Goal: Task Accomplishment & Management: Use online tool/utility

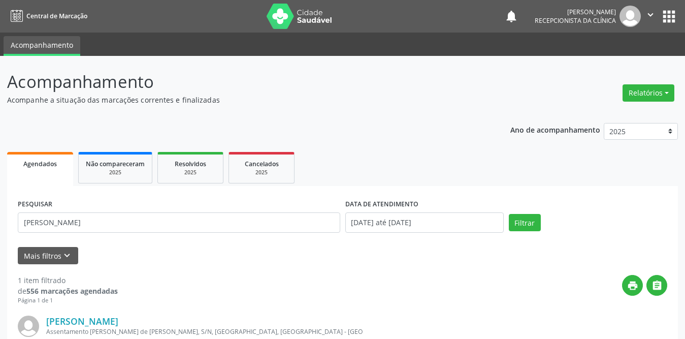
click at [0, 124] on div "Acompanhamento Acompanhe a situação das marcações correntes e finalizadas Relat…" at bounding box center [342, 258] width 685 height 404
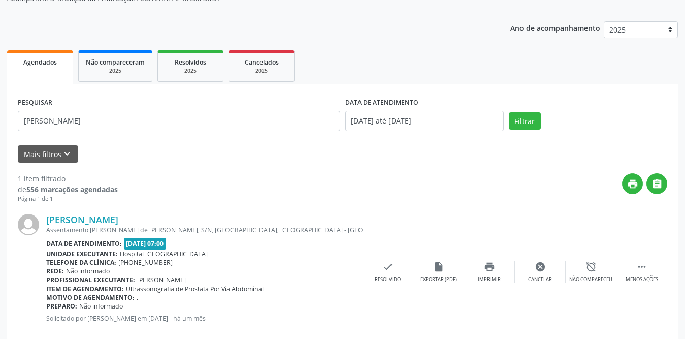
scroll to position [102, 0]
type input "[PERSON_NAME]"
click at [509, 112] on button "Filtrar" at bounding box center [525, 120] width 32 height 17
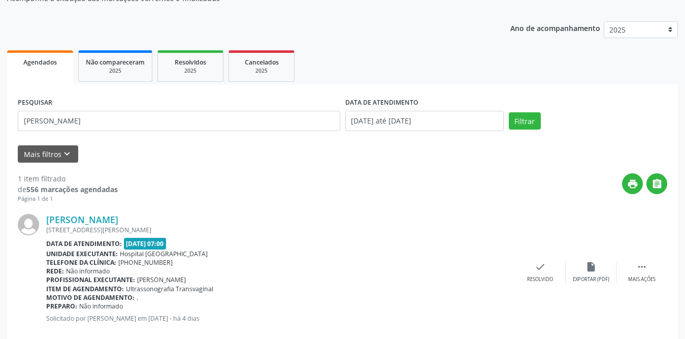
click at [641, 257] on div "[PERSON_NAME] [STREET_ADDRESS][PERSON_NAME] Data de atendimento: [DATE] 07:00 U…" at bounding box center [342, 271] width 649 height 137
click at [641, 265] on icon "" at bounding box center [641, 266] width 11 height 11
click at [487, 270] on icon "print" at bounding box center [489, 266] width 11 height 11
click at [390, 265] on icon "check" at bounding box center [387, 266] width 11 height 11
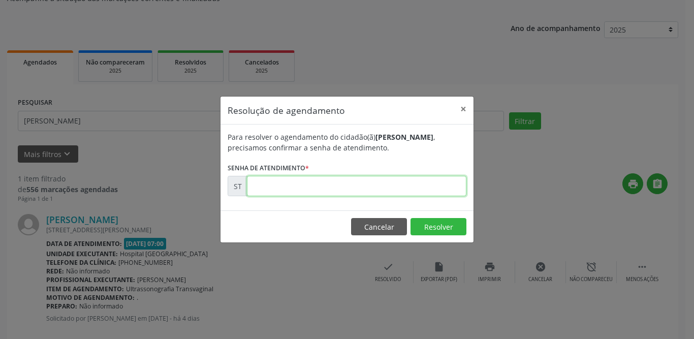
click at [332, 191] on input "text" at bounding box center [356, 186] width 219 height 20
type input "00017843"
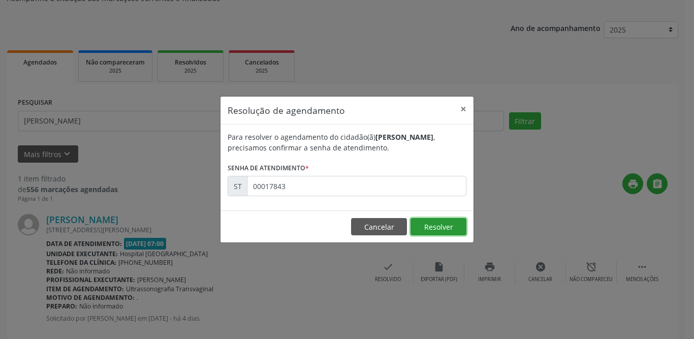
click at [441, 225] on button "Resolver" at bounding box center [438, 226] width 56 height 17
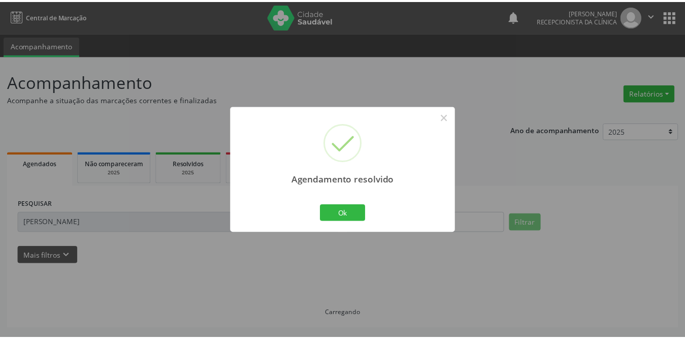
scroll to position [0, 0]
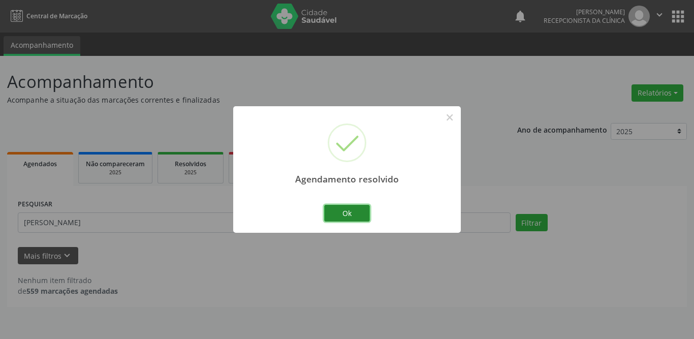
click at [355, 213] on button "Ok" at bounding box center [347, 213] width 46 height 17
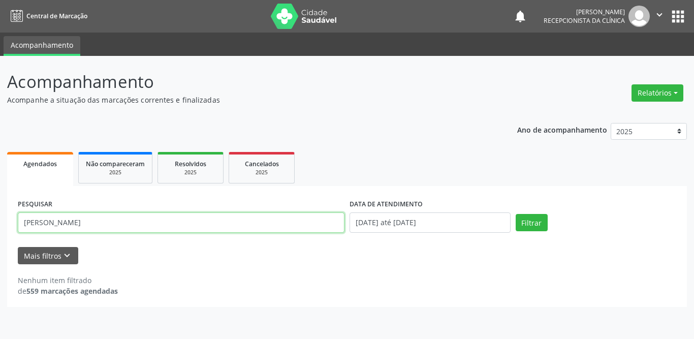
drag, startPoint x: 132, startPoint y: 225, endPoint x: 0, endPoint y: 208, distance: 132.6
click at [0, 208] on div "Acompanhamento Acompanhe a situação das marcações correntes e finalizadas Relat…" at bounding box center [347, 197] width 694 height 283
type input "josivania"
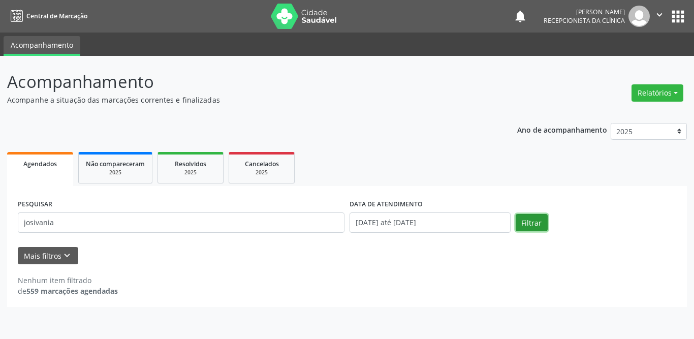
click at [544, 224] on button "Filtrar" at bounding box center [531, 222] width 32 height 17
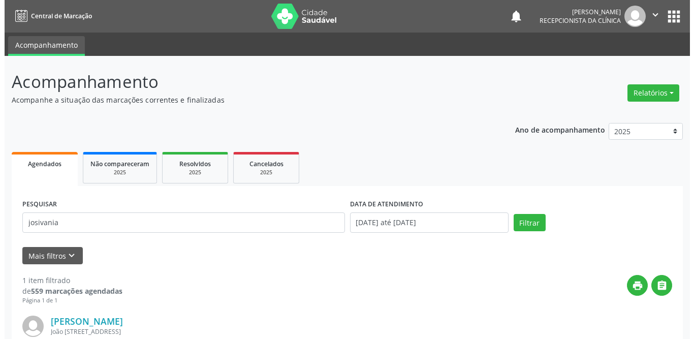
scroll to position [121, 0]
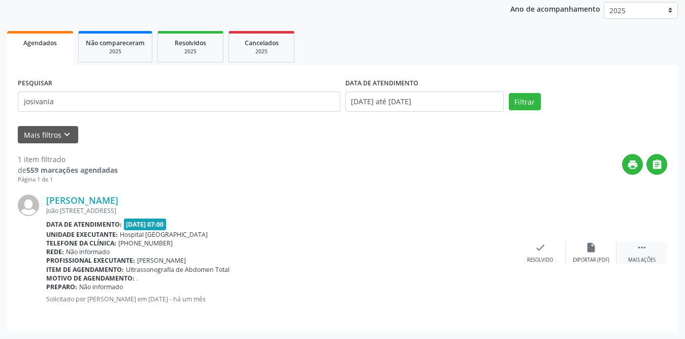
click at [637, 248] on icon "" at bounding box center [641, 247] width 11 height 11
click at [494, 249] on icon "print" at bounding box center [489, 247] width 11 height 11
click at [381, 243] on div "check Resolvido" at bounding box center [388, 253] width 51 height 22
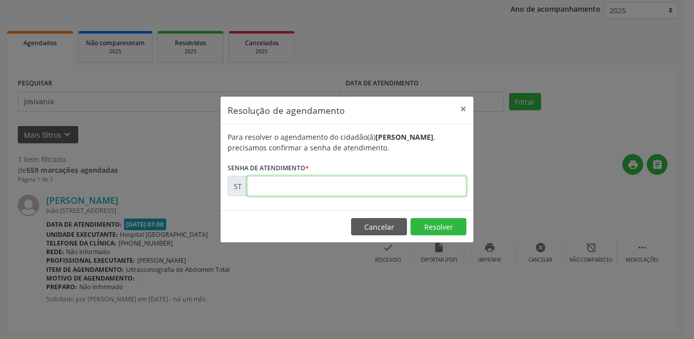
click at [402, 185] on input "text" at bounding box center [356, 186] width 219 height 20
type input "00014563"
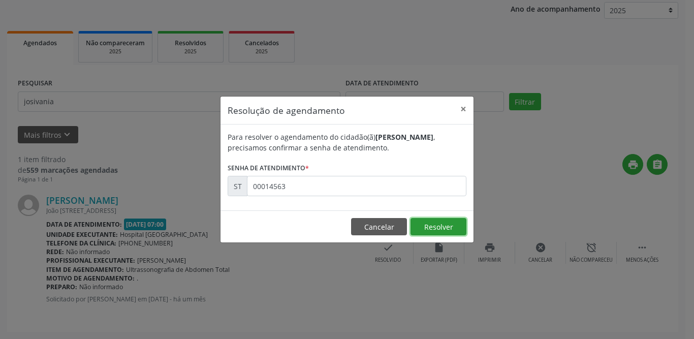
click at [453, 228] on button "Resolver" at bounding box center [438, 226] width 56 height 17
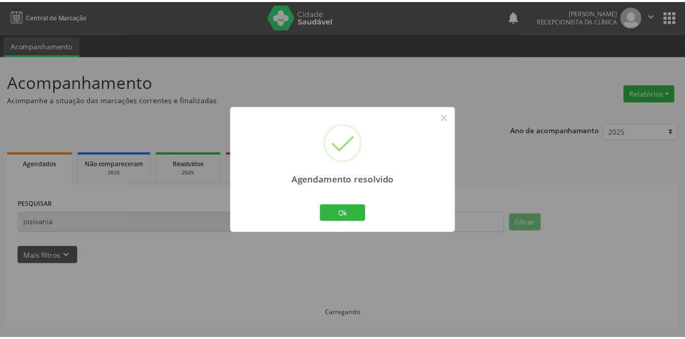
scroll to position [0, 0]
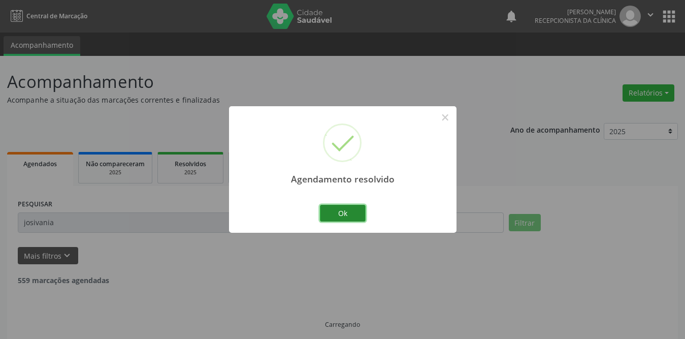
click at [350, 208] on button "Ok" at bounding box center [343, 213] width 46 height 17
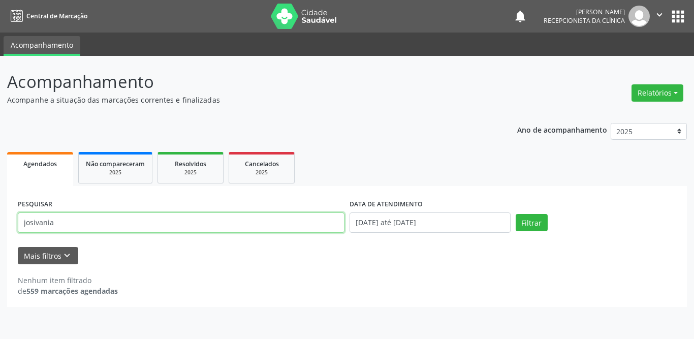
drag, startPoint x: 121, startPoint y: 220, endPoint x: 0, endPoint y: 218, distance: 120.9
click at [0, 218] on div "Acompanhamento Acompanhe a situação das marcações correntes e finalizadas Relat…" at bounding box center [347, 197] width 694 height 283
type input "[PERSON_NAME]"
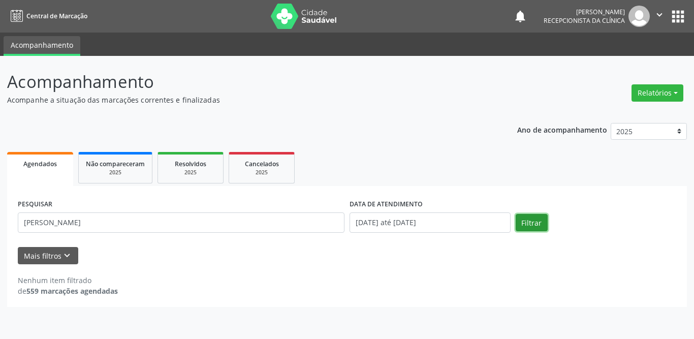
click at [532, 223] on button "Filtrar" at bounding box center [531, 222] width 32 height 17
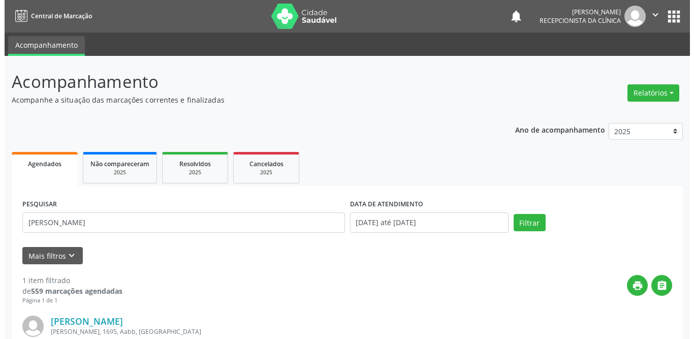
scroll to position [121, 0]
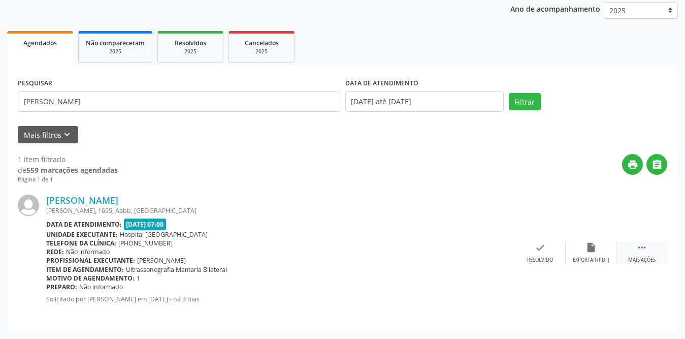
click at [642, 252] on icon "" at bounding box center [641, 247] width 11 height 11
click at [486, 252] on icon "print" at bounding box center [489, 247] width 11 height 11
click at [384, 248] on icon "check" at bounding box center [387, 247] width 11 height 11
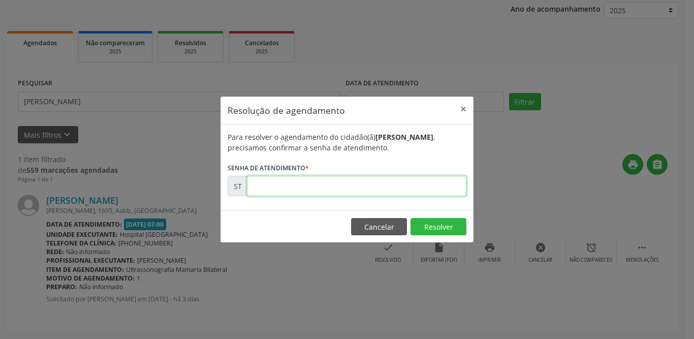
click at [367, 185] on input "text" at bounding box center [356, 186] width 219 height 20
type input "00018822"
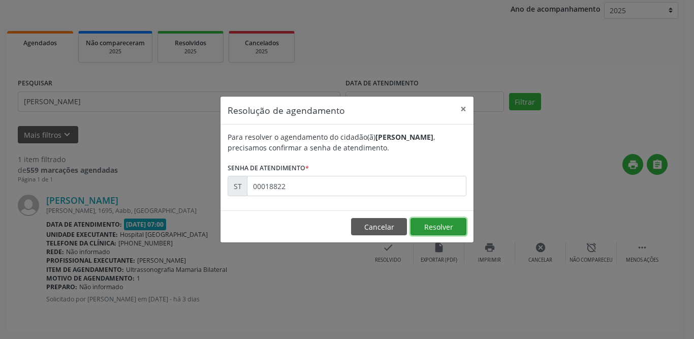
click at [448, 228] on button "Resolver" at bounding box center [438, 226] width 56 height 17
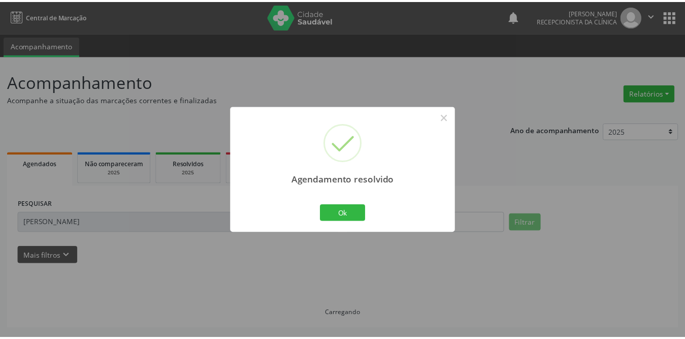
scroll to position [0, 0]
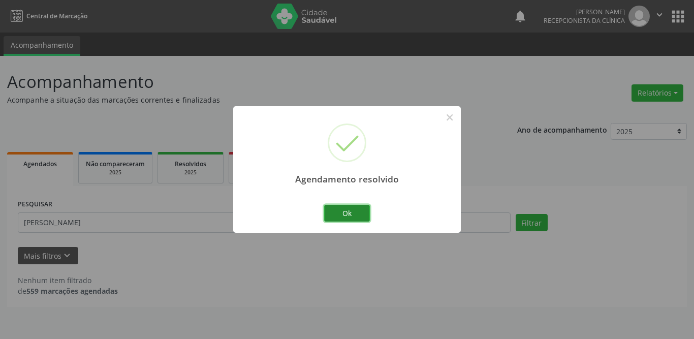
click at [343, 214] on button "Ok" at bounding box center [347, 213] width 46 height 17
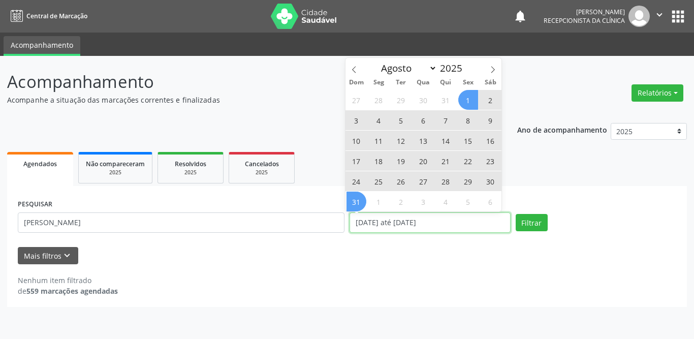
click at [424, 221] on input "[DATE] até [DATE]" at bounding box center [429, 222] width 161 height 20
click at [485, 70] on span at bounding box center [492, 66] width 17 height 17
select select "8"
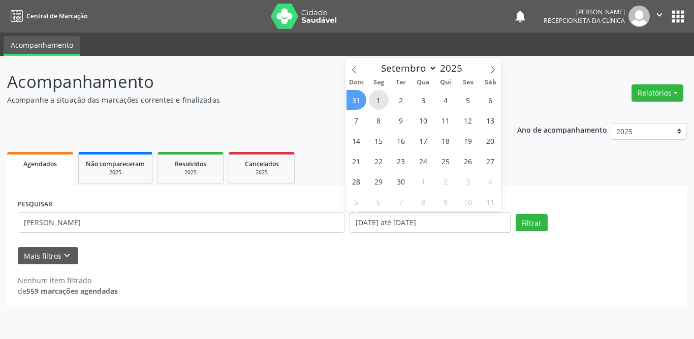
click at [377, 98] on span "1" at bounding box center [379, 100] width 20 height 20
type input "[DATE]"
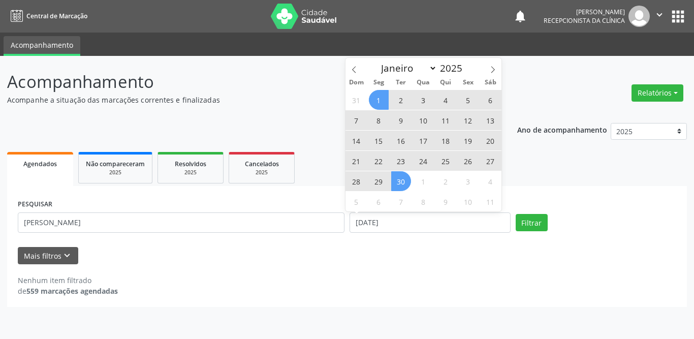
click at [400, 181] on span "30" at bounding box center [401, 181] width 20 height 20
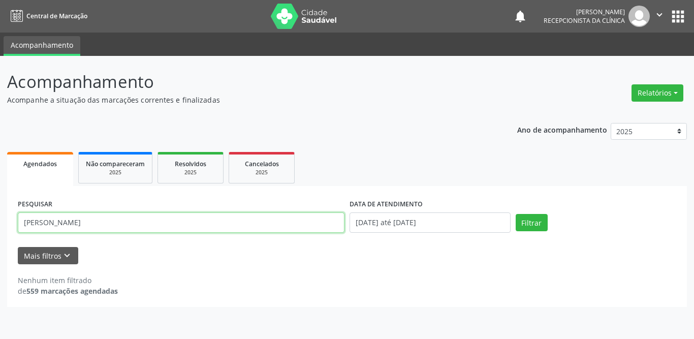
drag, startPoint x: 180, startPoint y: 230, endPoint x: 0, endPoint y: 220, distance: 180.5
click at [0, 220] on div "Acompanhamento Acompanhe a situação das marcações correntes e finalizadas Relat…" at bounding box center [347, 197] width 694 height 283
paste input "[PERSON_NAME] de [PERSON_NAME]"
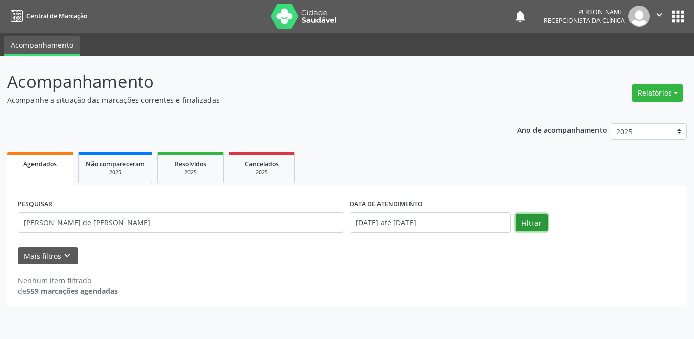
click at [522, 223] on button "Filtrar" at bounding box center [531, 222] width 32 height 17
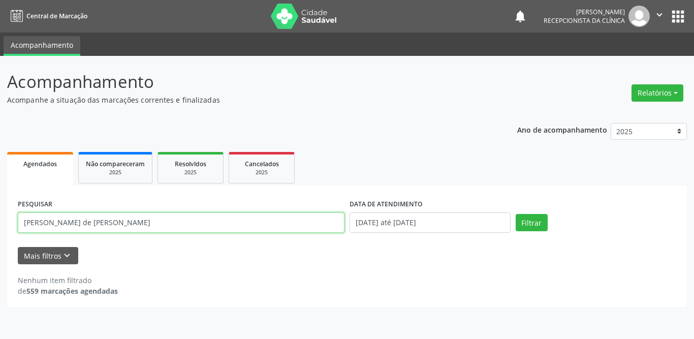
drag, startPoint x: 136, startPoint y: 222, endPoint x: 50, endPoint y: 218, distance: 85.4
click at [50, 218] on input "[PERSON_NAME] de [PERSON_NAME]" at bounding box center [181, 222] width 326 height 20
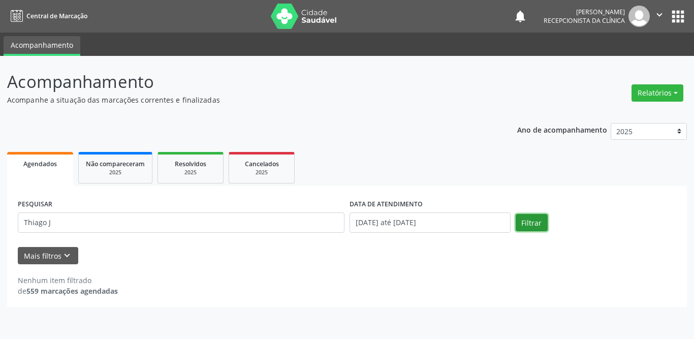
click at [541, 218] on button "Filtrar" at bounding box center [531, 222] width 32 height 17
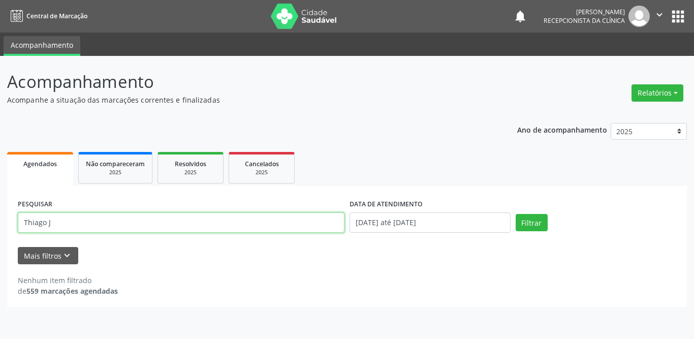
click at [31, 223] on input "Thiago J" at bounding box center [181, 222] width 326 height 20
click at [62, 224] on input "[PERSON_NAME]" at bounding box center [181, 222] width 326 height 20
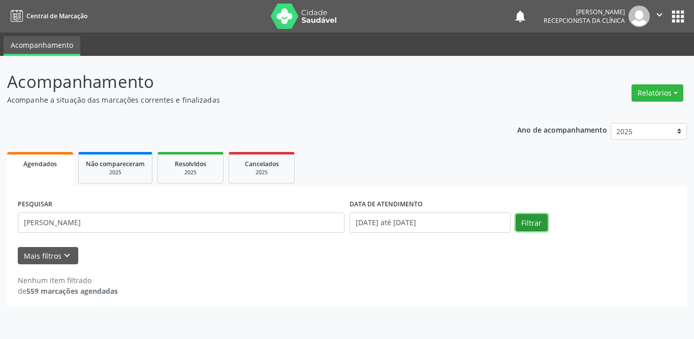
click at [533, 222] on button "Filtrar" at bounding box center [531, 222] width 32 height 17
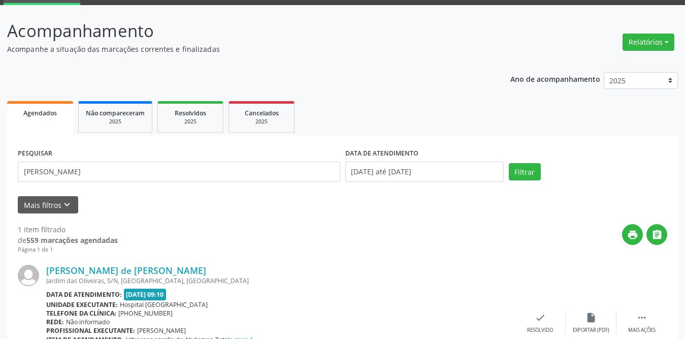
scroll to position [121, 0]
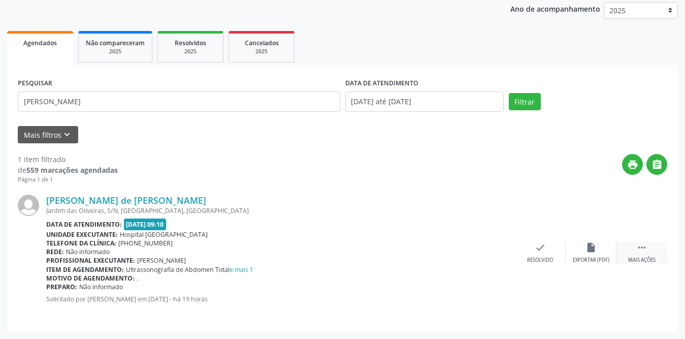
click at [634, 246] on div " Mais ações" at bounding box center [641, 253] width 51 height 22
click at [488, 246] on icon "print" at bounding box center [489, 247] width 11 height 11
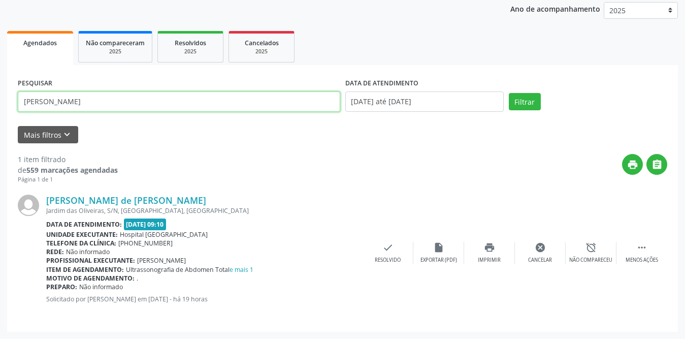
drag, startPoint x: 72, startPoint y: 101, endPoint x: 0, endPoint y: 99, distance: 71.6
click at [0, 99] on div "Acompanhamento Acompanhe a situação das marcações correntes e finalizadas Relat…" at bounding box center [342, 137] width 685 height 404
type input "[PERSON_NAME]"
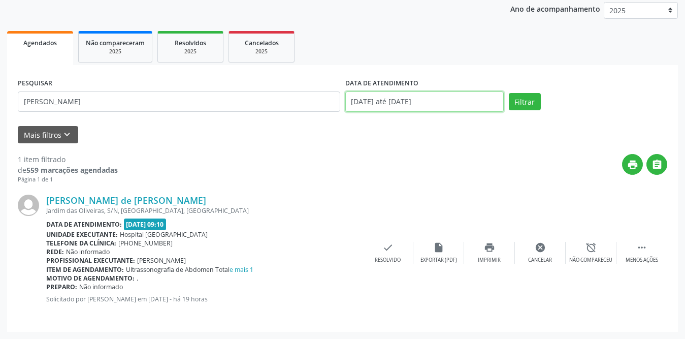
click at [367, 108] on body "Central de Marcação notifications [PERSON_NAME] Recepcionista da clínica  Conf…" at bounding box center [342, 48] width 685 height 339
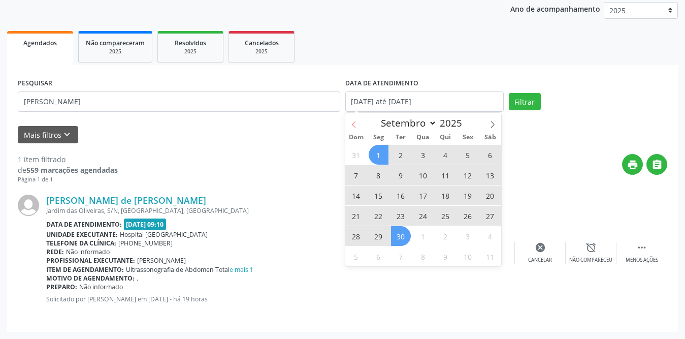
click at [358, 127] on span at bounding box center [353, 121] width 17 height 17
select select "7"
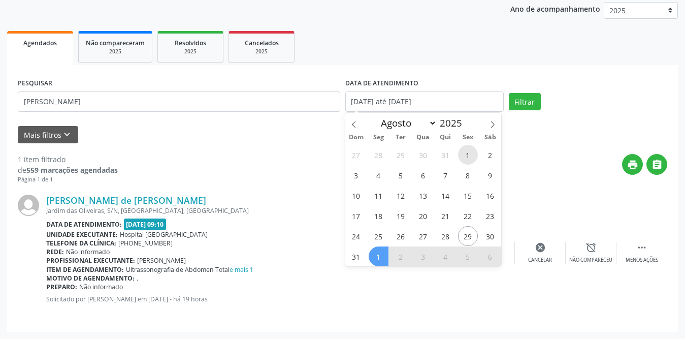
click at [467, 156] on span "1" at bounding box center [468, 155] width 20 height 20
type input "[DATE]"
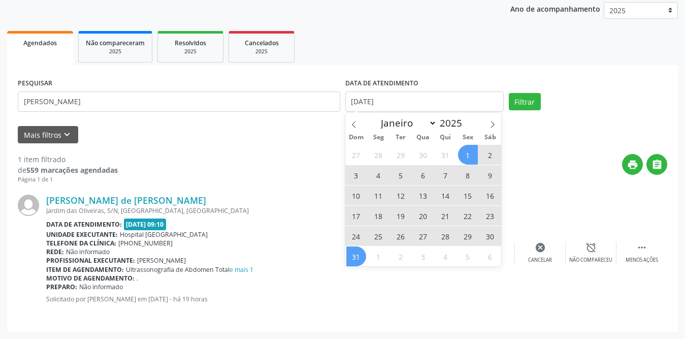
click at [357, 262] on span "31" at bounding box center [356, 256] width 20 height 20
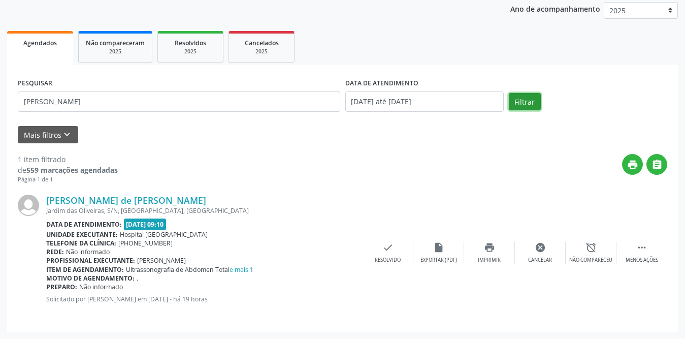
click at [534, 101] on button "Filtrar" at bounding box center [525, 101] width 32 height 17
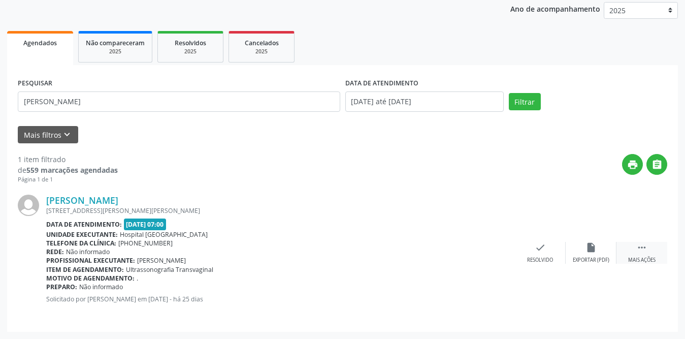
click at [642, 246] on icon "" at bounding box center [641, 247] width 11 height 11
click at [490, 249] on icon "print" at bounding box center [489, 247] width 11 height 11
click at [385, 249] on icon "check" at bounding box center [387, 247] width 11 height 11
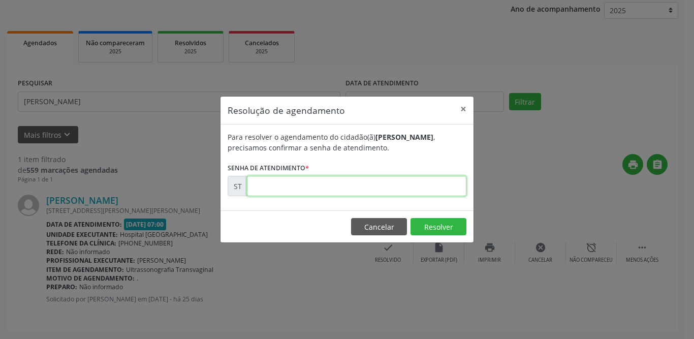
click at [401, 184] on input "text" at bounding box center [356, 186] width 219 height 20
type input "00014866"
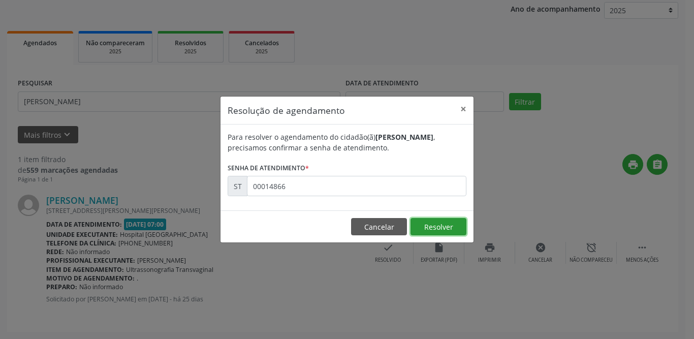
click at [432, 225] on button "Resolver" at bounding box center [438, 226] width 56 height 17
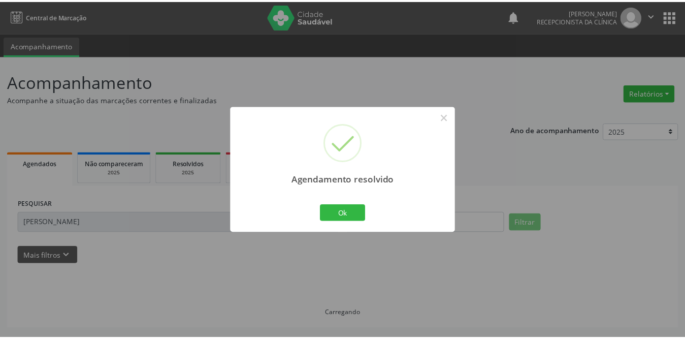
scroll to position [0, 0]
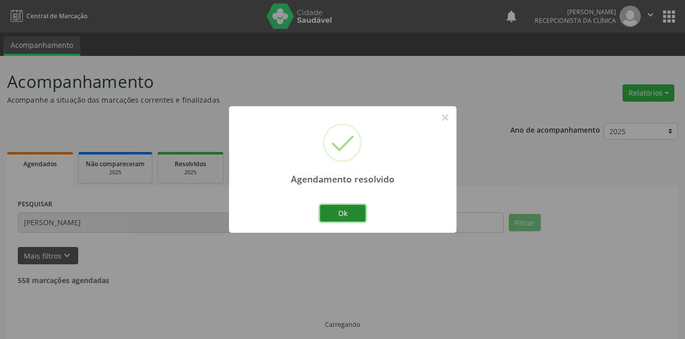
click at [343, 215] on button "Ok" at bounding box center [343, 213] width 46 height 17
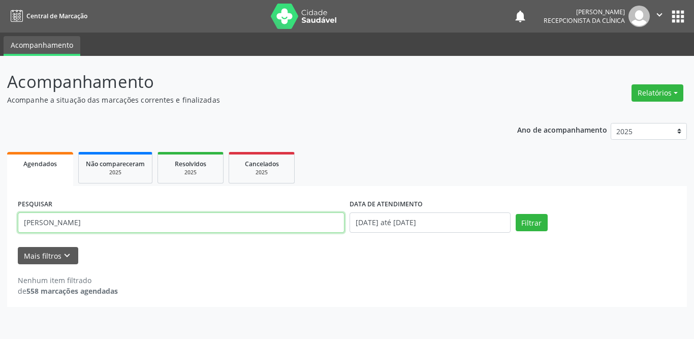
click at [98, 231] on input "[PERSON_NAME]" at bounding box center [181, 222] width 326 height 20
drag, startPoint x: 98, startPoint y: 227, endPoint x: 0, endPoint y: 227, distance: 98.0
click at [0, 227] on div "Acompanhamento Acompanhe a situação das marcações correntes e finalizadas Relat…" at bounding box center [347, 197] width 694 height 283
type input "[PERSON_NAME]"
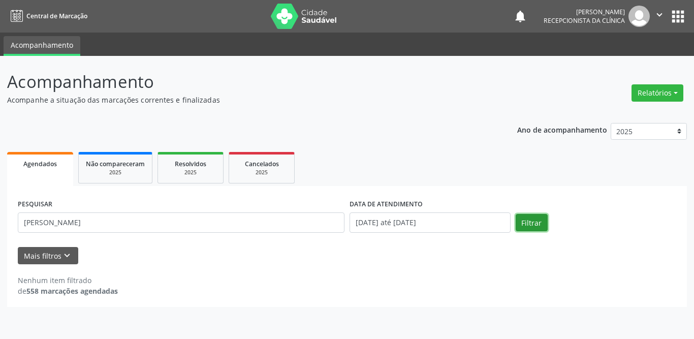
click at [538, 223] on button "Filtrar" at bounding box center [531, 222] width 32 height 17
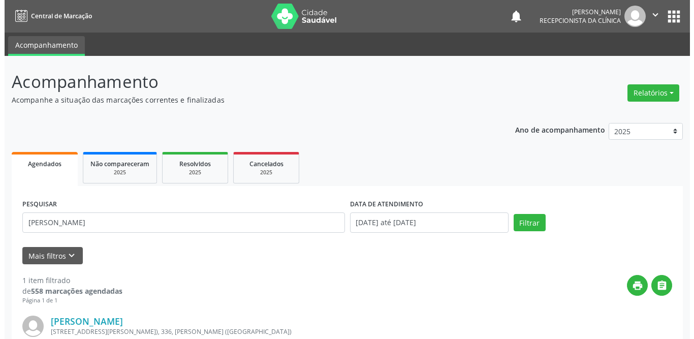
scroll to position [121, 0]
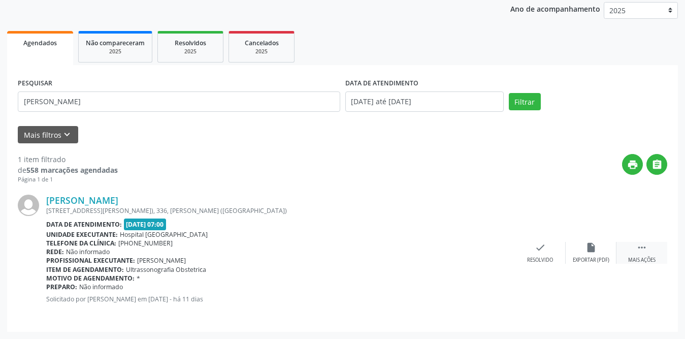
click at [632, 242] on div " Mais ações" at bounding box center [641, 253] width 51 height 22
click at [480, 253] on div "print Imprimir" at bounding box center [489, 253] width 51 height 22
click at [391, 251] on icon "check" at bounding box center [387, 247] width 11 height 11
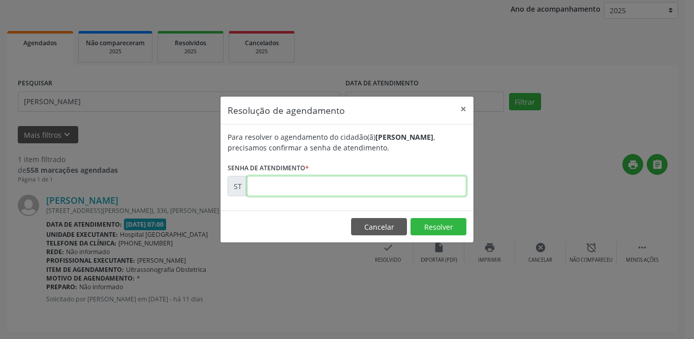
click at [351, 183] on input "text" at bounding box center [356, 186] width 219 height 20
type input "00016608"
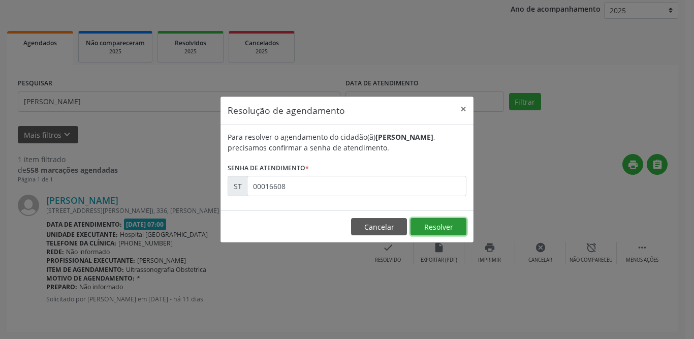
click at [441, 226] on button "Resolver" at bounding box center [438, 226] width 56 height 17
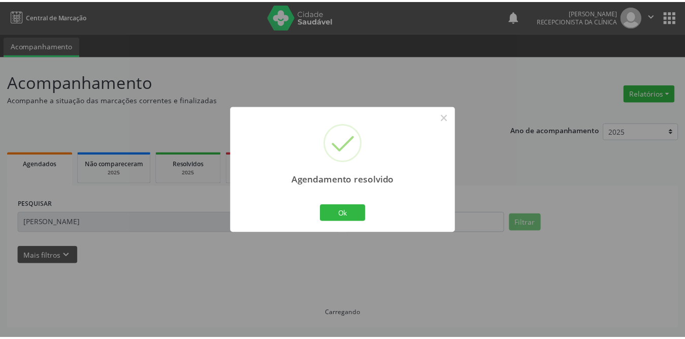
scroll to position [0, 0]
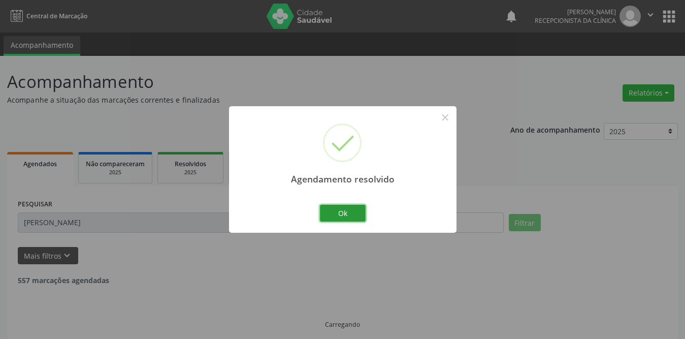
drag, startPoint x: 352, startPoint y: 208, endPoint x: 251, endPoint y: 156, distance: 113.5
click at [352, 208] on button "Ok" at bounding box center [343, 213] width 46 height 17
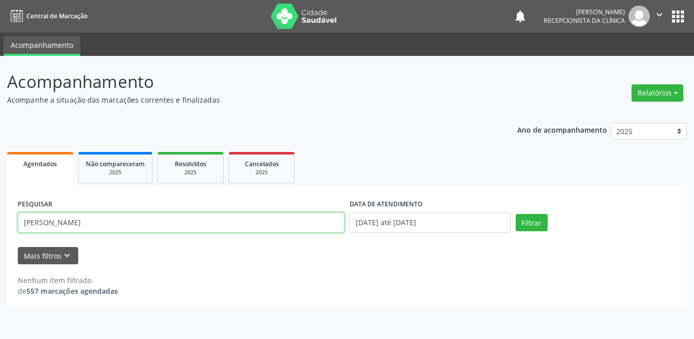
drag, startPoint x: 69, startPoint y: 225, endPoint x: 0, endPoint y: 225, distance: 69.1
click at [0, 225] on div "Acompanhamento Acompanhe a situação das marcações correntes e finalizadas Relat…" at bounding box center [347, 197] width 694 height 283
type input "[PERSON_NAME]"
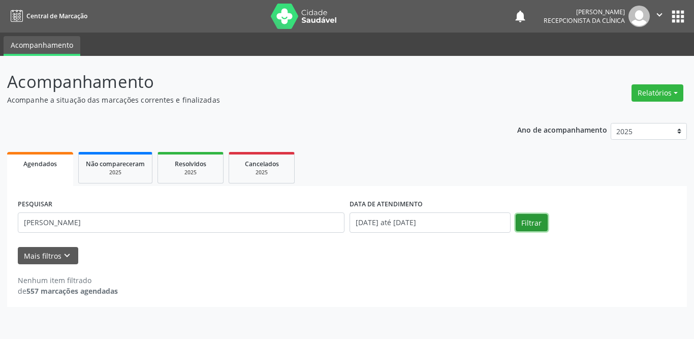
click at [537, 222] on button "Filtrar" at bounding box center [531, 222] width 32 height 17
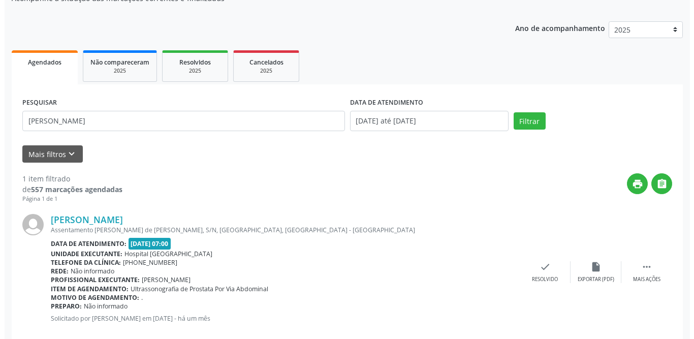
scroll to position [121, 0]
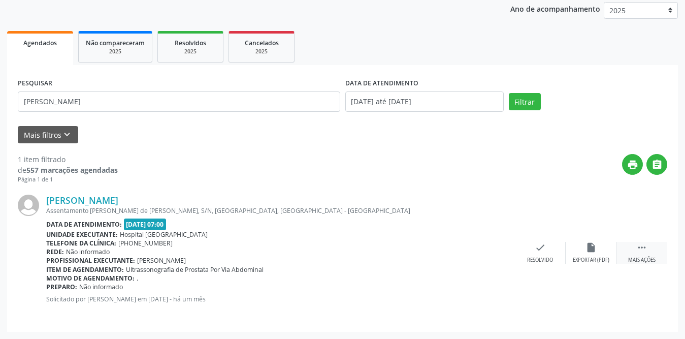
click at [631, 243] on div " Mais ações" at bounding box center [641, 253] width 51 height 22
click at [485, 250] on icon "print" at bounding box center [489, 247] width 11 height 11
click at [392, 251] on icon "check" at bounding box center [387, 247] width 11 height 11
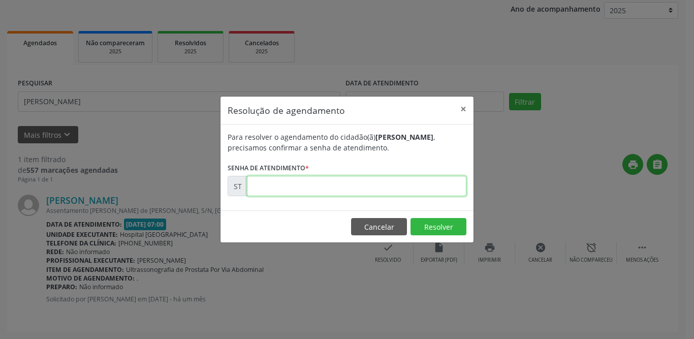
click at [349, 188] on input "text" at bounding box center [356, 186] width 219 height 20
type input "00013440"
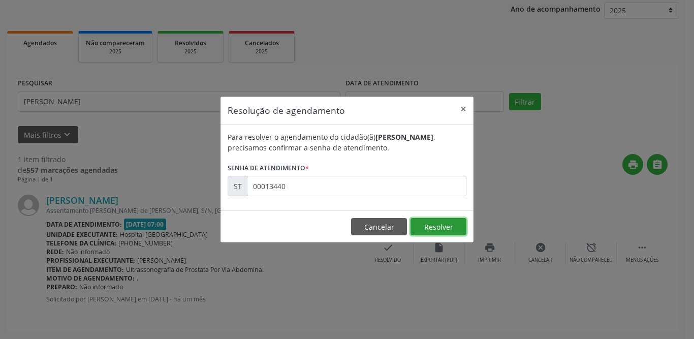
click at [443, 230] on button "Resolver" at bounding box center [438, 226] width 56 height 17
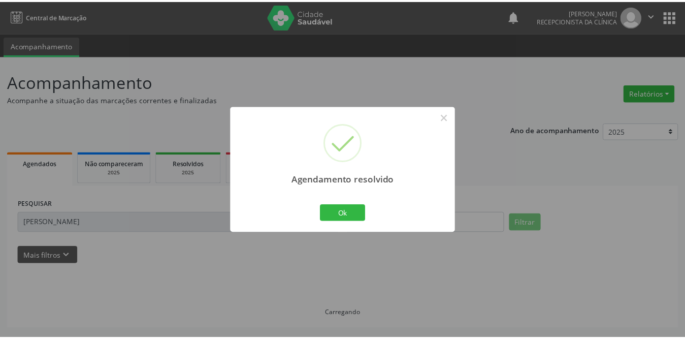
scroll to position [0, 0]
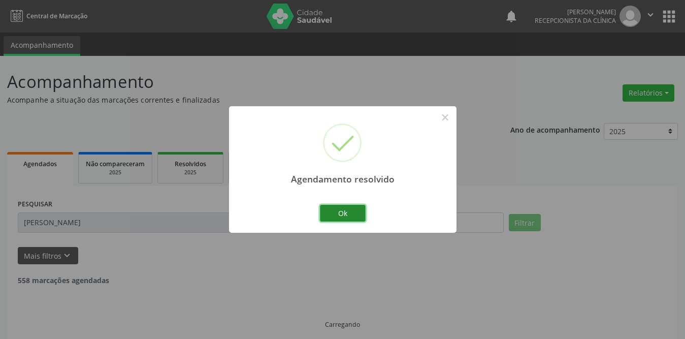
click at [341, 213] on button "Ok" at bounding box center [343, 213] width 46 height 17
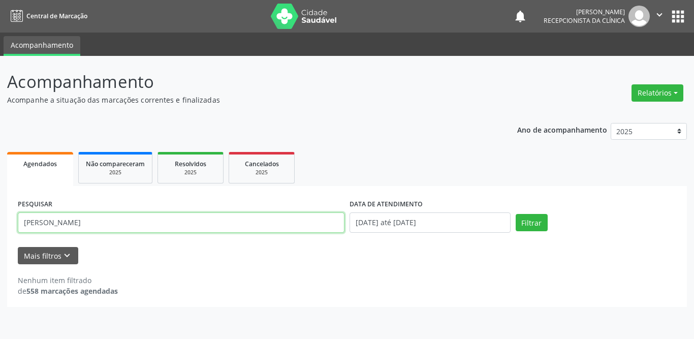
drag, startPoint x: 115, startPoint y: 222, endPoint x: 0, endPoint y: 221, distance: 115.3
click at [0, 221] on div "Acompanhamento Acompanhe a situação das marcações correntes e finalizadas Relat…" at bounding box center [347, 197] width 694 height 283
type input "[PERSON_NAME]"
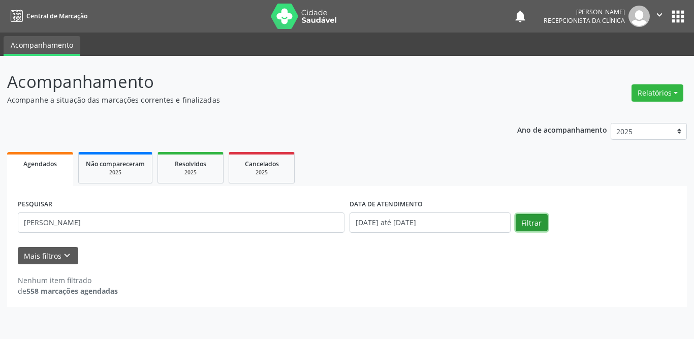
click at [540, 219] on button "Filtrar" at bounding box center [531, 222] width 32 height 17
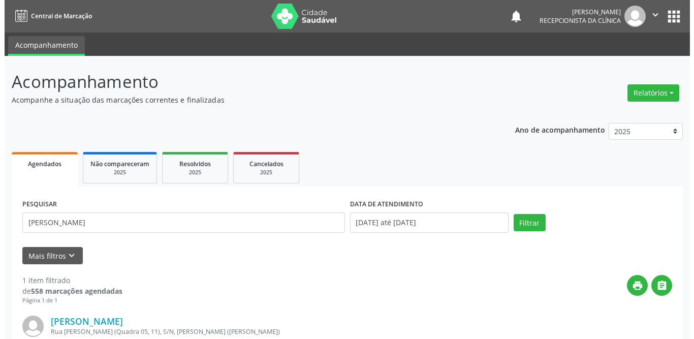
scroll to position [121, 0]
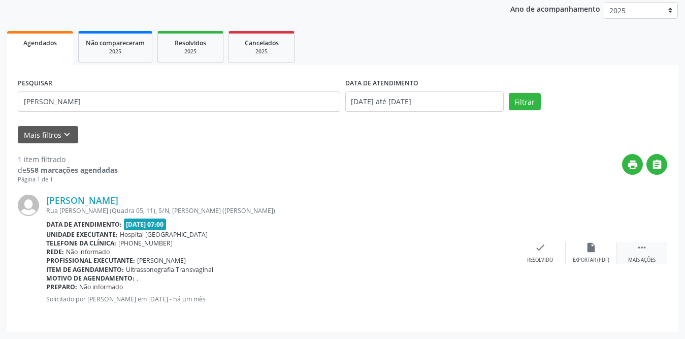
click at [642, 249] on icon "" at bounding box center [641, 247] width 11 height 11
click at [491, 250] on icon "print" at bounding box center [489, 247] width 11 height 11
click at [391, 256] on div "Resolvido" at bounding box center [388, 259] width 26 height 7
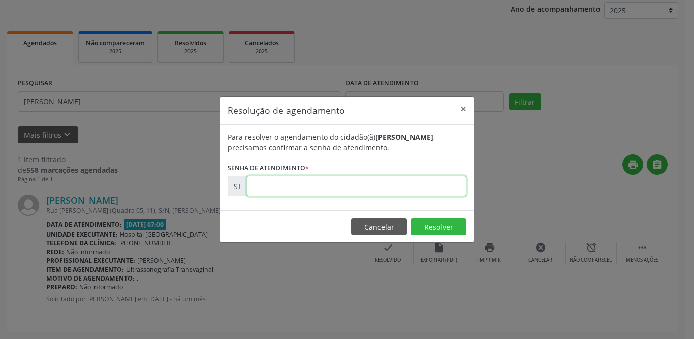
click at [369, 184] on input "text" at bounding box center [356, 186] width 219 height 20
type input "00013746"
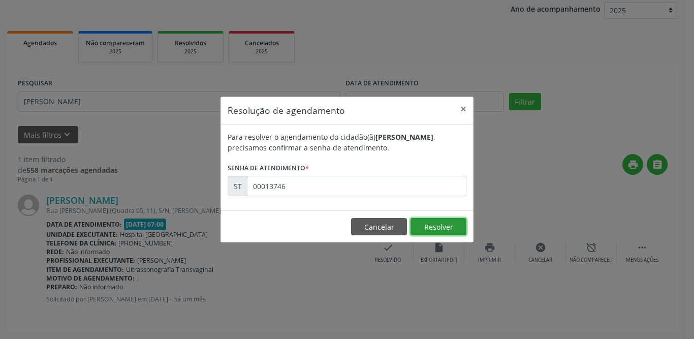
click at [425, 228] on button "Resolver" at bounding box center [438, 226] width 56 height 17
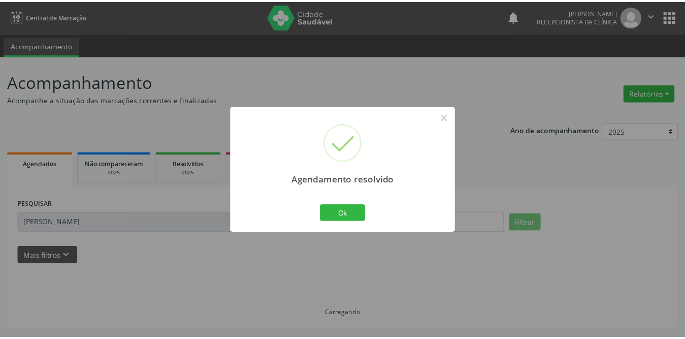
scroll to position [0, 0]
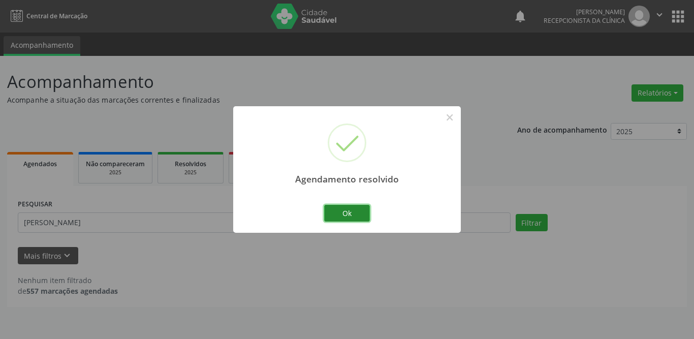
click at [334, 213] on button "Ok" at bounding box center [347, 213] width 46 height 17
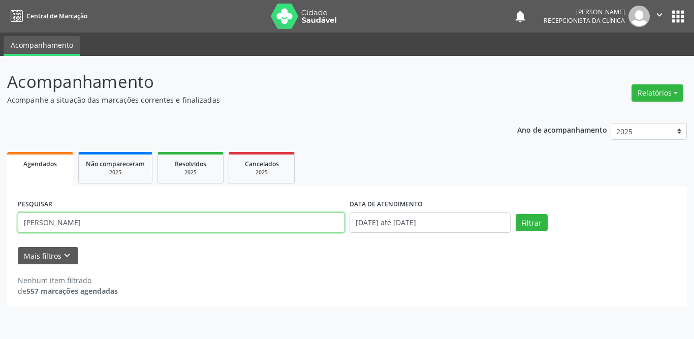
drag, startPoint x: 128, startPoint y: 226, endPoint x: 0, endPoint y: 226, distance: 128.0
click at [0, 226] on div "Acompanhamento Acompanhe a situação das marcações correntes e finalizadas Relat…" at bounding box center [347, 197] width 694 height 283
type input "cinthia"
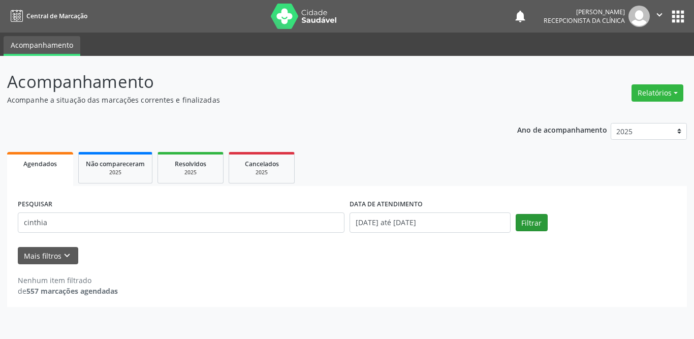
click at [514, 220] on div "Filtrar" at bounding box center [596, 222] width 166 height 17
click at [523, 220] on button "Filtrar" at bounding box center [531, 222] width 32 height 17
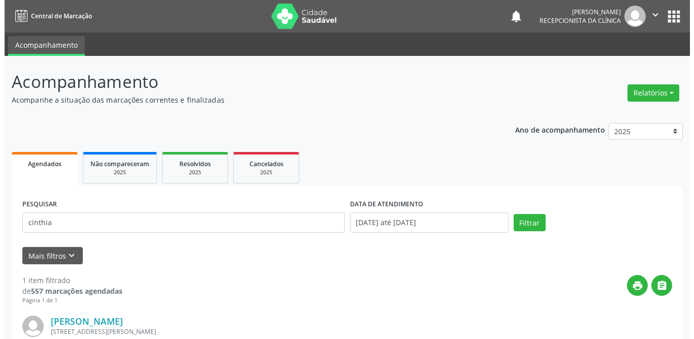
scroll to position [121, 0]
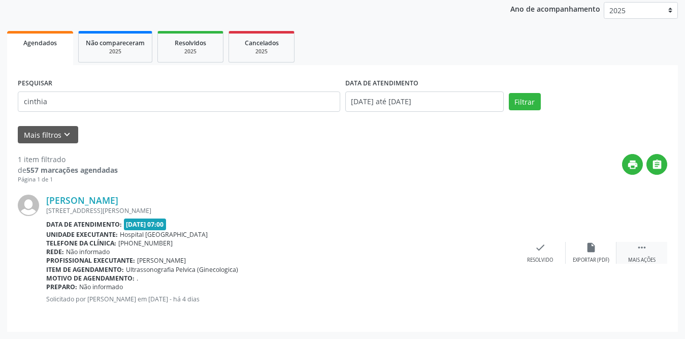
click at [643, 248] on icon "" at bounding box center [641, 247] width 11 height 11
click at [494, 251] on icon "print" at bounding box center [489, 247] width 11 height 11
click at [398, 246] on div "check Resolvido" at bounding box center [388, 253] width 51 height 22
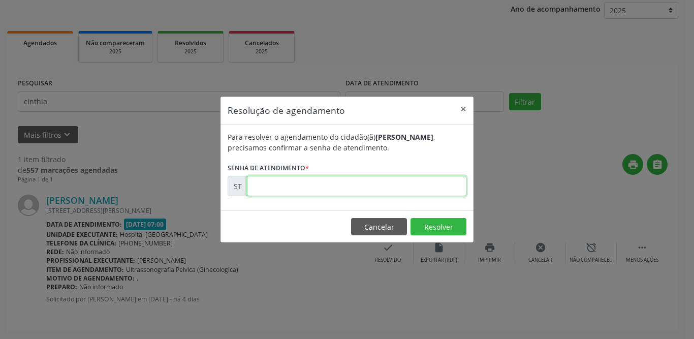
click at [311, 184] on input "text" at bounding box center [356, 186] width 219 height 20
type input "00017818"
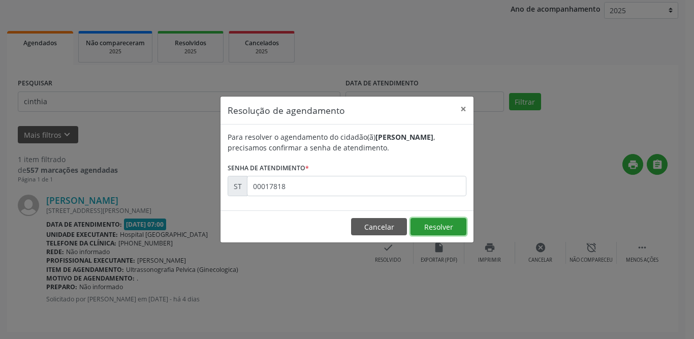
click at [454, 230] on button "Resolver" at bounding box center [438, 226] width 56 height 17
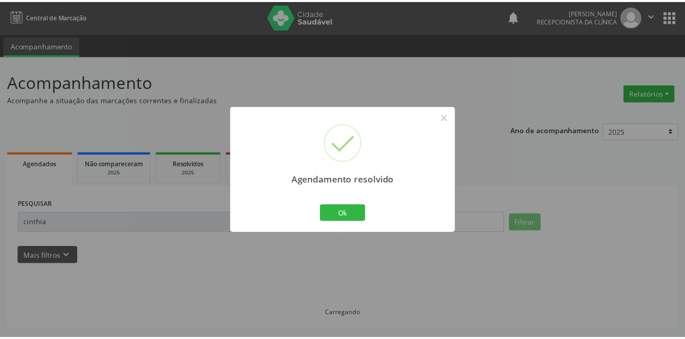
scroll to position [0, 0]
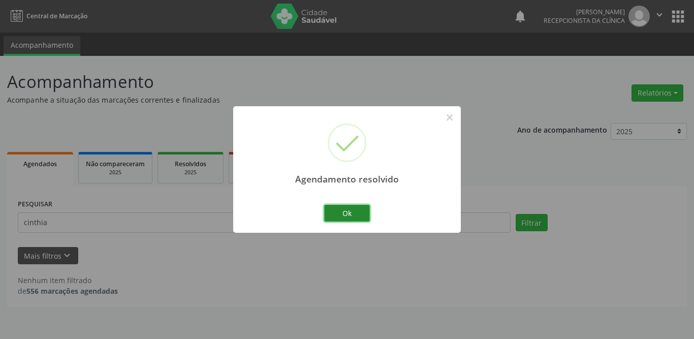
click at [333, 206] on button "Ok" at bounding box center [347, 213] width 46 height 17
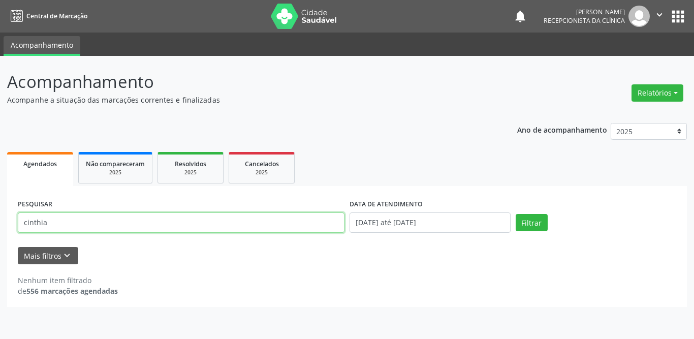
drag, startPoint x: 57, startPoint y: 227, endPoint x: 0, endPoint y: 226, distance: 56.9
click at [0, 226] on div "Acompanhamento Acompanhe a situação das marcações correntes e finalizadas Relat…" at bounding box center [347, 197] width 694 height 283
type input "maria do carmo"
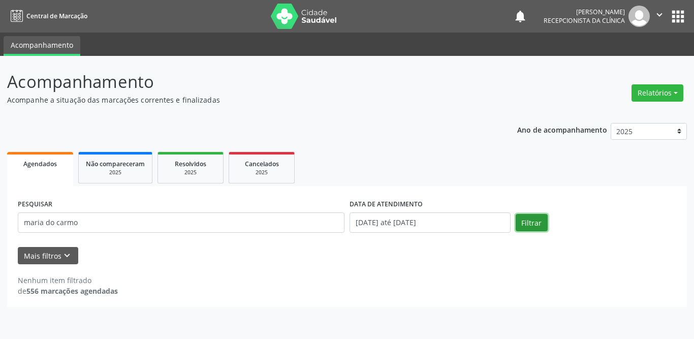
click at [533, 221] on button "Filtrar" at bounding box center [531, 222] width 32 height 17
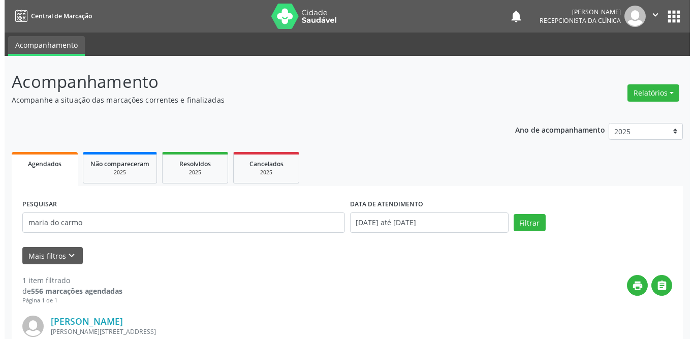
scroll to position [121, 0]
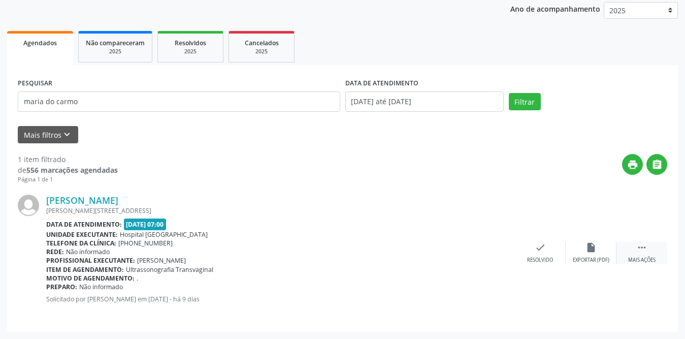
click at [641, 247] on icon "" at bounding box center [641, 247] width 11 height 11
click at [485, 250] on icon "print" at bounding box center [489, 247] width 11 height 11
click at [384, 247] on icon "check" at bounding box center [387, 247] width 11 height 11
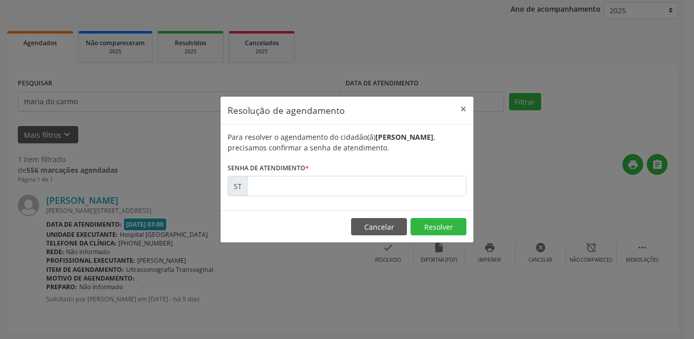
click at [348, 179] on form "Para resolver o agendamento do cidadão(ã) [PERSON_NAME] , precisamos confirmar …" at bounding box center [346, 164] width 239 height 64
click at [347, 181] on input "text" at bounding box center [356, 186] width 219 height 20
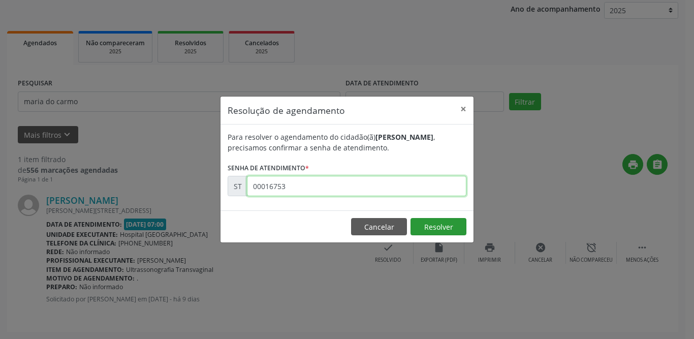
type input "00016753"
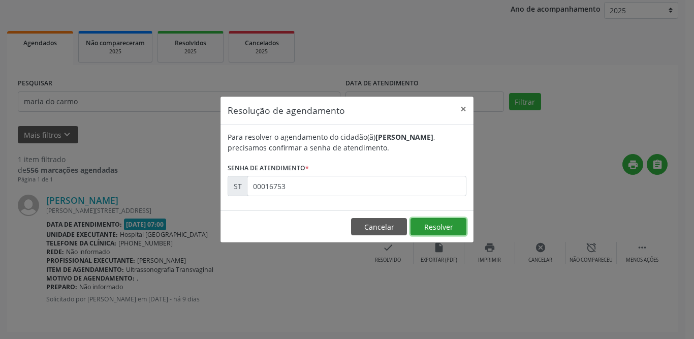
click at [441, 230] on button "Resolver" at bounding box center [438, 226] width 56 height 17
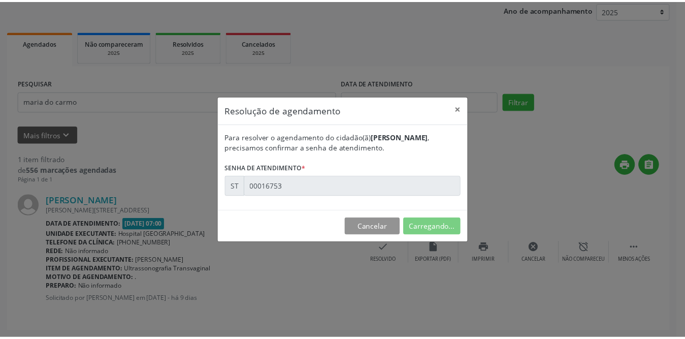
scroll to position [0, 0]
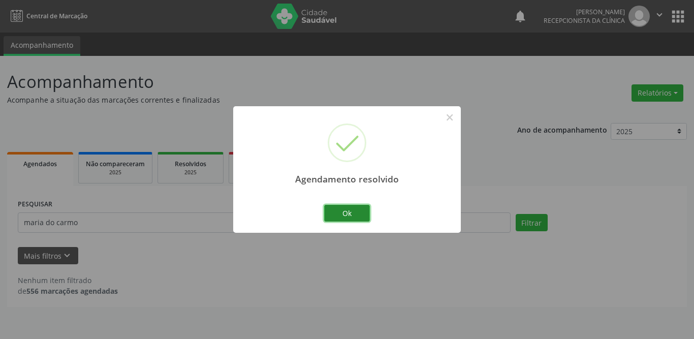
click at [329, 210] on button "Ok" at bounding box center [347, 213] width 46 height 17
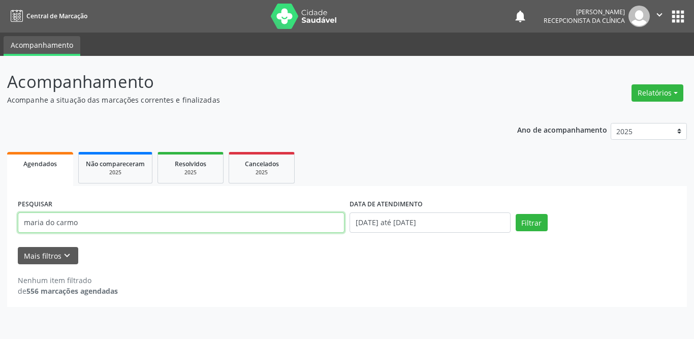
drag, startPoint x: 132, startPoint y: 226, endPoint x: 0, endPoint y: 228, distance: 132.0
click at [0, 228] on div "Acompanhamento Acompanhe a situação das marcações correntes e finalizadas Relat…" at bounding box center [347, 197] width 694 height 283
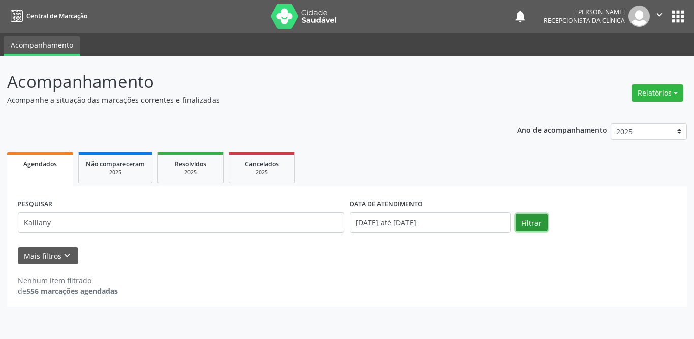
click at [527, 223] on button "Filtrar" at bounding box center [531, 222] width 32 height 17
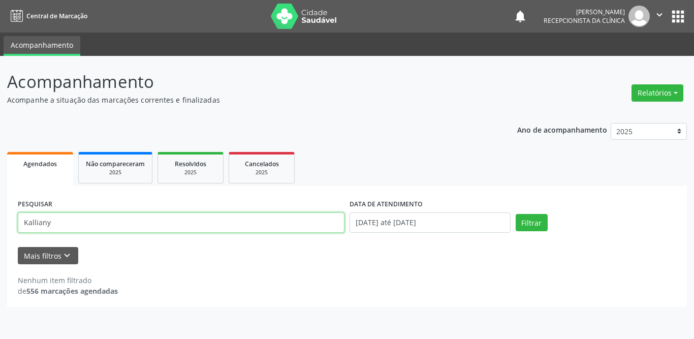
click at [77, 219] on input "Kalliany" at bounding box center [181, 222] width 326 height 20
type input "Kalli"
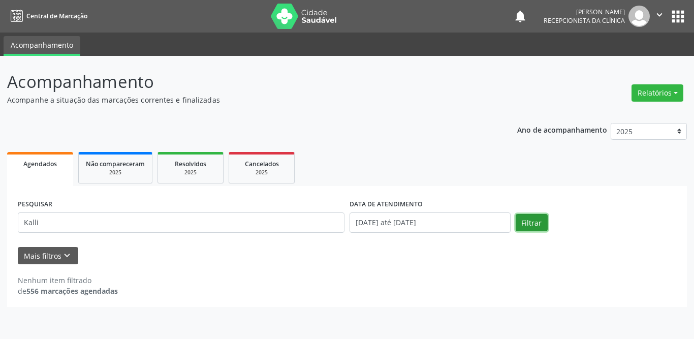
click at [529, 221] on button "Filtrar" at bounding box center [531, 222] width 32 height 17
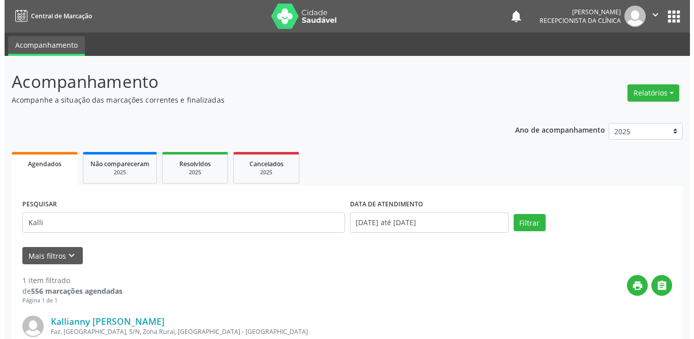
scroll to position [121, 0]
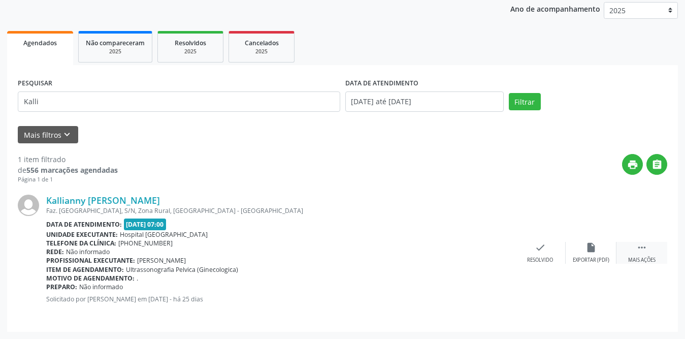
click at [631, 252] on div " Mais ações" at bounding box center [641, 253] width 51 height 22
click at [497, 250] on div "print Imprimir" at bounding box center [489, 253] width 51 height 22
click at [381, 247] on div "check Resolvido" at bounding box center [388, 253] width 51 height 22
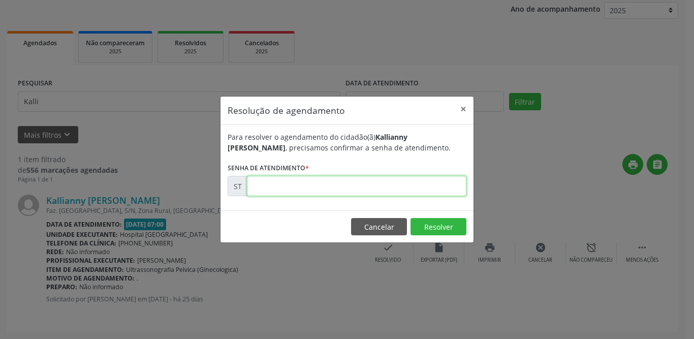
click at [343, 187] on input "text" at bounding box center [356, 186] width 219 height 20
type input "00014759"
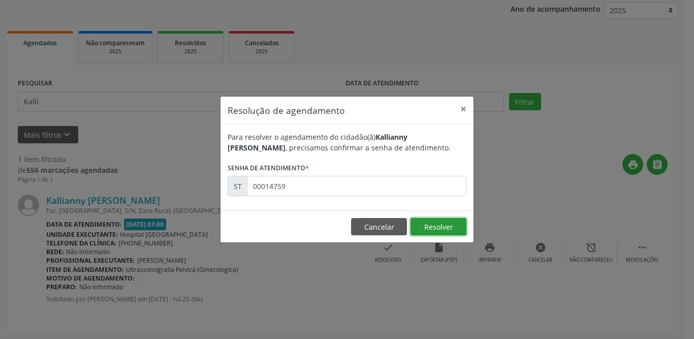
click at [431, 222] on button "Resolver" at bounding box center [438, 226] width 56 height 17
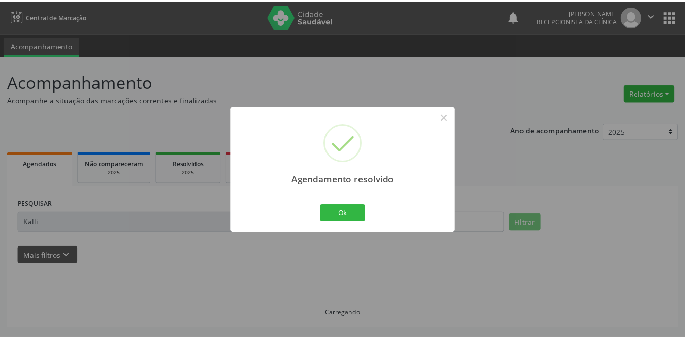
scroll to position [0, 0]
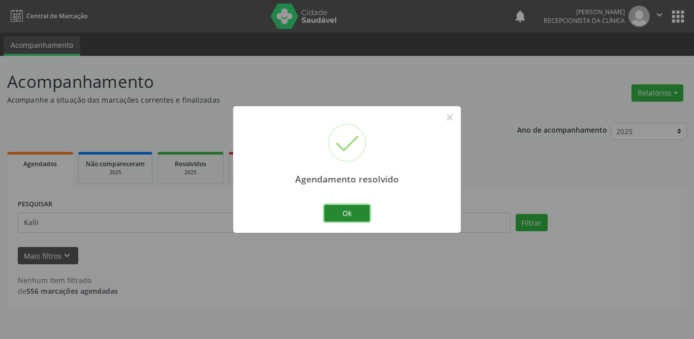
click at [347, 217] on button "Ok" at bounding box center [347, 213] width 46 height 17
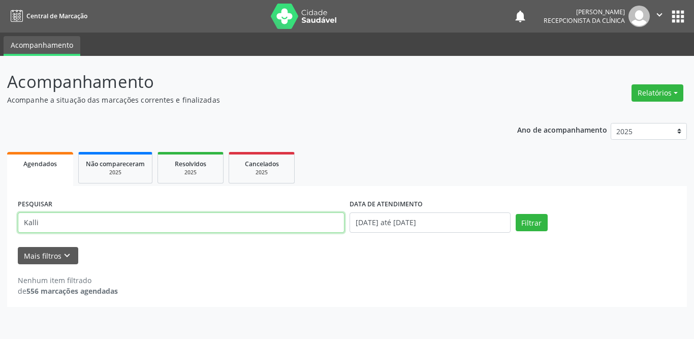
drag, startPoint x: 107, startPoint y: 221, endPoint x: 0, endPoint y: 223, distance: 106.6
click at [0, 223] on div "Acompanhamento Acompanhe a situação das marcações correntes e finalizadas Relat…" at bounding box center [347, 197] width 694 height 283
type input "[PERSON_NAME]"
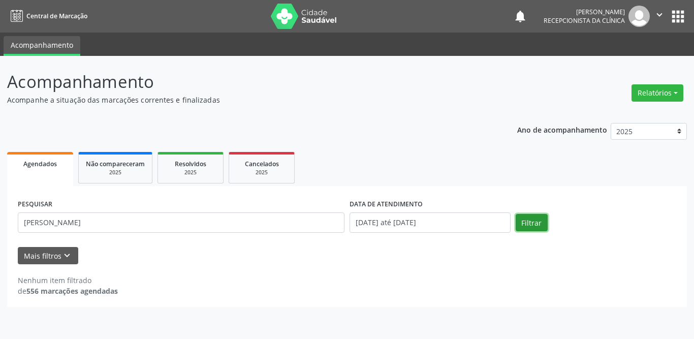
click at [535, 218] on button "Filtrar" at bounding box center [531, 222] width 32 height 17
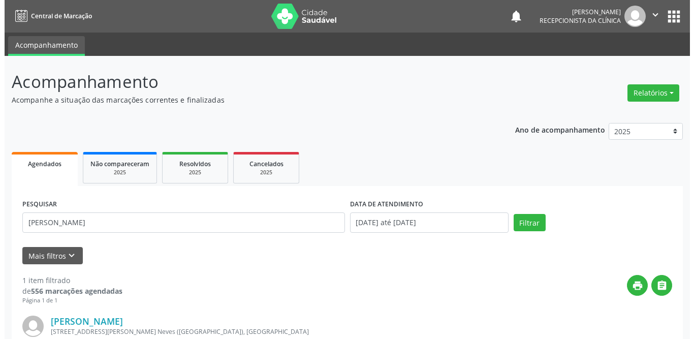
scroll to position [121, 0]
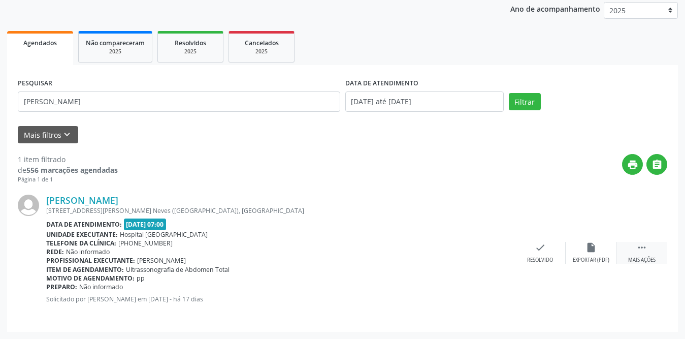
click at [634, 254] on div " Mais ações" at bounding box center [641, 253] width 51 height 22
click at [501, 251] on div "print Imprimir" at bounding box center [489, 253] width 51 height 22
click at [376, 246] on div "check Resolvido" at bounding box center [388, 253] width 51 height 22
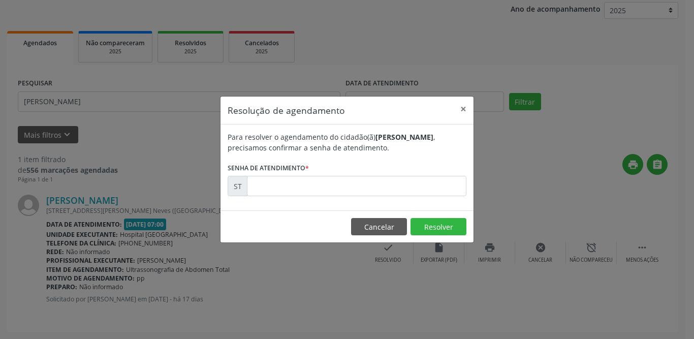
click at [367, 247] on div "Resolução de agendamento × Para resolver o agendamento do cidadão(ã) [PERSON_NA…" at bounding box center [347, 169] width 694 height 339
click at [308, 190] on input "text" at bounding box center [356, 186] width 219 height 20
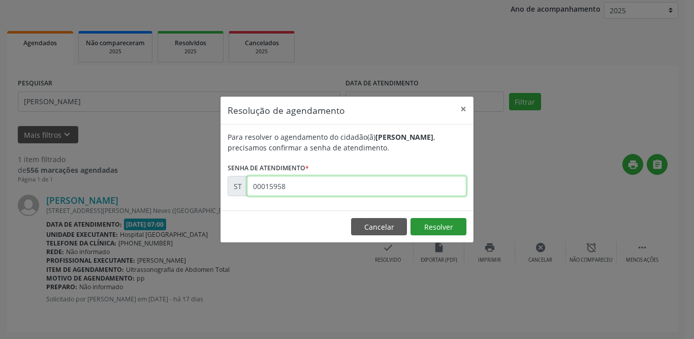
type input "00015958"
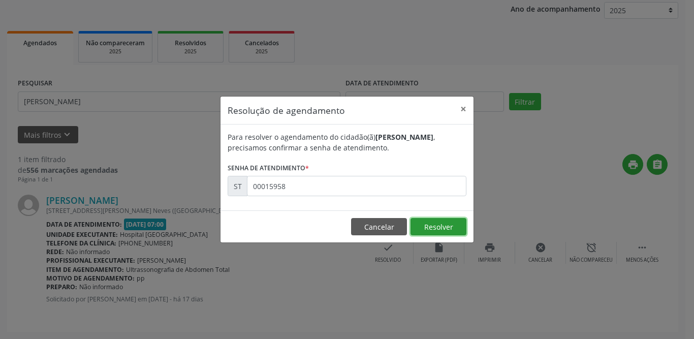
click at [432, 225] on button "Resolver" at bounding box center [438, 226] width 56 height 17
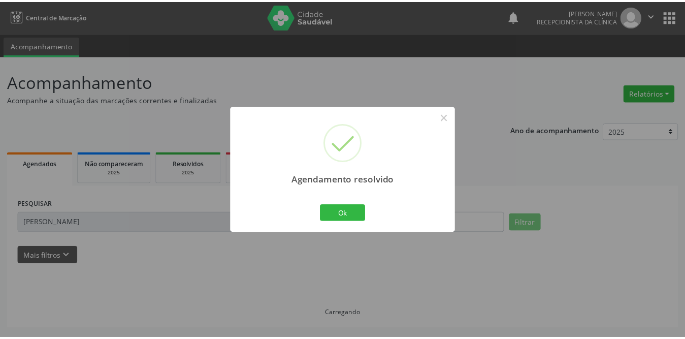
scroll to position [0, 0]
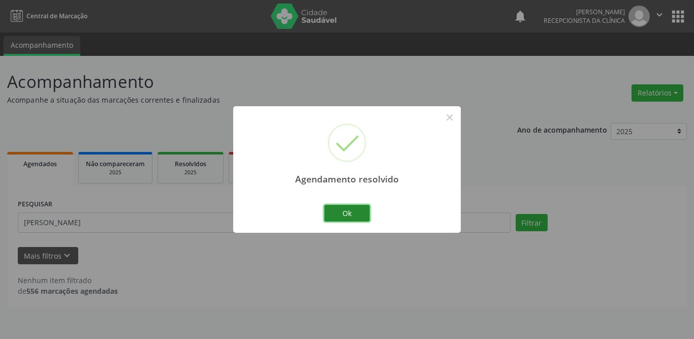
click at [340, 212] on button "Ok" at bounding box center [347, 213] width 46 height 17
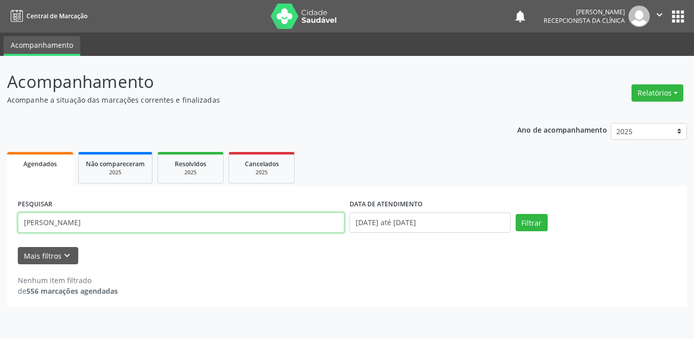
drag, startPoint x: 122, startPoint y: 224, endPoint x: 0, endPoint y: 221, distance: 121.9
click at [0, 221] on div "Acompanhamento Acompanhe a situação das marcações correntes e finalizadas Relat…" at bounding box center [347, 197] width 694 height 283
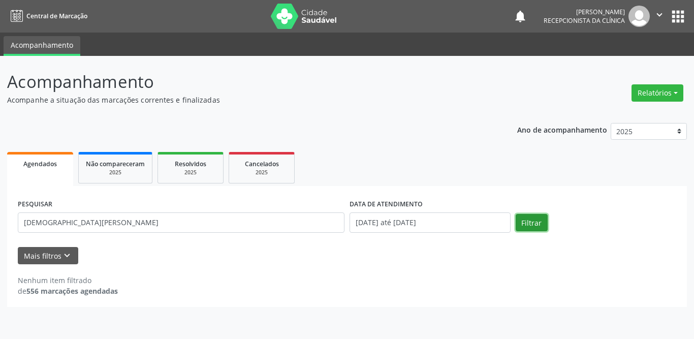
click at [516, 223] on button "Filtrar" at bounding box center [531, 222] width 32 height 17
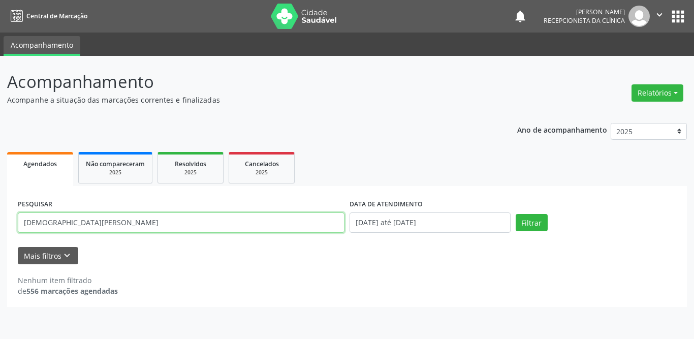
click at [96, 224] on input "[DEMOGRAPHIC_DATA][PERSON_NAME]" at bounding box center [181, 222] width 326 height 20
click at [140, 223] on input "[DEMOGRAPHIC_DATA][PERSON_NAME]" at bounding box center [181, 222] width 326 height 20
drag, startPoint x: 137, startPoint y: 222, endPoint x: 0, endPoint y: 216, distance: 137.3
click at [0, 216] on div "Acompanhamento Acompanhe a situação das marcações correntes e finalizadas Relat…" at bounding box center [347, 197] width 694 height 283
type input "Jardim"
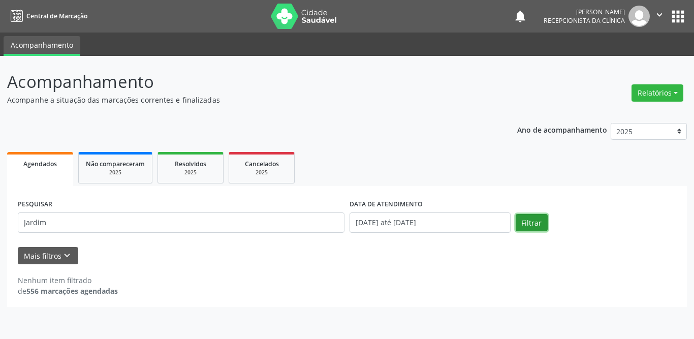
click at [530, 216] on button "Filtrar" at bounding box center [531, 222] width 32 height 17
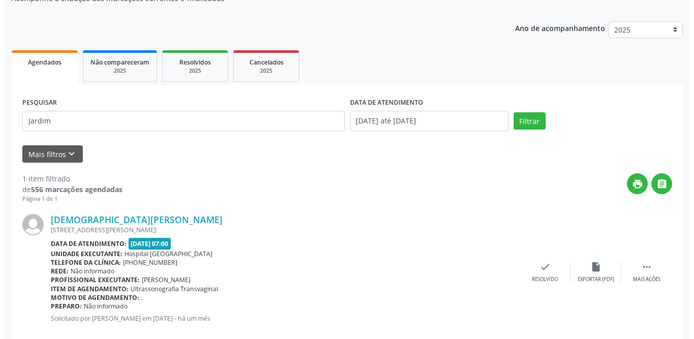
scroll to position [121, 0]
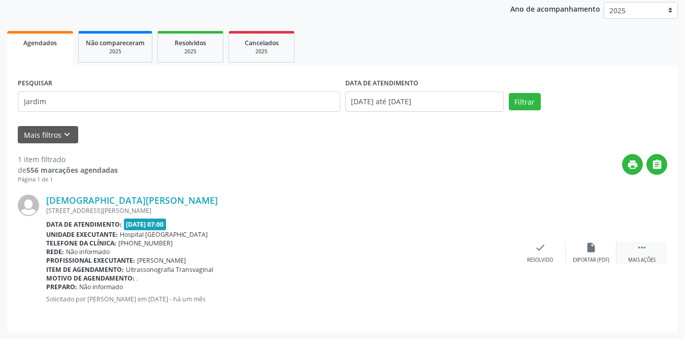
click at [644, 249] on icon "" at bounding box center [641, 247] width 11 height 11
click at [486, 250] on icon "print" at bounding box center [489, 247] width 11 height 11
click at [386, 247] on icon "check" at bounding box center [387, 247] width 11 height 11
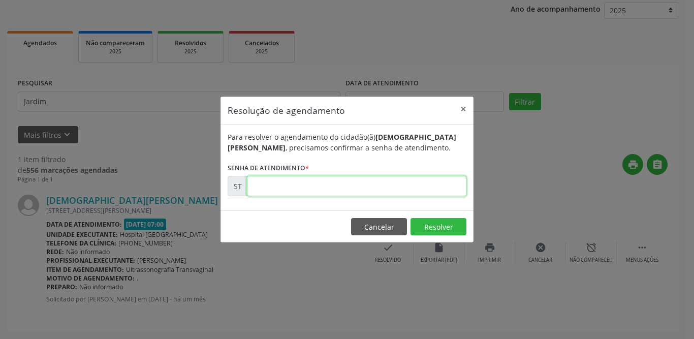
click at [331, 187] on input "text" at bounding box center [356, 186] width 219 height 20
type input "00010705"
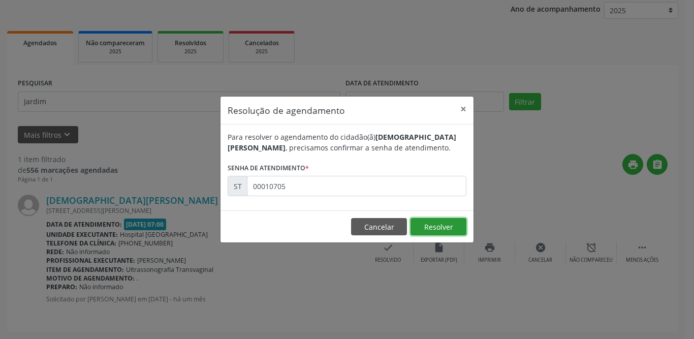
click at [450, 227] on button "Resolver" at bounding box center [438, 226] width 56 height 17
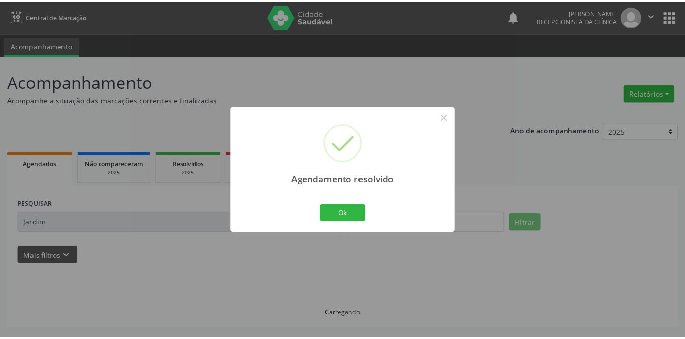
scroll to position [0, 0]
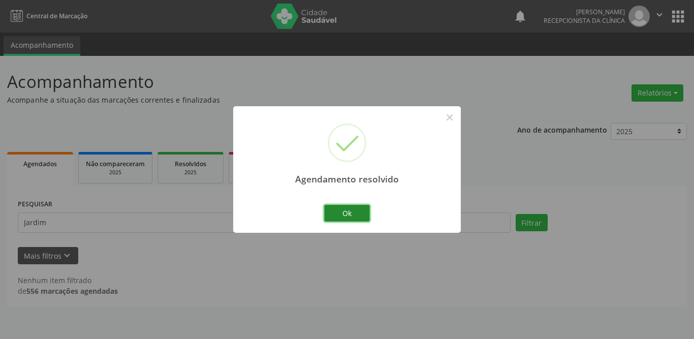
click at [364, 213] on button "Ok" at bounding box center [347, 213] width 46 height 17
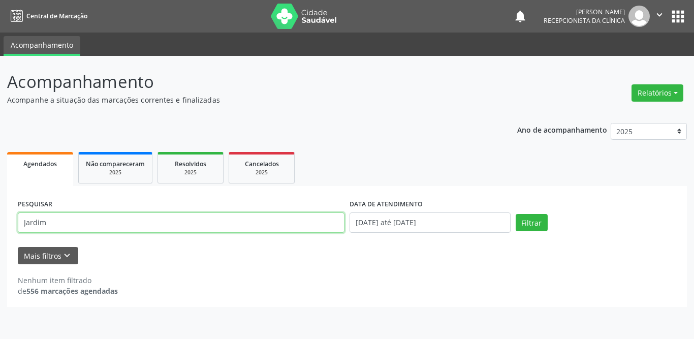
drag, startPoint x: 157, startPoint y: 220, endPoint x: 3, endPoint y: 203, distance: 154.9
click at [1, 218] on div "Acompanhamento Acompanhe a situação das marcações correntes e finalizadas Relat…" at bounding box center [347, 197] width 694 height 283
type input "[PERSON_NAME]"
click at [515, 214] on button "Filtrar" at bounding box center [531, 222] width 32 height 17
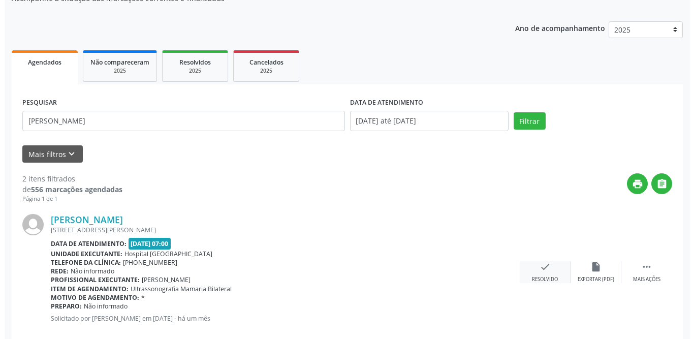
scroll to position [254, 0]
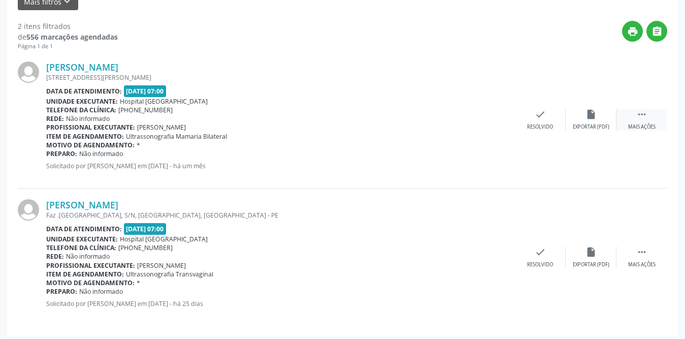
click at [642, 115] on icon "" at bounding box center [641, 114] width 11 height 11
click at [493, 122] on div "print Imprimir" at bounding box center [489, 120] width 51 height 22
click at [387, 125] on div "Resolvido" at bounding box center [388, 126] width 26 height 7
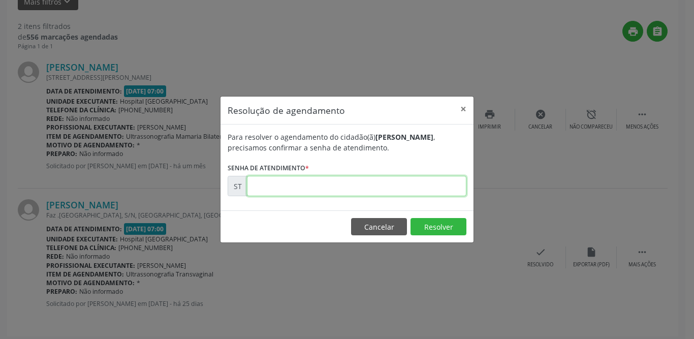
click at [321, 185] on input "text" at bounding box center [356, 186] width 219 height 20
type input "00014102"
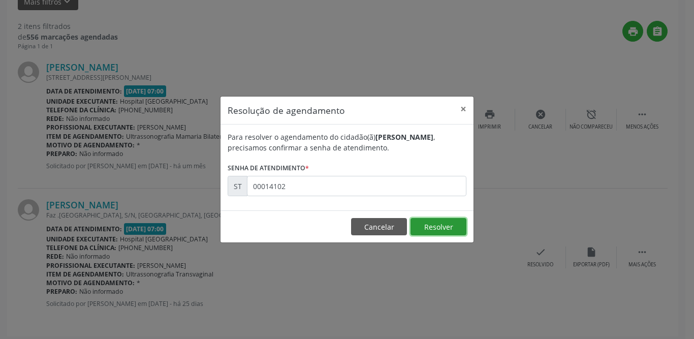
click at [437, 231] on button "Resolver" at bounding box center [438, 226] width 56 height 17
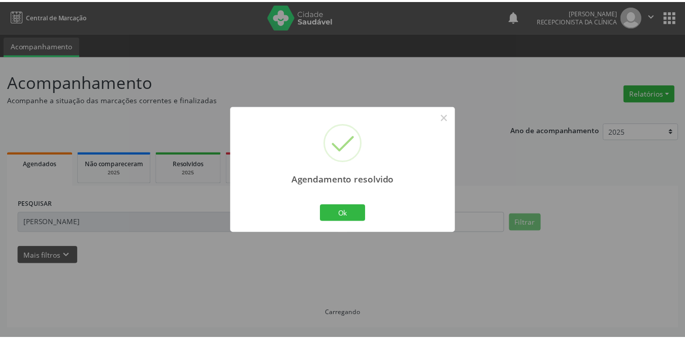
scroll to position [0, 0]
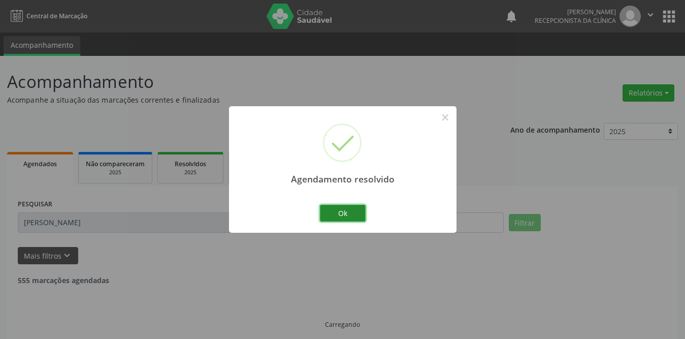
click at [356, 214] on button "Ok" at bounding box center [343, 213] width 46 height 17
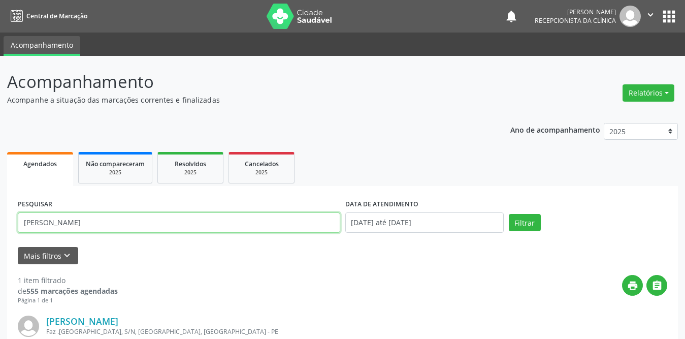
drag, startPoint x: 90, startPoint y: 222, endPoint x: 24, endPoint y: 222, distance: 66.0
click at [24, 222] on input "[PERSON_NAME]" at bounding box center [179, 222] width 322 height 20
click at [99, 225] on input "text" at bounding box center [179, 222] width 322 height 20
type input "[PERSON_NAME]"
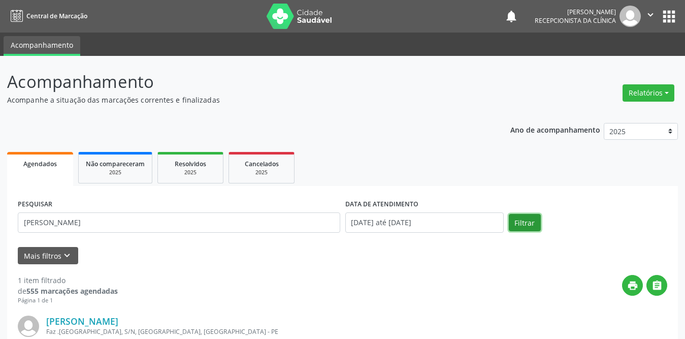
click at [510, 219] on button "Filtrar" at bounding box center [525, 222] width 32 height 17
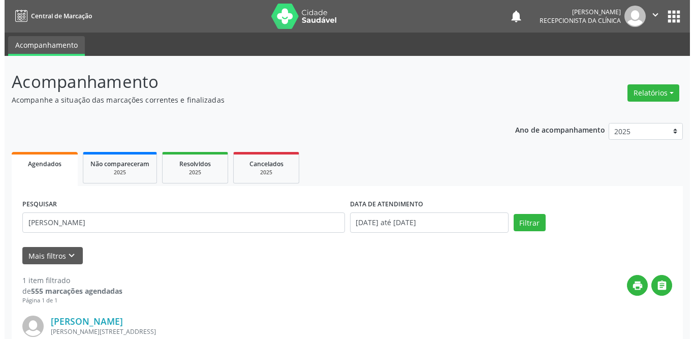
scroll to position [121, 0]
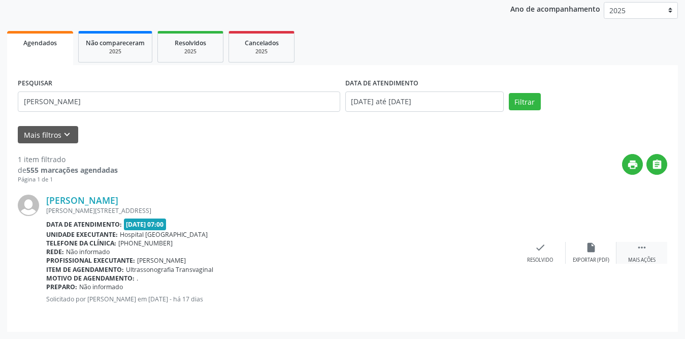
click at [639, 247] on icon "" at bounding box center [641, 247] width 11 height 11
click at [498, 251] on div "print Imprimir" at bounding box center [489, 253] width 51 height 22
click at [385, 249] on icon "check" at bounding box center [387, 247] width 11 height 11
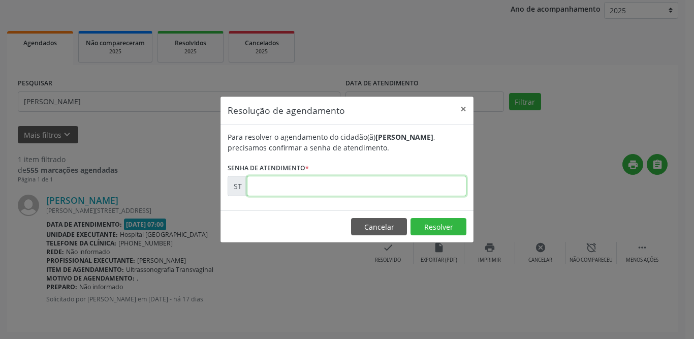
click at [390, 187] on input "text" at bounding box center [356, 186] width 219 height 20
type input "00016043"
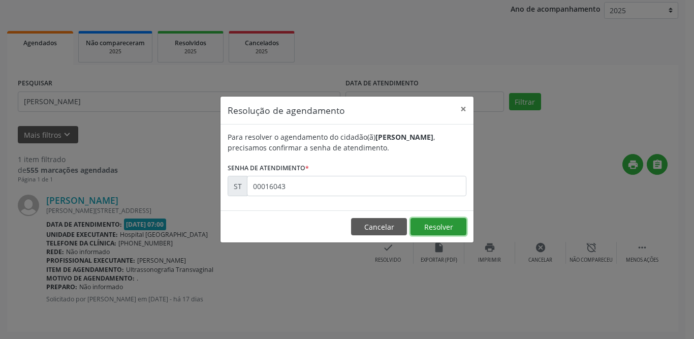
click at [436, 224] on button "Resolver" at bounding box center [438, 226] width 56 height 17
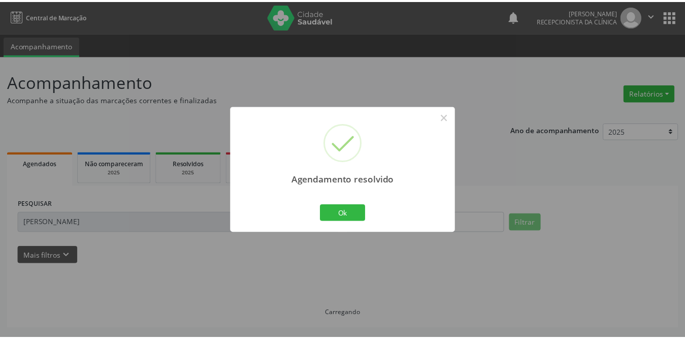
scroll to position [0, 0]
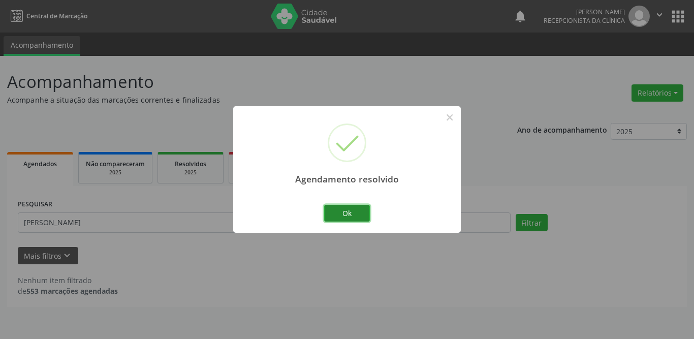
click at [348, 217] on button "Ok" at bounding box center [347, 213] width 46 height 17
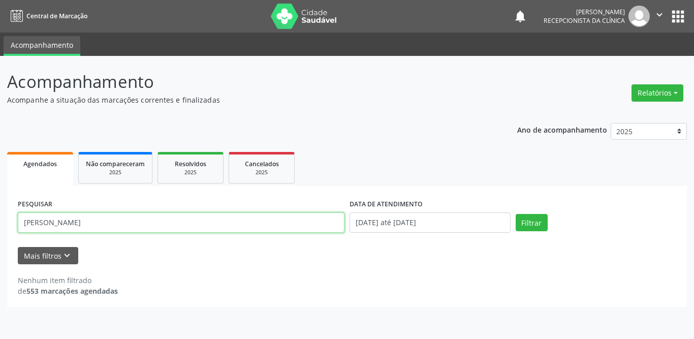
drag, startPoint x: 89, startPoint y: 225, endPoint x: 0, endPoint y: 222, distance: 88.9
click at [0, 222] on div "Acompanhamento Acompanhe a situação das marcações correntes e finalizadas Relat…" at bounding box center [347, 197] width 694 height 283
type input "[PERSON_NAME]"
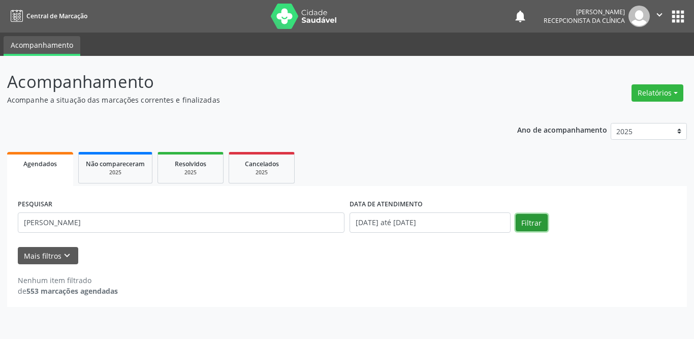
click at [527, 226] on button "Filtrar" at bounding box center [531, 222] width 32 height 17
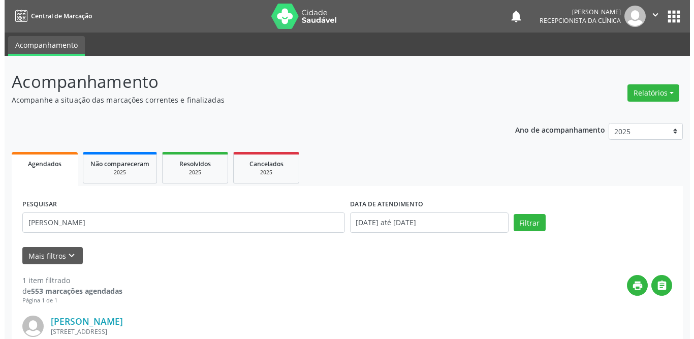
scroll to position [121, 0]
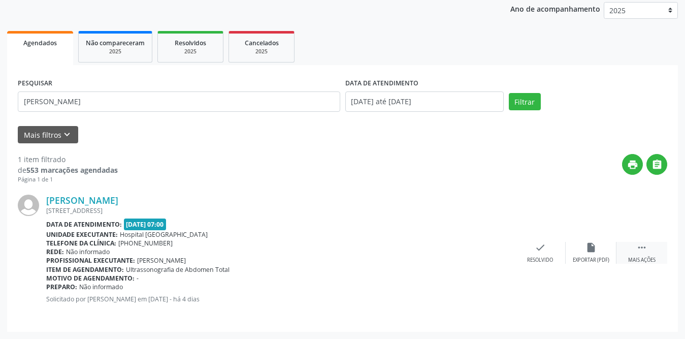
click at [637, 246] on icon "" at bounding box center [641, 247] width 11 height 11
click at [488, 249] on icon "print" at bounding box center [489, 247] width 11 height 11
click at [390, 247] on icon "check" at bounding box center [387, 247] width 11 height 11
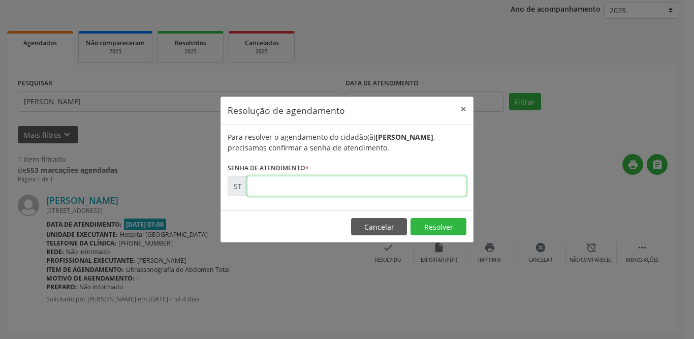
click at [401, 190] on input "text" at bounding box center [356, 186] width 219 height 20
type input "00018058"
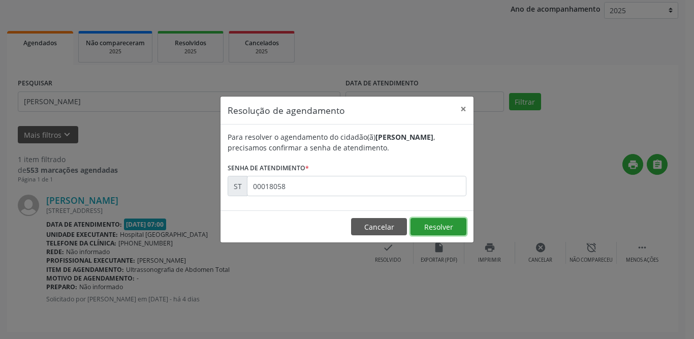
click at [442, 223] on button "Resolver" at bounding box center [438, 226] width 56 height 17
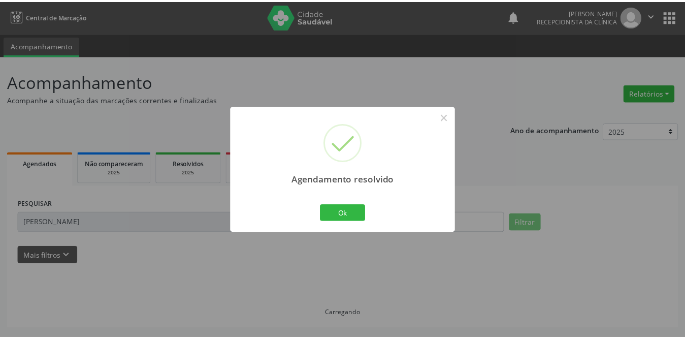
scroll to position [0, 0]
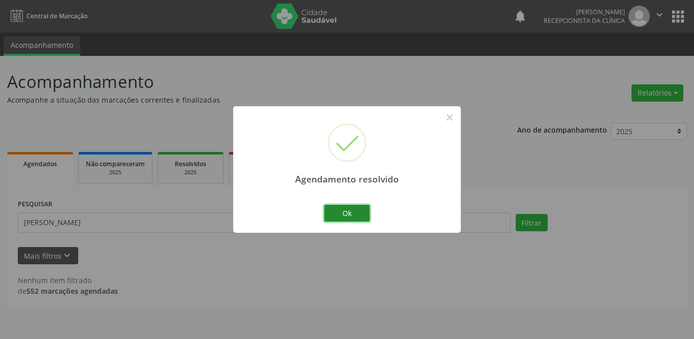
click at [343, 212] on button "Ok" at bounding box center [347, 213] width 46 height 17
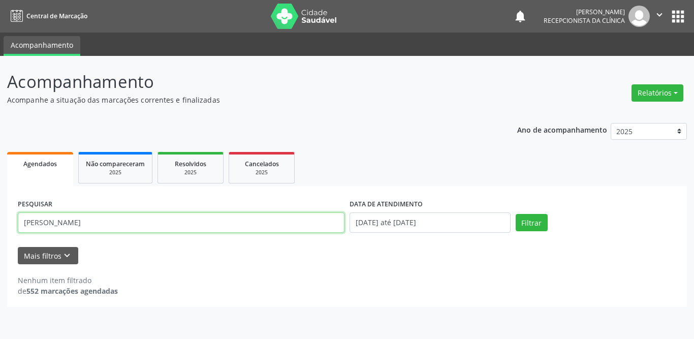
drag, startPoint x: 88, startPoint y: 230, endPoint x: 0, endPoint y: 232, distance: 88.4
click at [0, 233] on div "Acompanhamento Acompanhe a situação das marcações correntes e finalizadas Relat…" at bounding box center [347, 197] width 694 height 283
type input "[PERSON_NAME]"
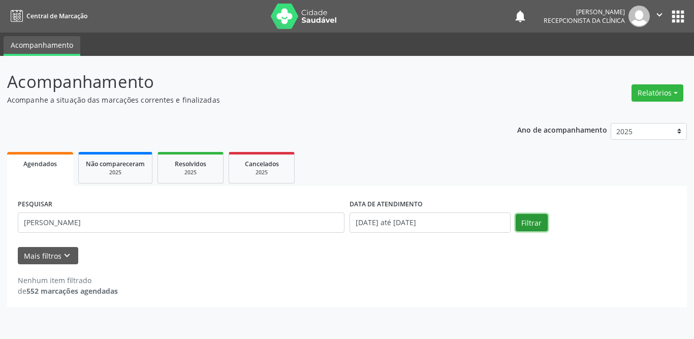
click at [526, 220] on button "Filtrar" at bounding box center [531, 222] width 32 height 17
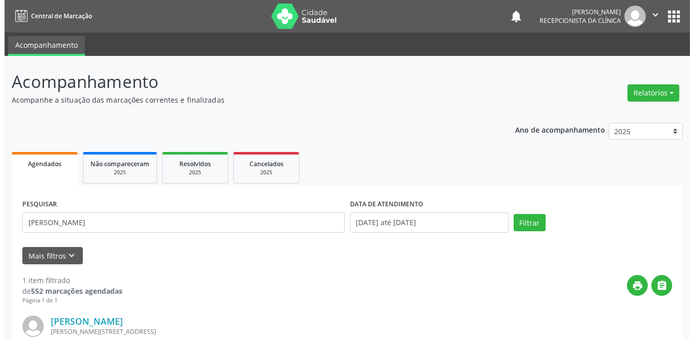
scroll to position [121, 0]
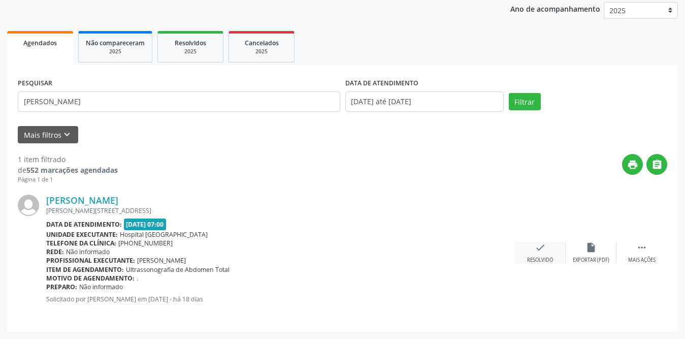
click at [535, 249] on icon "check" at bounding box center [540, 247] width 11 height 11
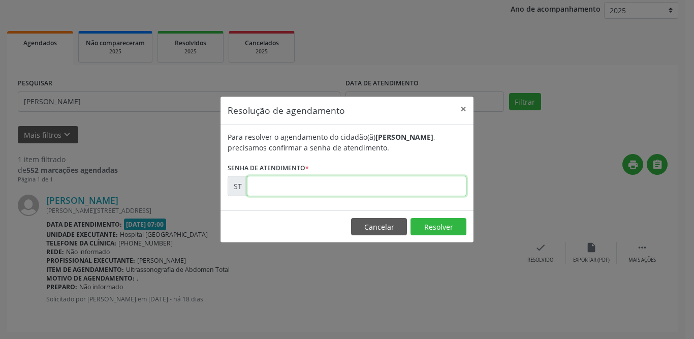
click at [352, 177] on input "text" at bounding box center [356, 186] width 219 height 20
type input "00015694"
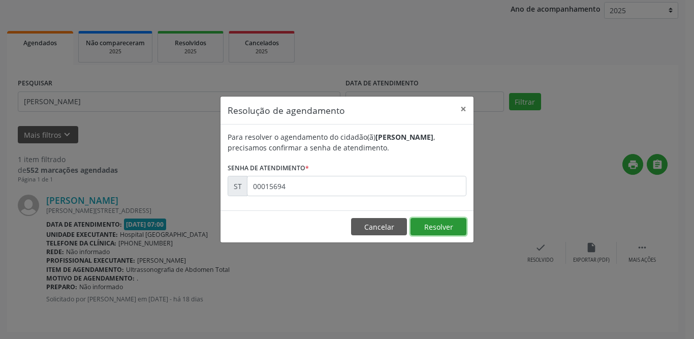
click at [448, 232] on button "Resolver" at bounding box center [438, 226] width 56 height 17
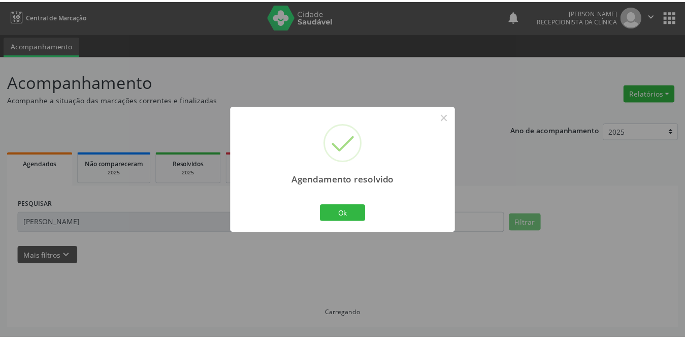
scroll to position [0, 0]
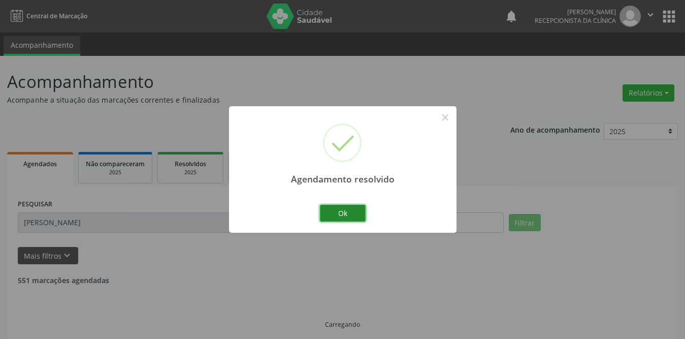
click at [352, 213] on button "Ok" at bounding box center [343, 213] width 46 height 17
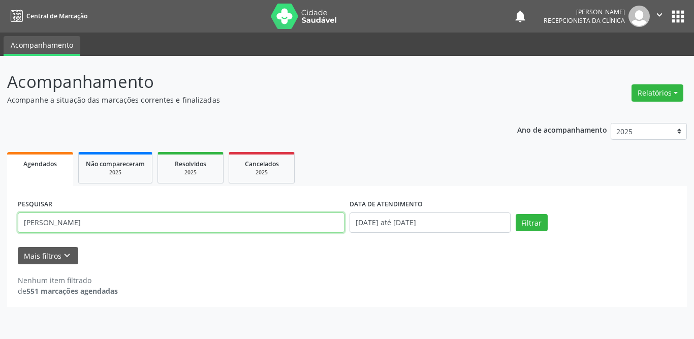
drag, startPoint x: 87, startPoint y: 225, endPoint x: 0, endPoint y: 226, distance: 86.8
click at [0, 226] on div "Acompanhamento Acompanhe a situação das marcações correntes e finalizadas Relat…" at bounding box center [347, 197] width 694 height 283
type input "clisani"
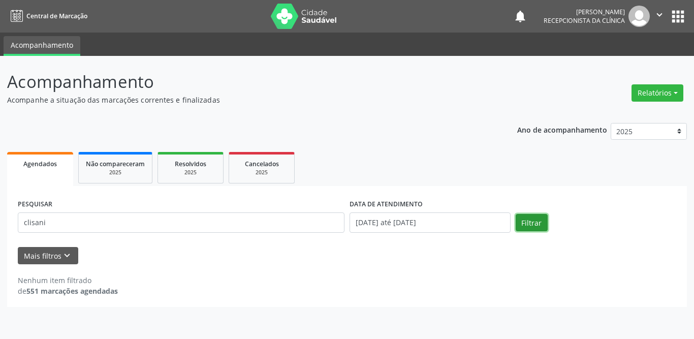
click at [536, 224] on button "Filtrar" at bounding box center [531, 222] width 32 height 17
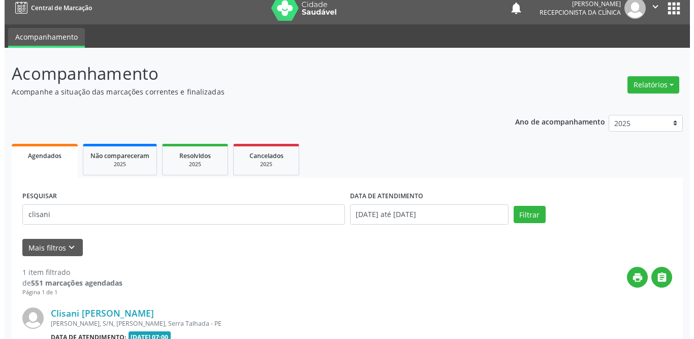
scroll to position [121, 0]
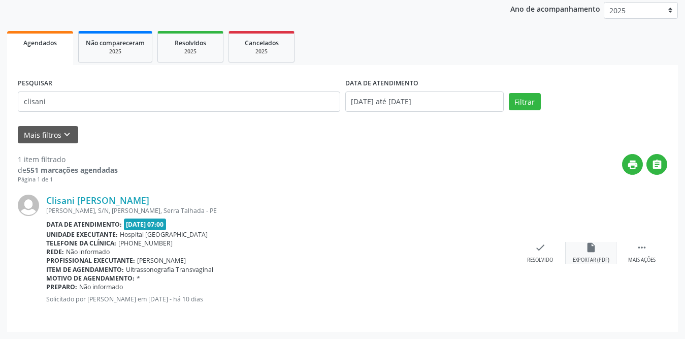
click at [586, 256] on div "Exportar (PDF)" at bounding box center [591, 259] width 37 height 7
click at [647, 247] on icon "" at bounding box center [641, 247] width 11 height 11
click at [493, 251] on icon "print" at bounding box center [489, 247] width 11 height 11
click at [385, 249] on icon "check" at bounding box center [387, 247] width 11 height 11
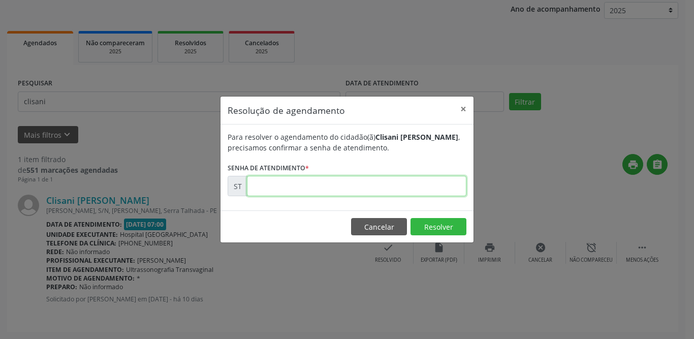
click at [361, 185] on input "text" at bounding box center [356, 186] width 219 height 20
type input "00016624"
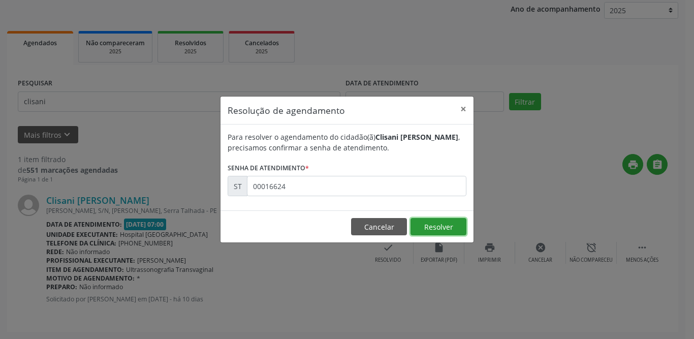
click at [427, 224] on button "Resolver" at bounding box center [438, 226] width 56 height 17
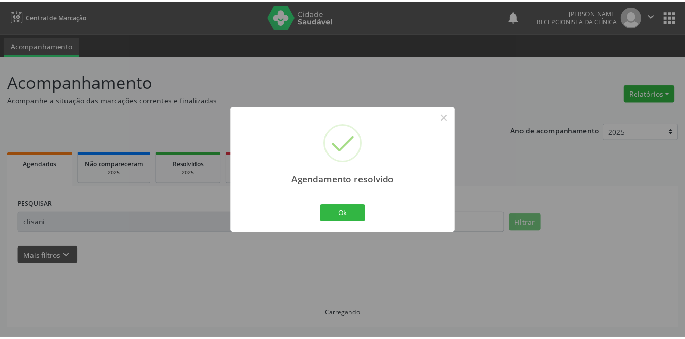
scroll to position [0, 0]
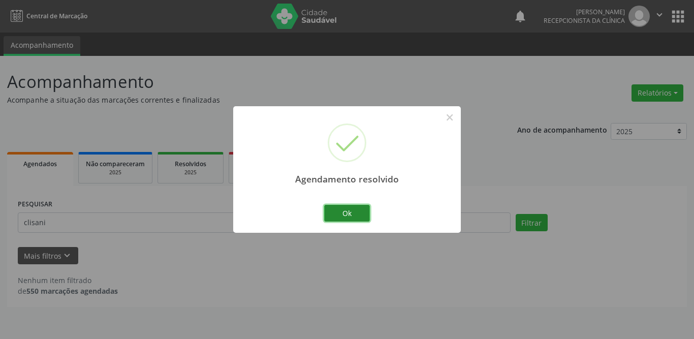
click at [355, 210] on button "Ok" at bounding box center [347, 213] width 46 height 17
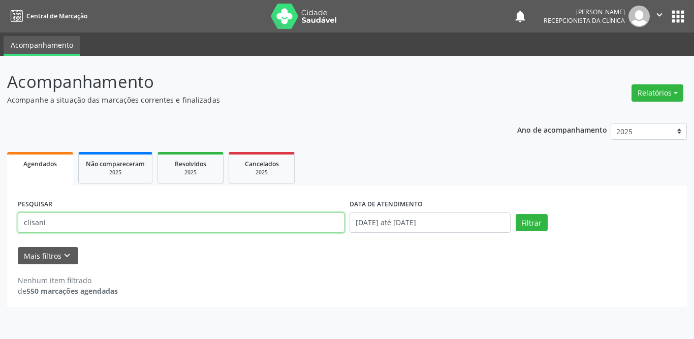
drag, startPoint x: 134, startPoint y: 219, endPoint x: 0, endPoint y: 218, distance: 134.1
click at [0, 218] on div "Acompanhamento Acompanhe a situação das marcações correntes e finalizadas Relat…" at bounding box center [347, 197] width 694 height 283
type input "[PERSON_NAME]"
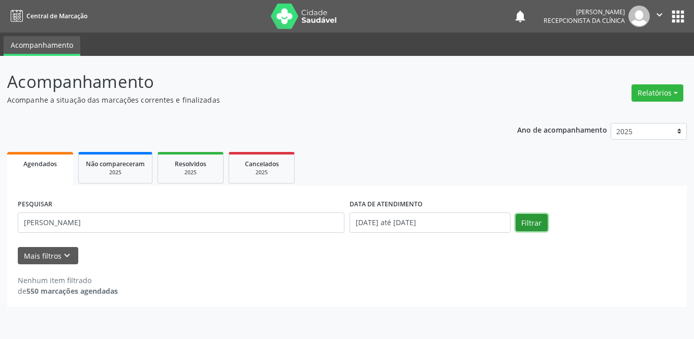
click at [539, 226] on button "Filtrar" at bounding box center [531, 222] width 32 height 17
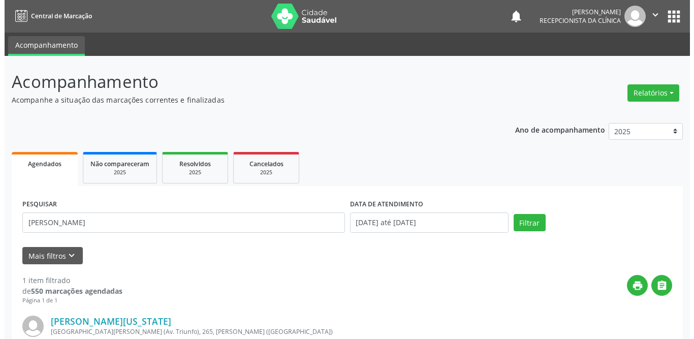
scroll to position [121, 0]
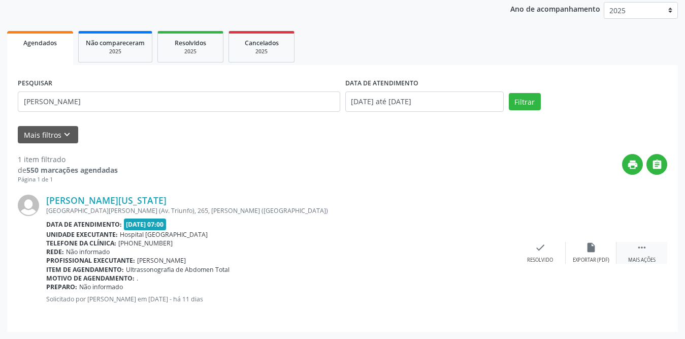
click at [651, 249] on div " Mais ações" at bounding box center [641, 253] width 51 height 22
click at [481, 253] on div "print Imprimir" at bounding box center [489, 253] width 51 height 22
click at [405, 248] on div "check Resolvido" at bounding box center [388, 253] width 51 height 22
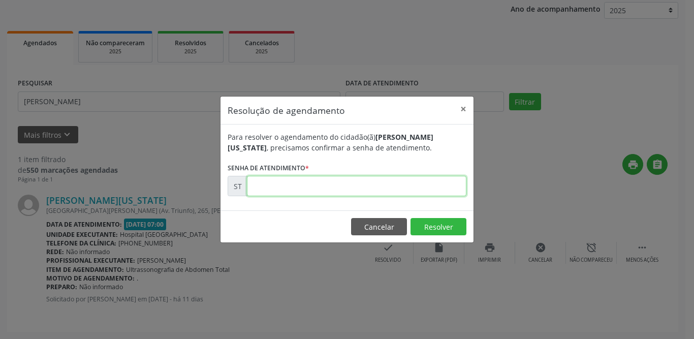
click at [312, 187] on input "text" at bounding box center [356, 186] width 219 height 20
type input "00016525"
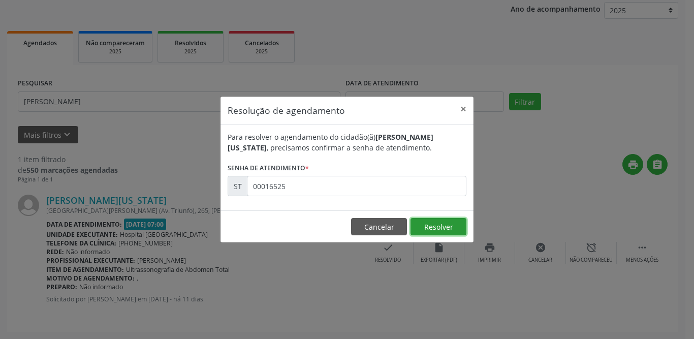
click at [428, 225] on button "Resolver" at bounding box center [438, 226] width 56 height 17
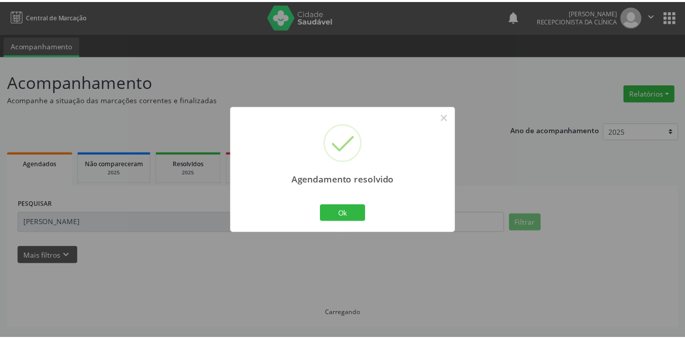
scroll to position [0, 0]
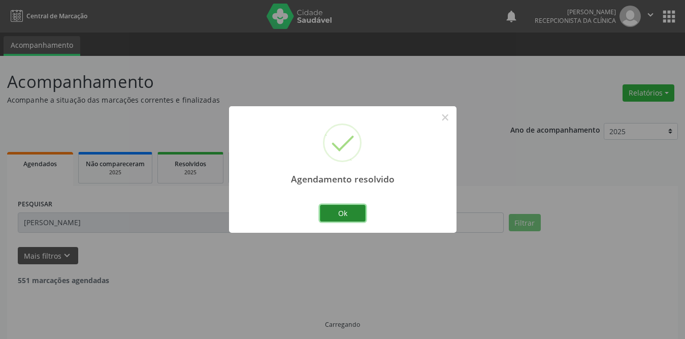
click at [342, 211] on button "Ok" at bounding box center [343, 213] width 46 height 17
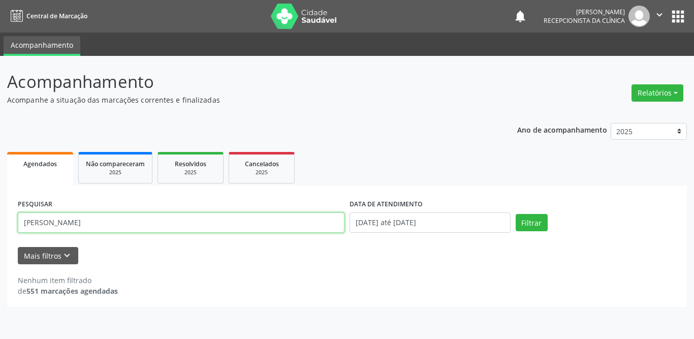
drag, startPoint x: 109, startPoint y: 227, endPoint x: 2, endPoint y: 227, distance: 107.6
click at [2, 227] on div "Acompanhamento Acompanhe a situação das marcações correntes e finalizadas Relat…" at bounding box center [347, 197] width 694 height 283
type input "matheus"
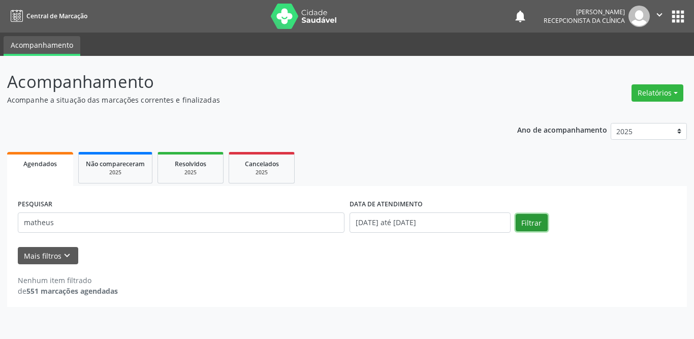
click at [523, 222] on button "Filtrar" at bounding box center [531, 222] width 32 height 17
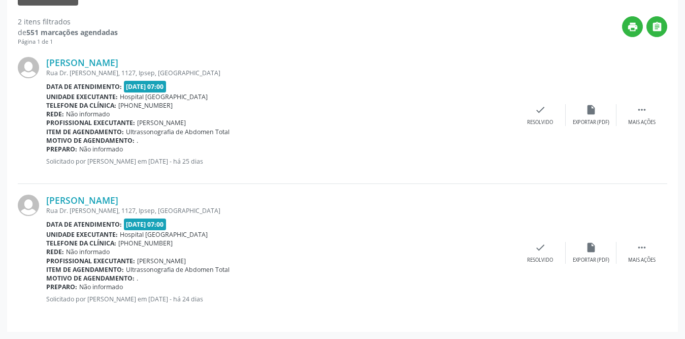
scroll to position [106, 0]
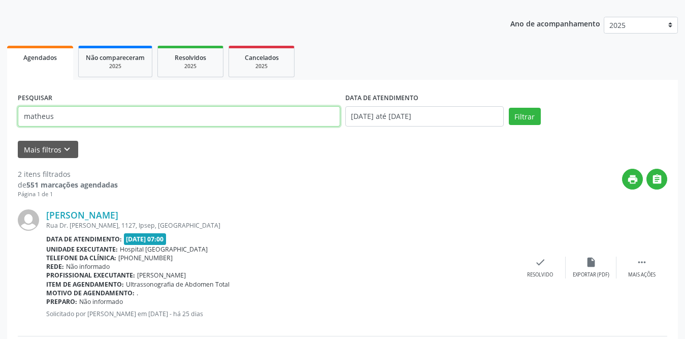
click at [83, 114] on input "matheus" at bounding box center [179, 116] width 322 height 20
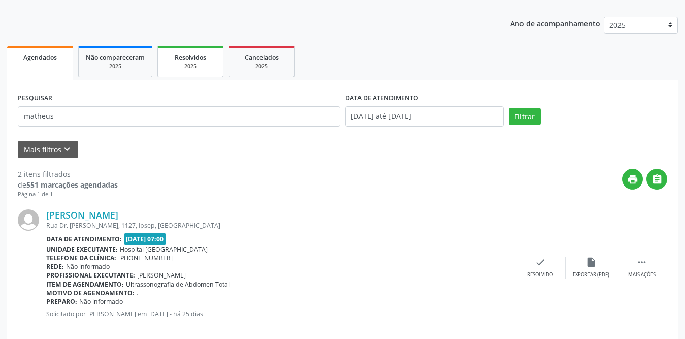
click at [198, 62] on div "Resolvidos" at bounding box center [190, 57] width 51 height 11
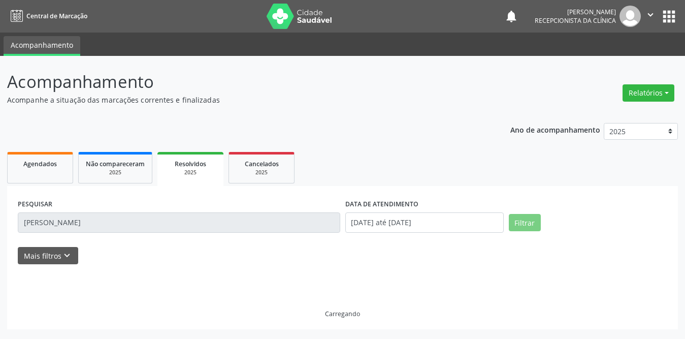
scroll to position [0, 0]
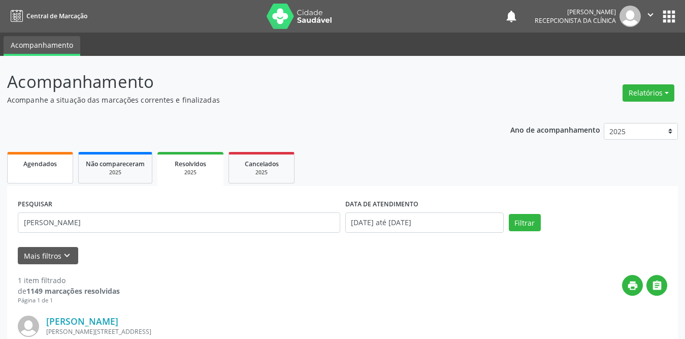
click at [27, 160] on span "Agendados" at bounding box center [40, 163] width 34 height 9
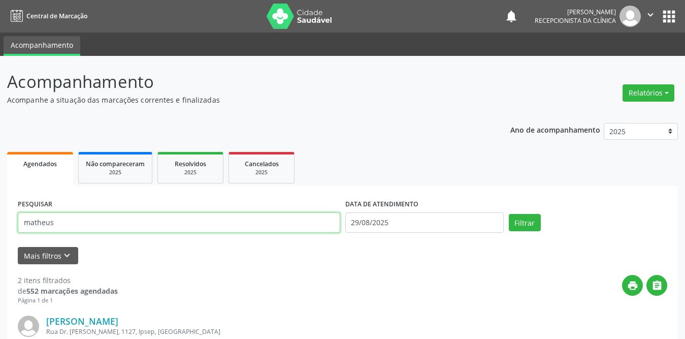
drag, startPoint x: 154, startPoint y: 216, endPoint x: 0, endPoint y: 218, distance: 154.4
click at [0, 218] on div "Acompanhamento Acompanhe a situação das marcações correntes e finalizadas Relat…" at bounding box center [342, 326] width 685 height 541
type input "[PERSON_NAME]"
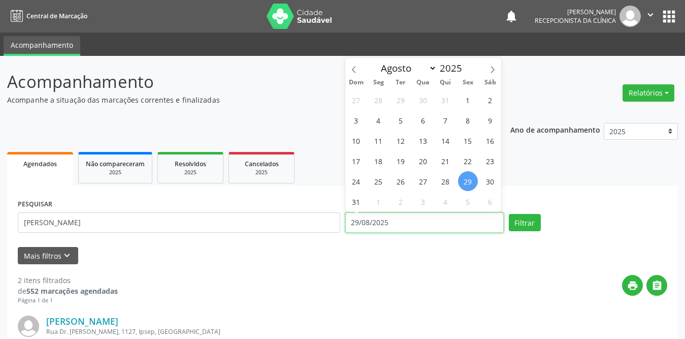
click at [354, 222] on input "29/08/2025" at bounding box center [424, 222] width 158 height 20
click at [463, 101] on span "1" at bounding box center [468, 100] width 20 height 20
type input "[DATE]"
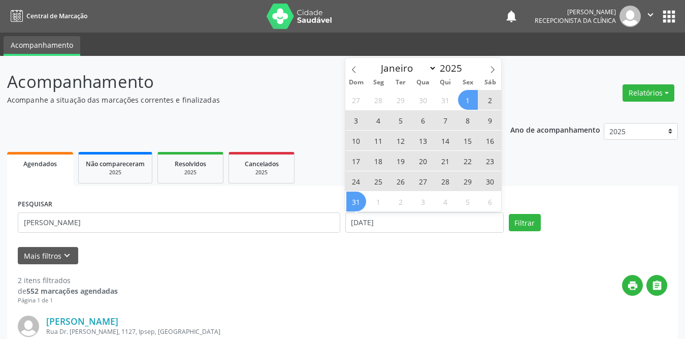
click at [356, 198] on span "31" at bounding box center [356, 201] width 20 height 20
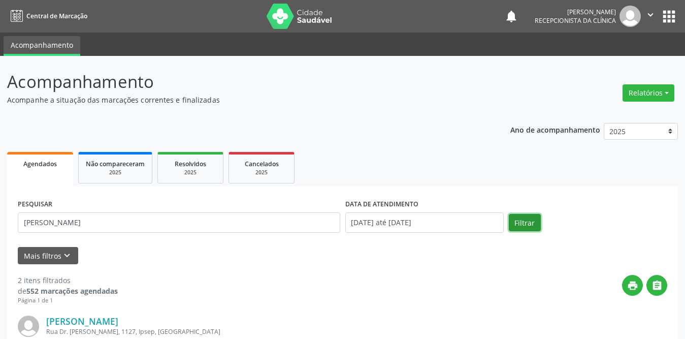
click at [532, 222] on button "Filtrar" at bounding box center [525, 222] width 32 height 17
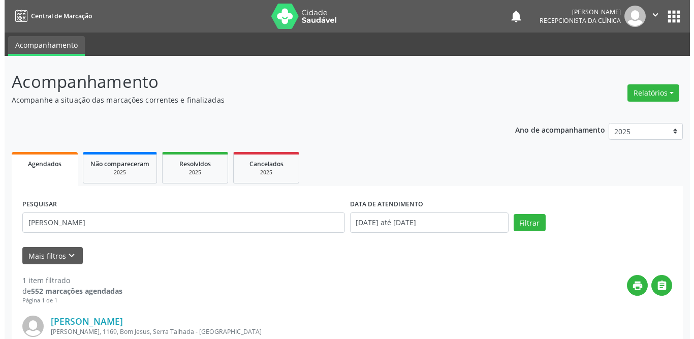
scroll to position [121, 0]
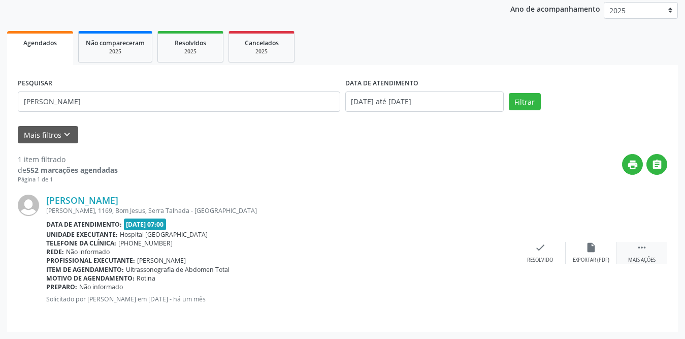
click at [639, 248] on icon "" at bounding box center [641, 247] width 11 height 11
click at [495, 252] on div "print Imprimir" at bounding box center [489, 253] width 51 height 22
click at [383, 254] on div "check Resolvido" at bounding box center [388, 253] width 51 height 22
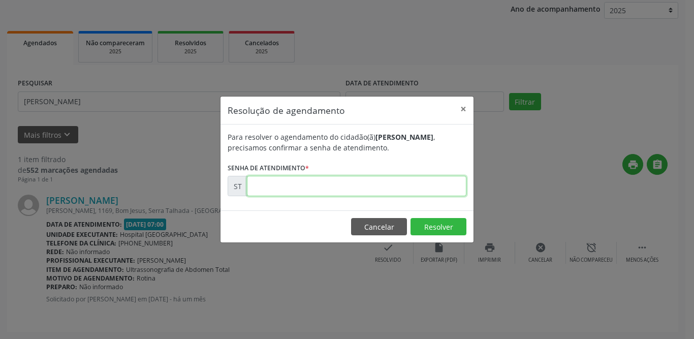
click at [445, 187] on input "text" at bounding box center [356, 186] width 219 height 20
type input "00012198"
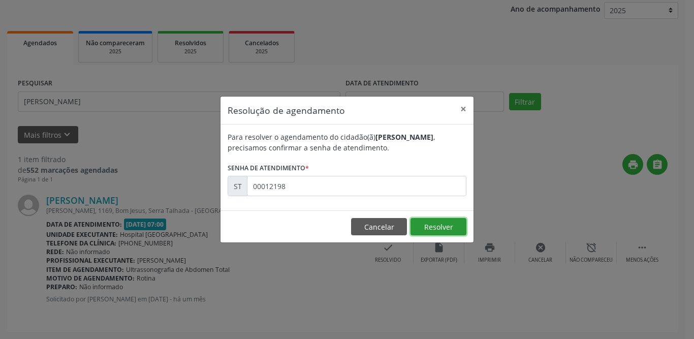
click at [445, 230] on button "Resolver" at bounding box center [438, 226] width 56 height 17
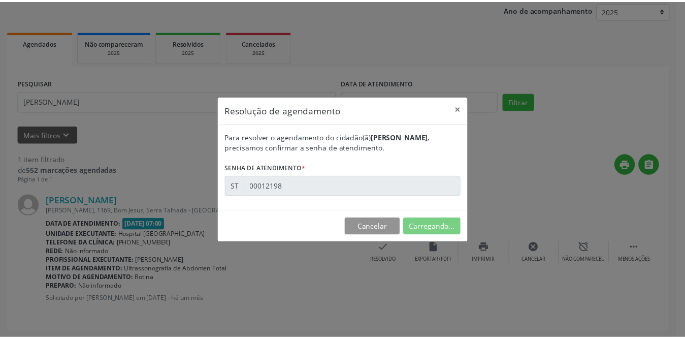
scroll to position [0, 0]
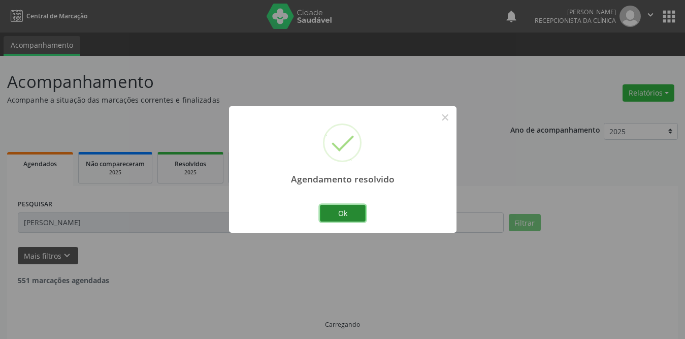
click at [345, 209] on button "Ok" at bounding box center [343, 213] width 46 height 17
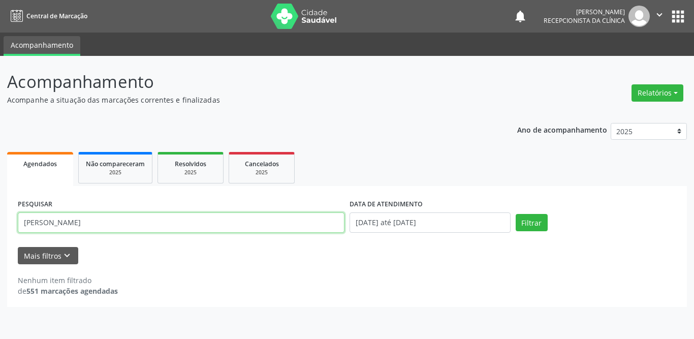
drag, startPoint x: 139, startPoint y: 221, endPoint x: 0, endPoint y: 197, distance: 141.2
click at [0, 198] on div "Acompanhamento Acompanhe a situação das marcações correntes e finalizadas Relat…" at bounding box center [347, 197] width 694 height 283
type input "[PERSON_NAME]"
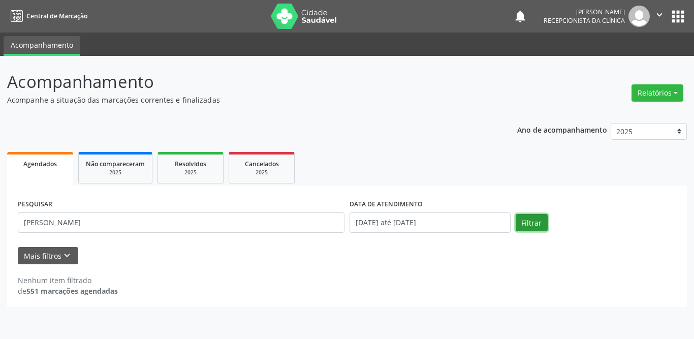
click at [521, 222] on button "Filtrar" at bounding box center [531, 222] width 32 height 17
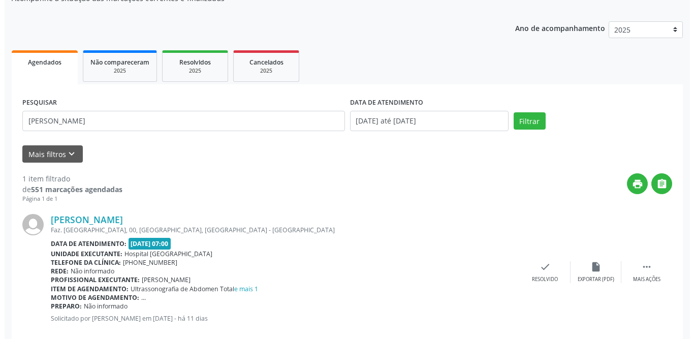
scroll to position [121, 0]
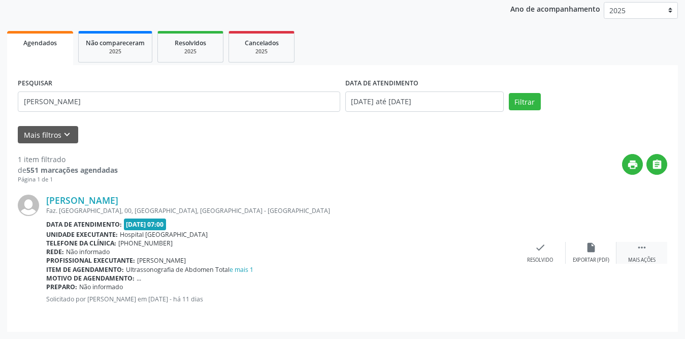
click at [640, 246] on icon "" at bounding box center [641, 247] width 11 height 11
click at [503, 249] on div "print Imprimir" at bounding box center [489, 253] width 51 height 22
click at [382, 248] on icon "check" at bounding box center [387, 247] width 11 height 11
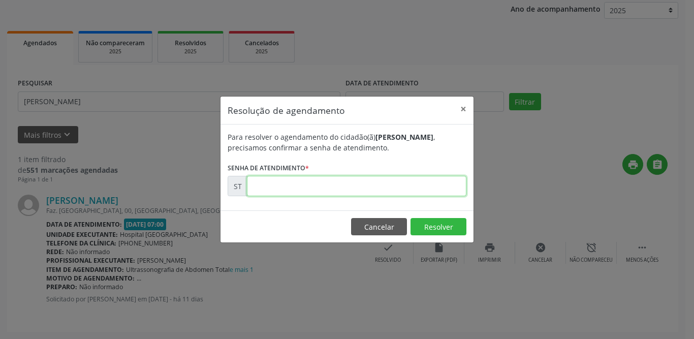
click at [327, 185] on input "text" at bounding box center [356, 186] width 219 height 20
type input "00016565"
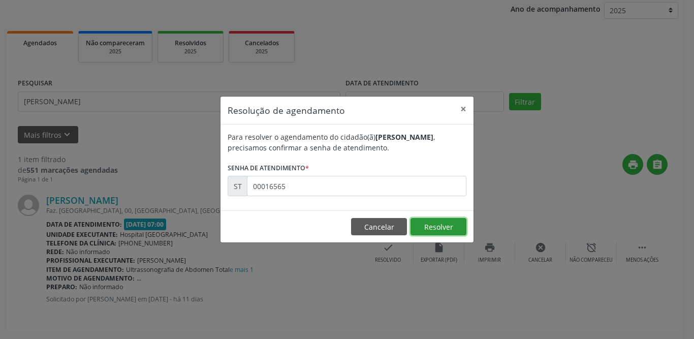
click at [428, 222] on button "Resolver" at bounding box center [438, 226] width 56 height 17
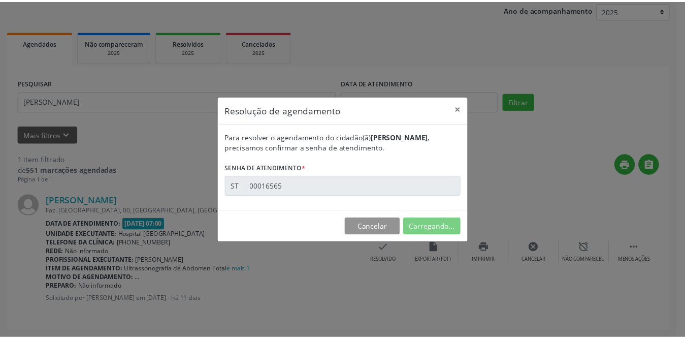
scroll to position [0, 0]
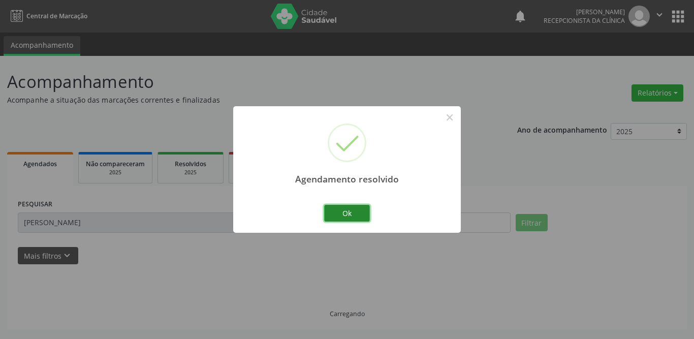
click at [339, 209] on button "Ok" at bounding box center [347, 213] width 46 height 17
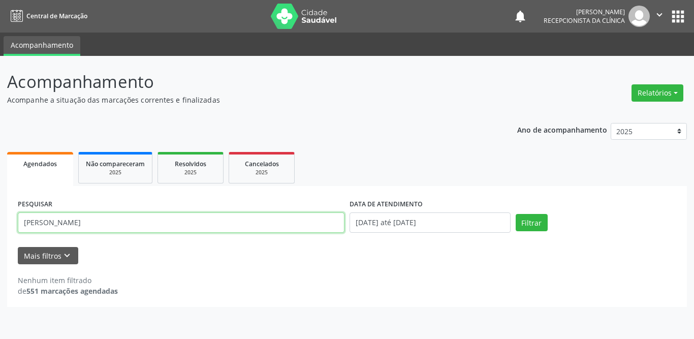
drag, startPoint x: 108, startPoint y: 221, endPoint x: 18, endPoint y: 212, distance: 90.3
click at [18, 212] on div "[PERSON_NAME]" at bounding box center [181, 222] width 326 height 20
type input "[PERSON_NAME]"
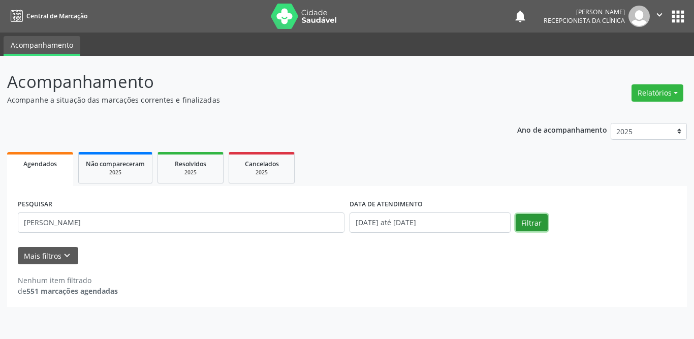
click at [537, 218] on button "Filtrar" at bounding box center [531, 222] width 32 height 17
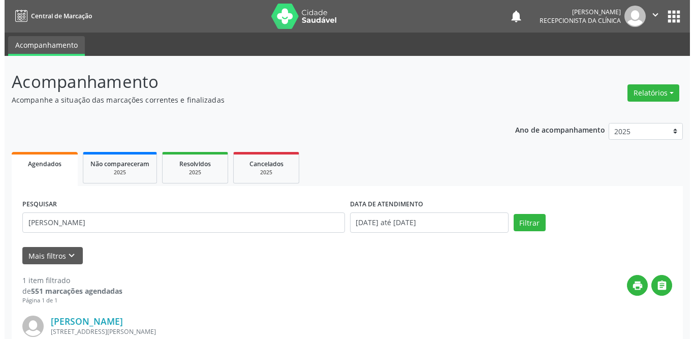
scroll to position [121, 0]
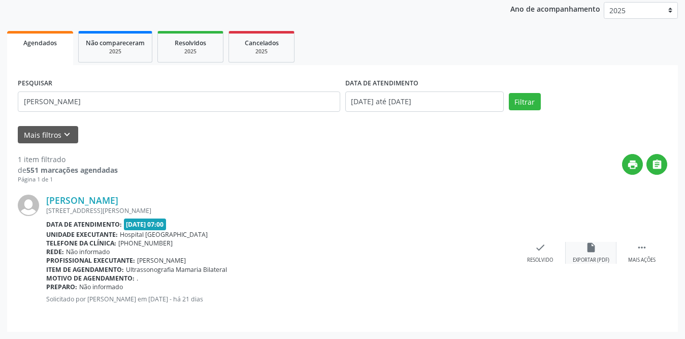
click at [599, 256] on div "Exportar (PDF)" at bounding box center [591, 259] width 37 height 7
click at [635, 249] on div " Mais ações" at bounding box center [641, 253] width 51 height 22
click at [489, 252] on icon "print" at bounding box center [489, 247] width 11 height 11
click at [388, 248] on icon "check" at bounding box center [387, 247] width 11 height 11
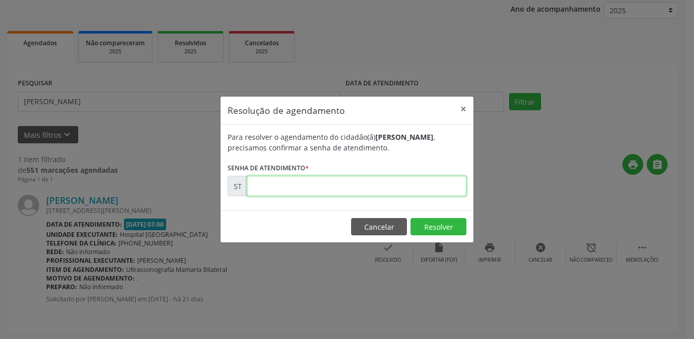
click at [343, 195] on input "text" at bounding box center [356, 186] width 219 height 20
type input "00015613"
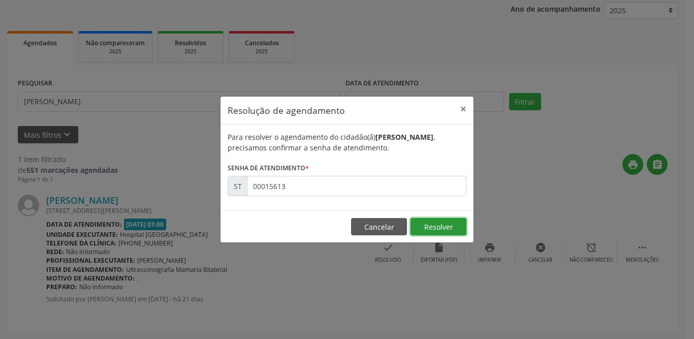
click at [432, 224] on button "Resolver" at bounding box center [438, 226] width 56 height 17
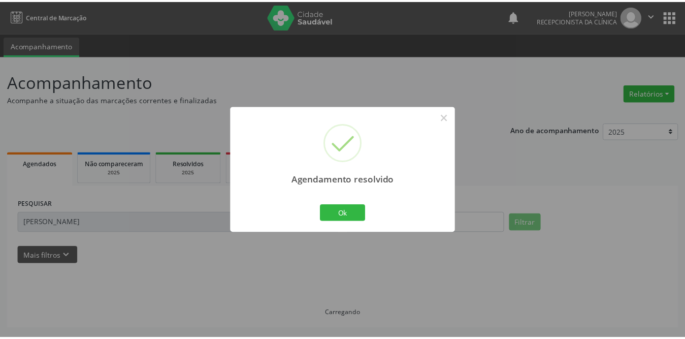
scroll to position [0, 0]
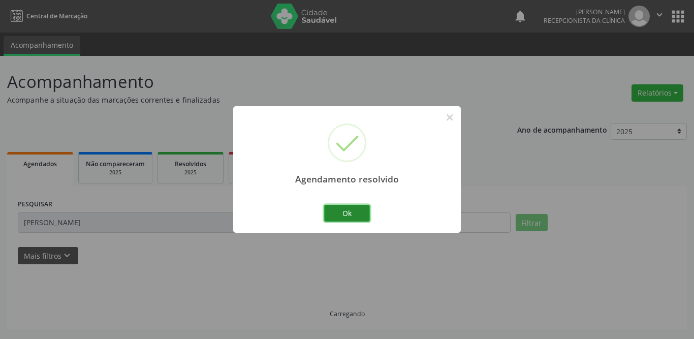
click at [337, 215] on button "Ok" at bounding box center [347, 213] width 46 height 17
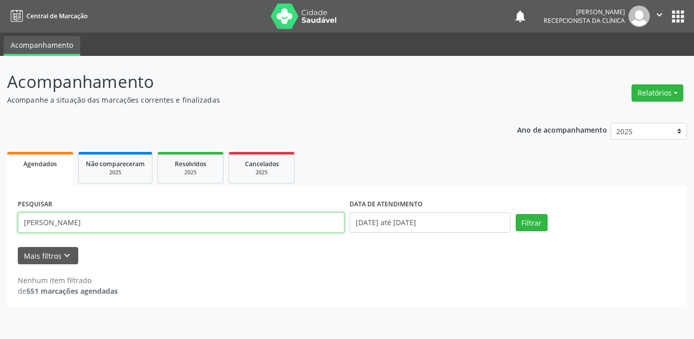
drag, startPoint x: 133, startPoint y: 222, endPoint x: 6, endPoint y: 209, distance: 127.6
click at [0, 224] on div "Acompanhamento Acompanhe a situação das marcações correntes e finalizadas Relat…" at bounding box center [347, 197] width 694 height 283
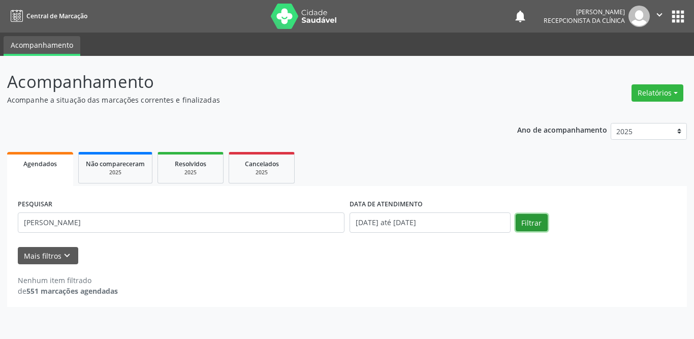
click at [530, 221] on button "Filtrar" at bounding box center [531, 222] width 32 height 17
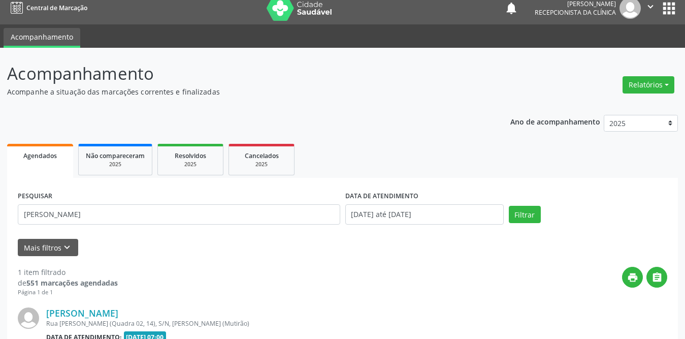
scroll to position [110, 0]
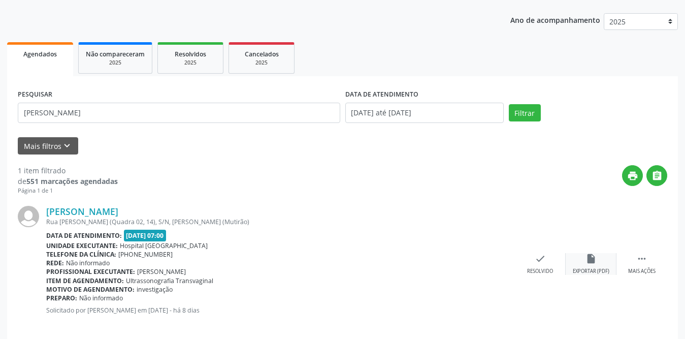
click at [596, 268] on div "Exportar (PDF)" at bounding box center [591, 271] width 37 height 7
drag, startPoint x: 111, startPoint y: 110, endPoint x: 0, endPoint y: 115, distance: 110.8
click at [0, 115] on div "Acompanhamento Acompanhe a situação das marcações correntes e finalizadas Relat…" at bounding box center [342, 148] width 685 height 404
type input "[PERSON_NAME]"
click at [521, 112] on button "Filtrar" at bounding box center [525, 112] width 32 height 17
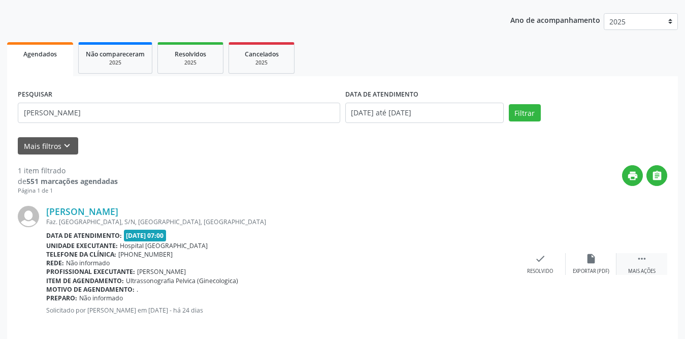
click at [636, 262] on icon "" at bounding box center [641, 258] width 11 height 11
click at [485, 264] on icon "print" at bounding box center [489, 258] width 11 height 11
click at [377, 257] on div "check Resolvido" at bounding box center [388, 264] width 51 height 22
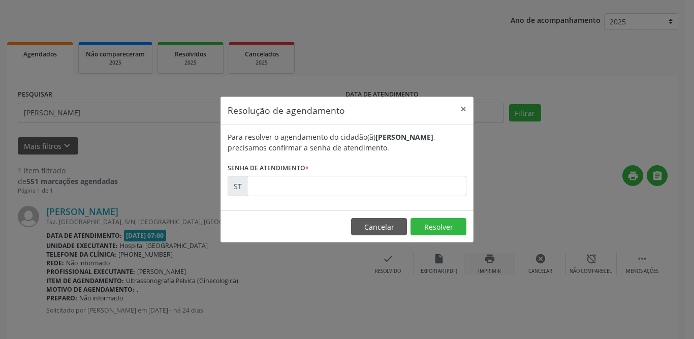
click at [377, 257] on div "Resolução de agendamento × Para resolver o agendamento do cidadão(ã) [PERSON_NA…" at bounding box center [347, 169] width 694 height 339
click at [384, 185] on input "text" at bounding box center [356, 186] width 219 height 20
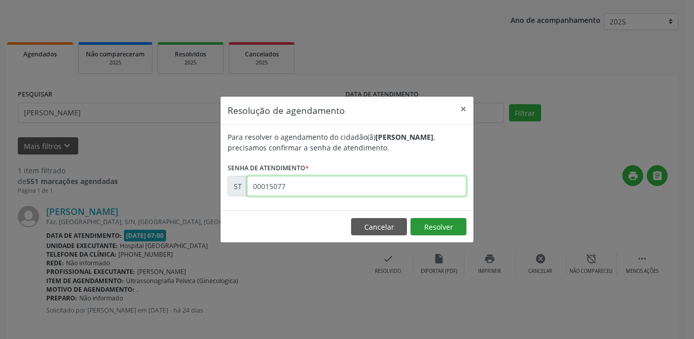
type input "00015077"
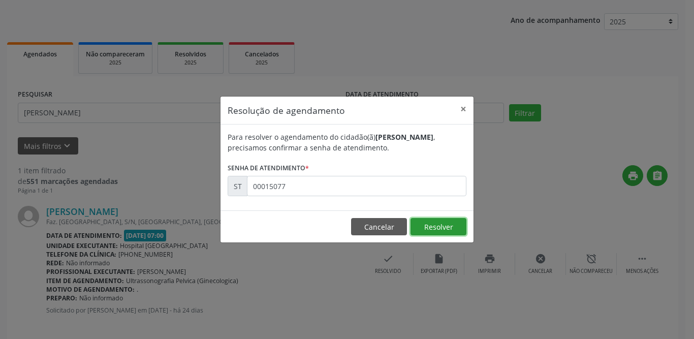
click at [442, 224] on button "Resolver" at bounding box center [438, 226] width 56 height 17
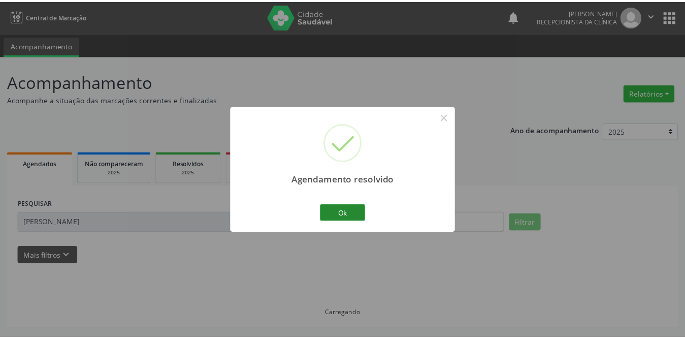
scroll to position [0, 0]
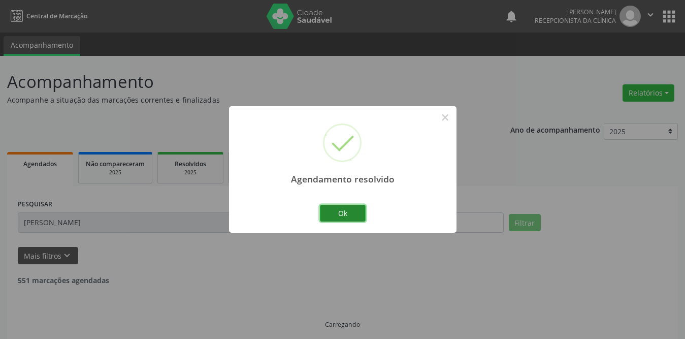
click at [340, 207] on button "Ok" at bounding box center [343, 213] width 46 height 17
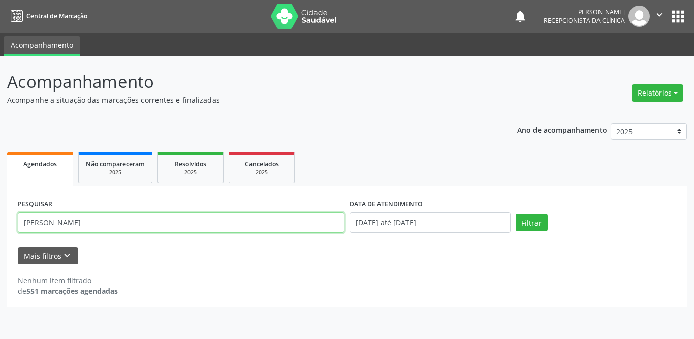
drag, startPoint x: 150, startPoint y: 228, endPoint x: 0, endPoint y: 219, distance: 150.6
click at [0, 219] on div "Acompanhamento Acompanhe a situação das marcações correntes e finalizadas Relat…" at bounding box center [347, 197] width 694 height 283
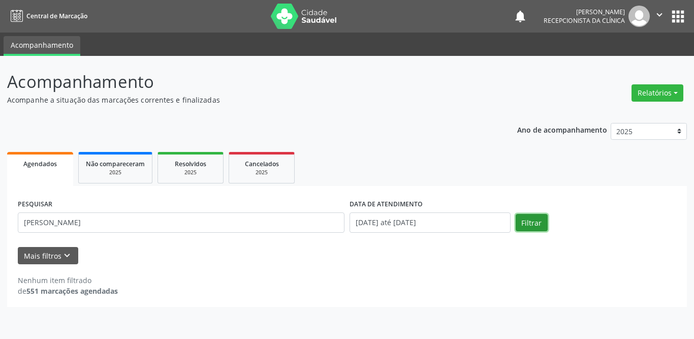
click at [538, 222] on button "Filtrar" at bounding box center [531, 222] width 32 height 17
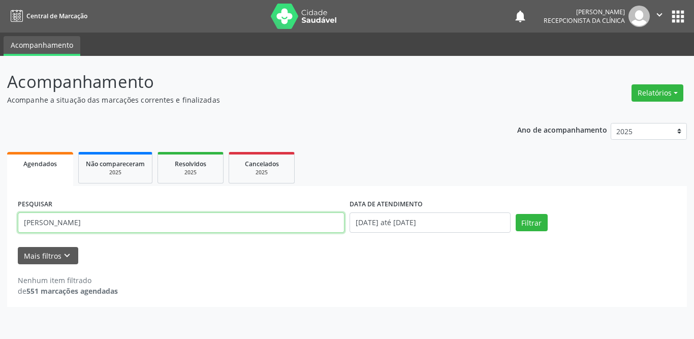
click at [136, 225] on input "[PERSON_NAME]" at bounding box center [181, 222] width 326 height 20
type input "[PERSON_NAME]"
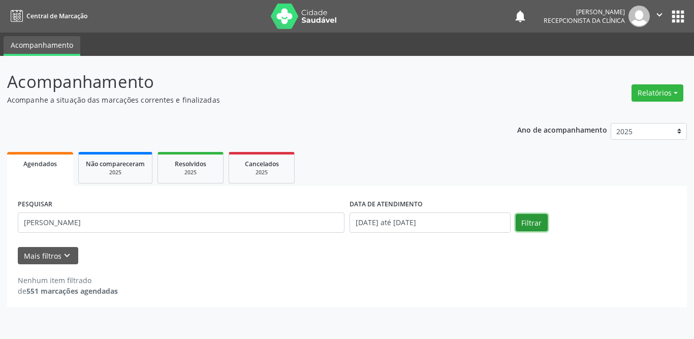
click at [526, 222] on button "Filtrar" at bounding box center [531, 222] width 32 height 17
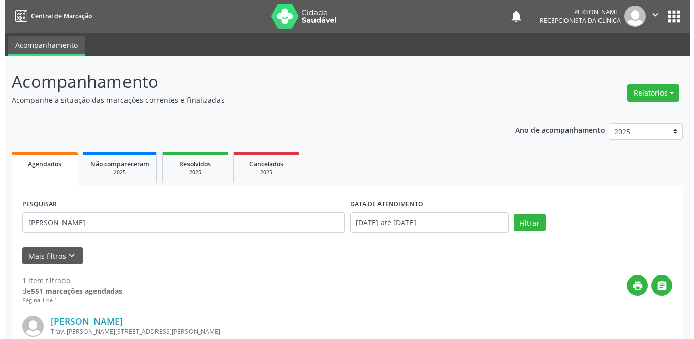
scroll to position [121, 0]
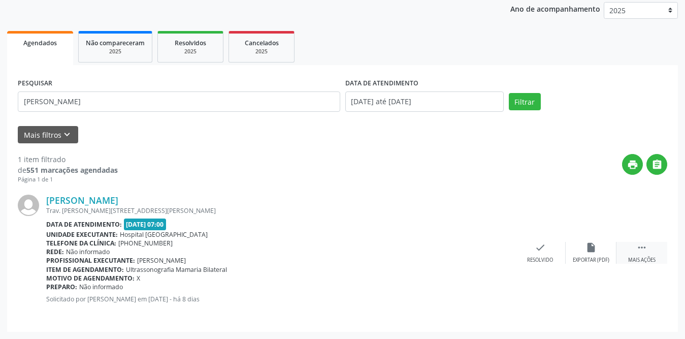
click at [641, 247] on icon "" at bounding box center [641, 247] width 11 height 11
click at [481, 247] on div "print Imprimir" at bounding box center [489, 253] width 51 height 22
click at [371, 247] on div "check Resolvido" at bounding box center [388, 253] width 51 height 22
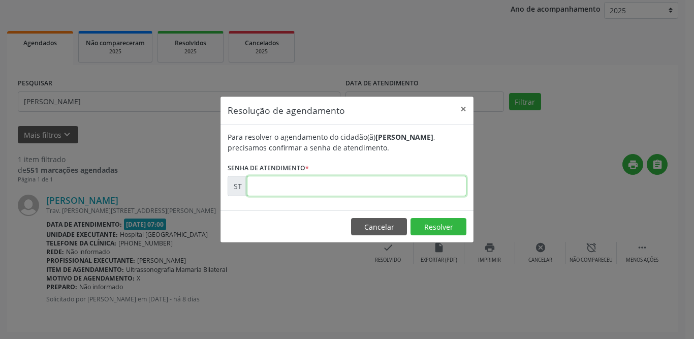
click at [355, 185] on input "text" at bounding box center [356, 186] width 219 height 20
type input "00016889"
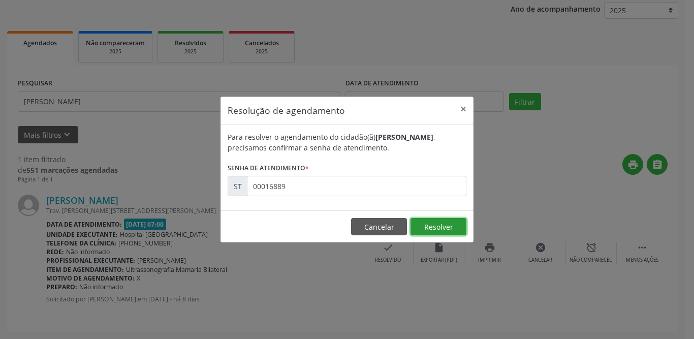
click at [441, 226] on button "Resolver" at bounding box center [438, 226] width 56 height 17
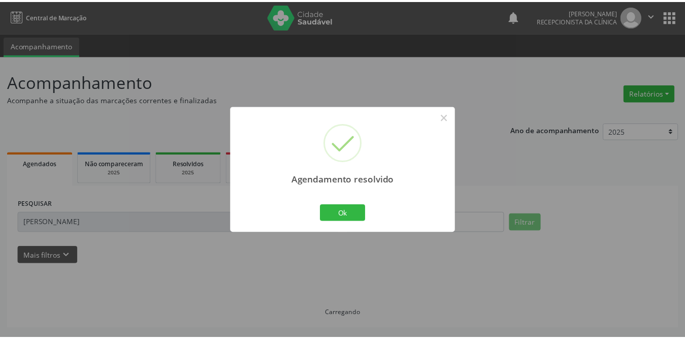
scroll to position [0, 0]
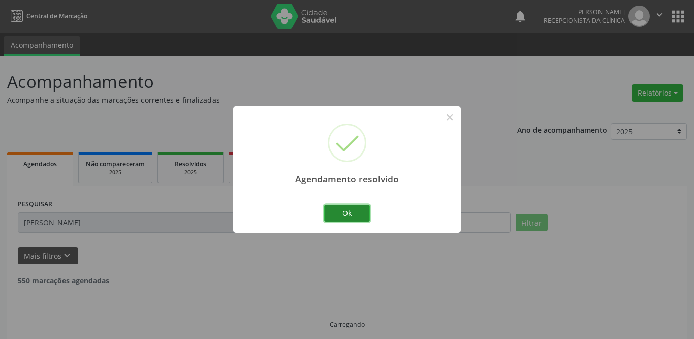
click at [345, 215] on button "Ok" at bounding box center [347, 213] width 46 height 17
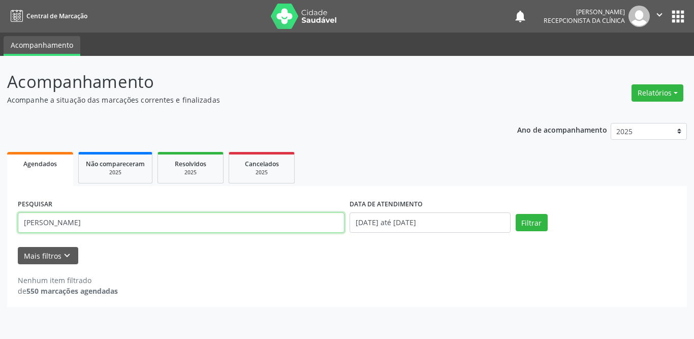
drag, startPoint x: 147, startPoint y: 224, endPoint x: 0, endPoint y: 229, distance: 146.8
click at [0, 229] on div "Acompanhamento Acompanhe a situação das marcações correntes e finalizadas Relat…" at bounding box center [347, 197] width 694 height 283
type input "[PERSON_NAME] mar"
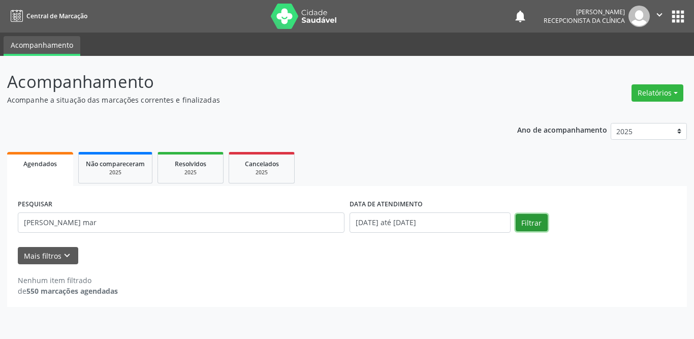
click at [538, 223] on button "Filtrar" at bounding box center [531, 222] width 32 height 17
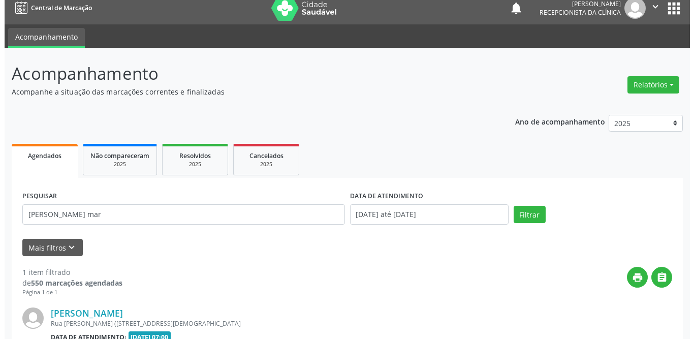
scroll to position [121, 0]
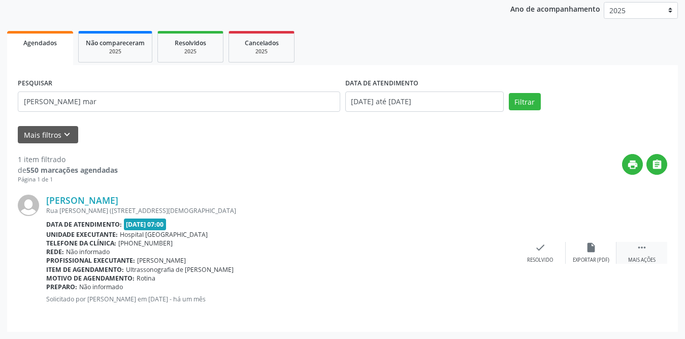
click at [641, 245] on icon "" at bounding box center [641, 247] width 11 height 11
click at [494, 253] on div "print Imprimir" at bounding box center [489, 253] width 51 height 22
click at [374, 250] on div "check Resolvido" at bounding box center [388, 253] width 51 height 22
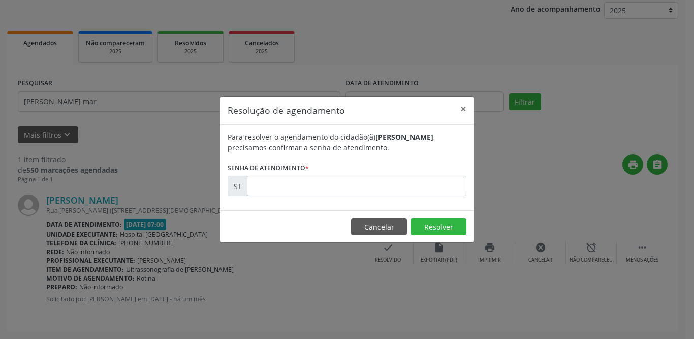
click at [374, 251] on div "Resolução de agendamento × Para resolver o agendamento do cidadão(ã) [PERSON_NA…" at bounding box center [347, 169] width 694 height 339
click at [376, 184] on input "text" at bounding box center [356, 186] width 219 height 20
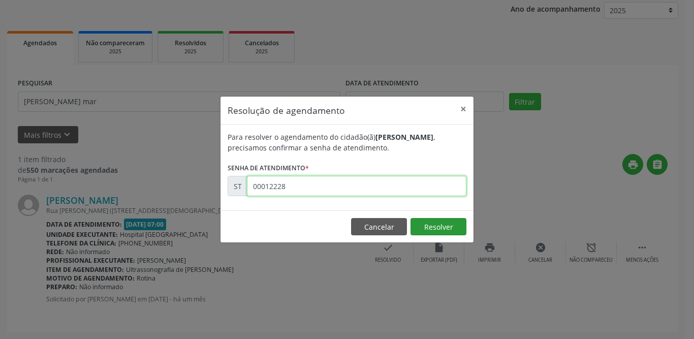
type input "00012228"
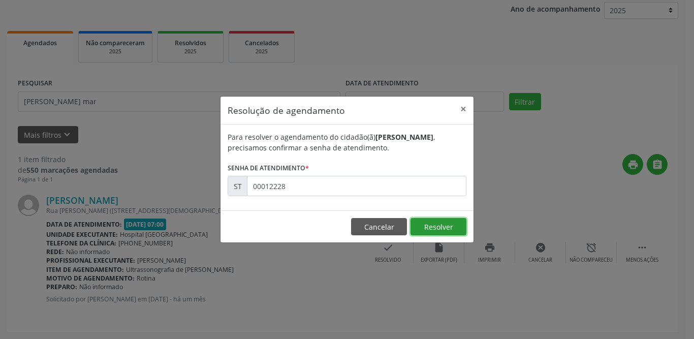
click at [453, 226] on button "Resolver" at bounding box center [438, 226] width 56 height 17
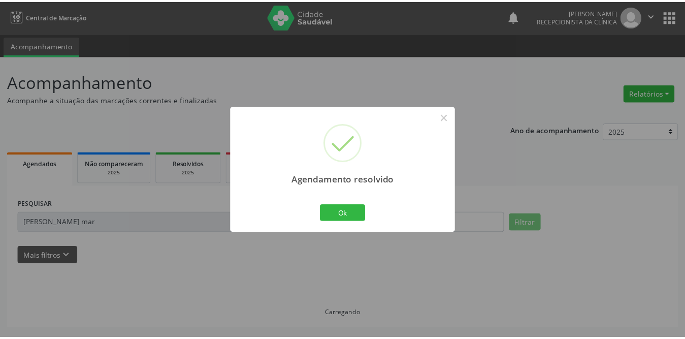
scroll to position [0, 0]
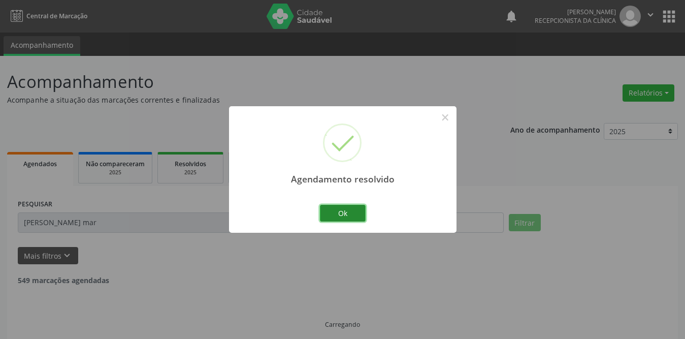
click at [339, 215] on button "Ok" at bounding box center [343, 213] width 46 height 17
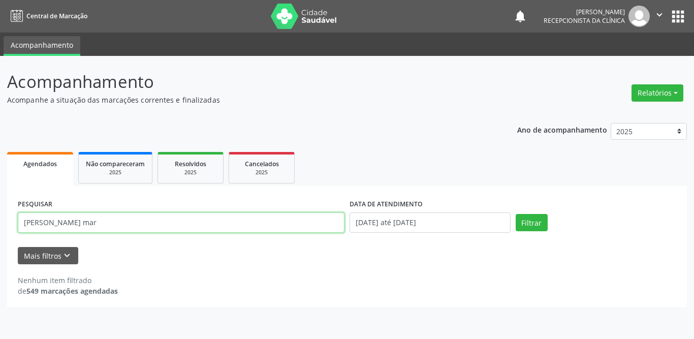
drag, startPoint x: 138, startPoint y: 226, endPoint x: 0, endPoint y: 225, distance: 137.6
click at [0, 225] on div "Acompanhamento Acompanhe a situação das marcações correntes e finalizadas Relat…" at bounding box center [347, 197] width 694 height 283
type input "[PERSON_NAME]"
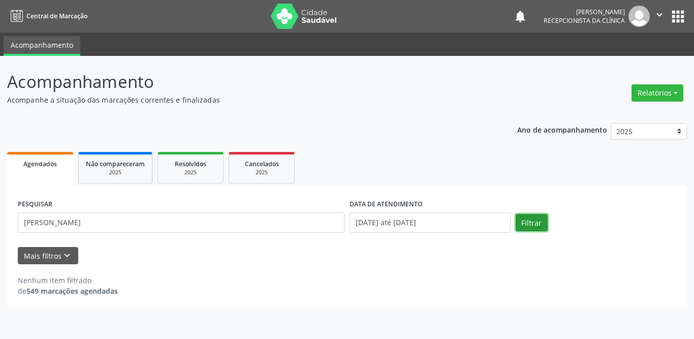
click at [533, 223] on button "Filtrar" at bounding box center [531, 222] width 32 height 17
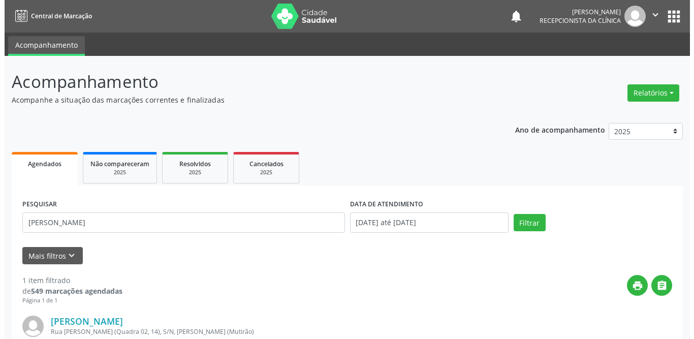
scroll to position [121, 0]
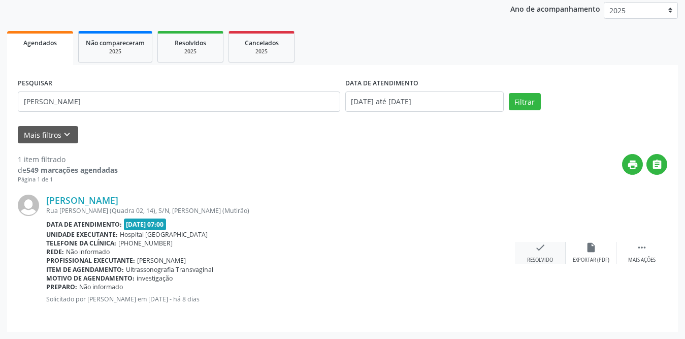
click at [535, 248] on icon "check" at bounding box center [540, 247] width 11 height 11
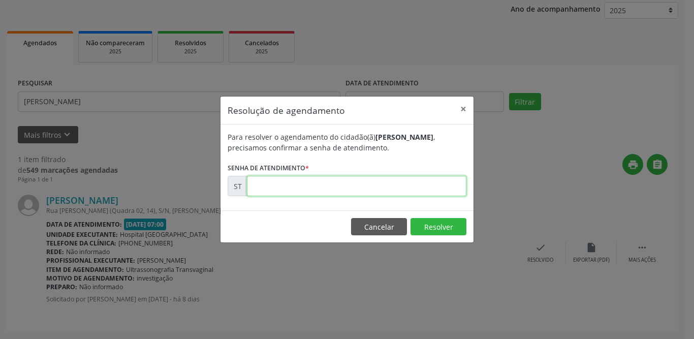
click at [376, 184] on input "text" at bounding box center [356, 186] width 219 height 20
type input "00016884"
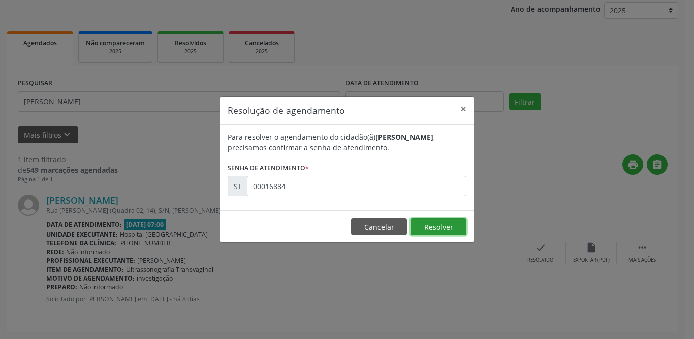
click at [433, 222] on button "Resolver" at bounding box center [438, 226] width 56 height 17
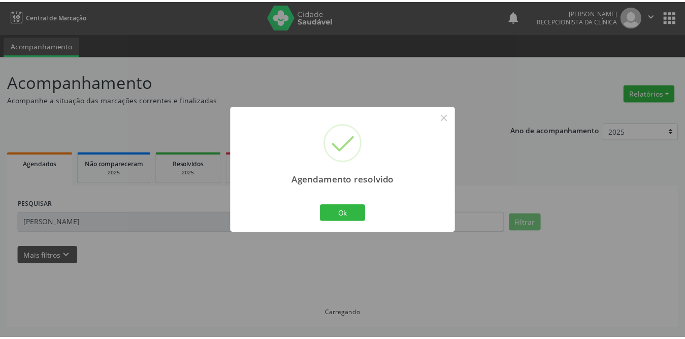
scroll to position [0, 0]
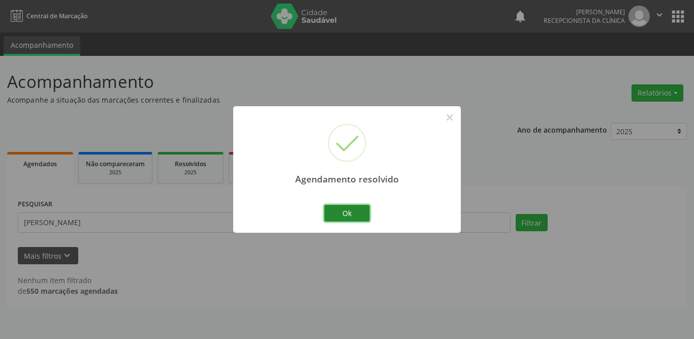
click at [346, 216] on button "Ok" at bounding box center [347, 213] width 46 height 17
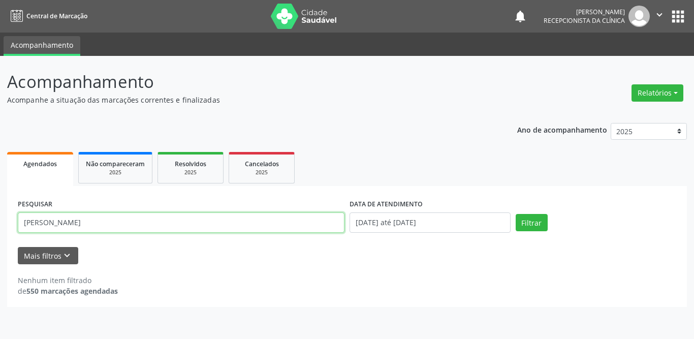
drag, startPoint x: 70, startPoint y: 224, endPoint x: 0, endPoint y: 224, distance: 70.1
click at [0, 224] on div "Acompanhamento Acompanhe a situação das marcações correntes e finalizadas Relat…" at bounding box center [347, 197] width 694 height 283
type input "[PERSON_NAME]"
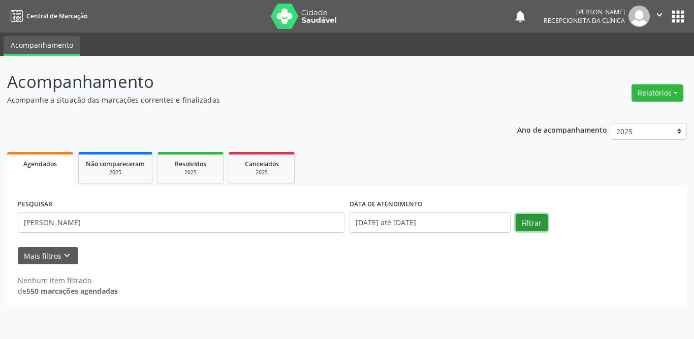
click at [518, 224] on button "Filtrar" at bounding box center [531, 222] width 32 height 17
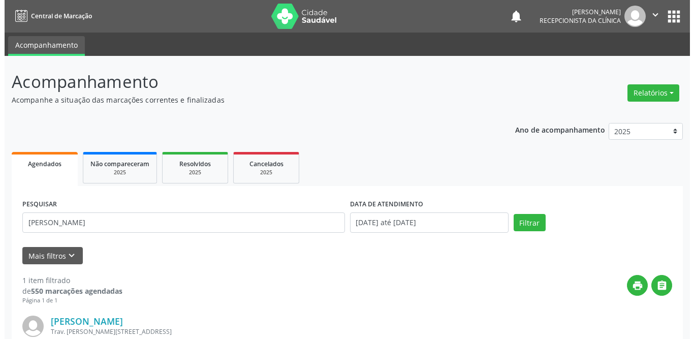
scroll to position [121, 0]
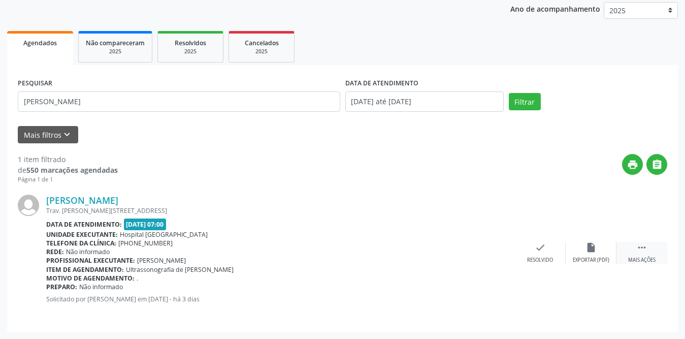
click at [644, 247] on icon "" at bounding box center [641, 247] width 11 height 11
click at [477, 248] on div "print Imprimir" at bounding box center [489, 253] width 51 height 22
click at [379, 249] on div "check Resolvido" at bounding box center [388, 253] width 51 height 22
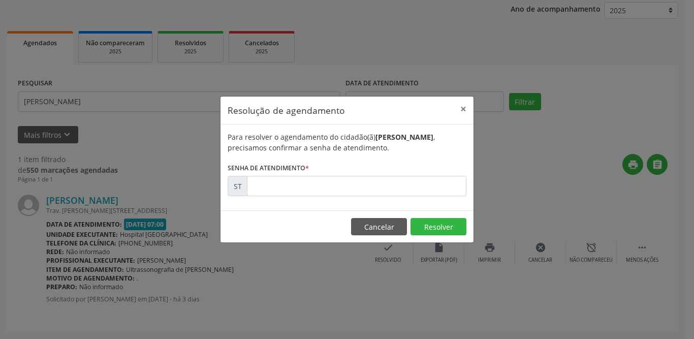
click at [386, 175] on form "Para resolver o agendamento do cidadão(ã) [PERSON_NAME] , precisamos confirmar …" at bounding box center [346, 164] width 239 height 64
click at [385, 182] on input "text" at bounding box center [356, 186] width 219 height 20
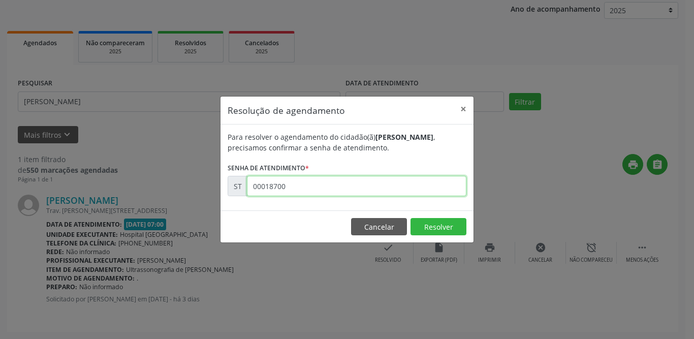
click at [385, 182] on input "00018700" at bounding box center [356, 186] width 219 height 20
click at [386, 184] on input "18700187" at bounding box center [356, 186] width 219 height 20
click at [384, 184] on input "18700187" at bounding box center [356, 186] width 219 height 20
type input "0"
type input "00018700"
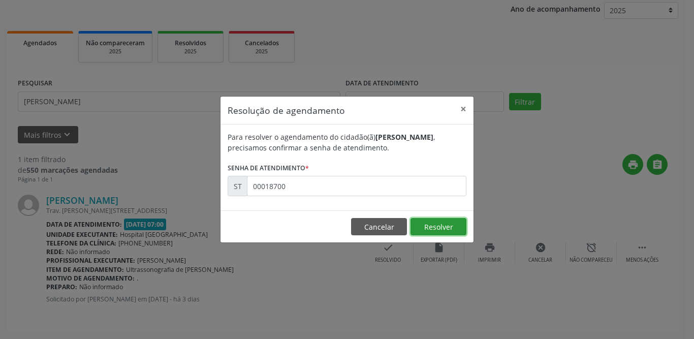
click at [435, 230] on button "Resolver" at bounding box center [438, 226] width 56 height 17
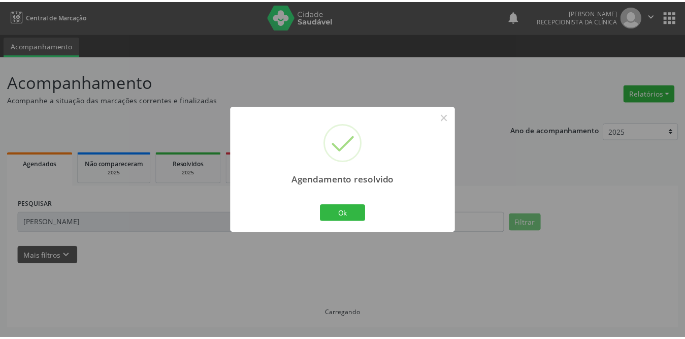
scroll to position [0, 0]
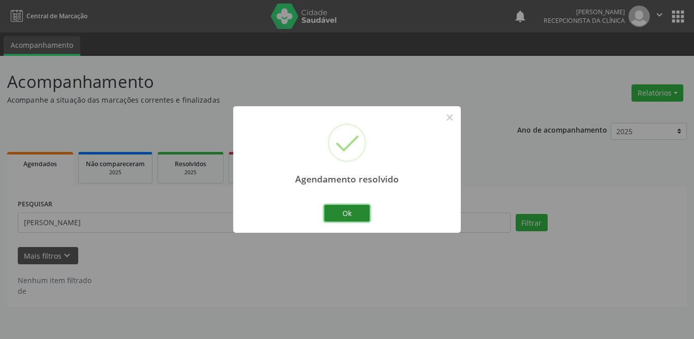
click at [334, 209] on button "Ok" at bounding box center [347, 213] width 46 height 17
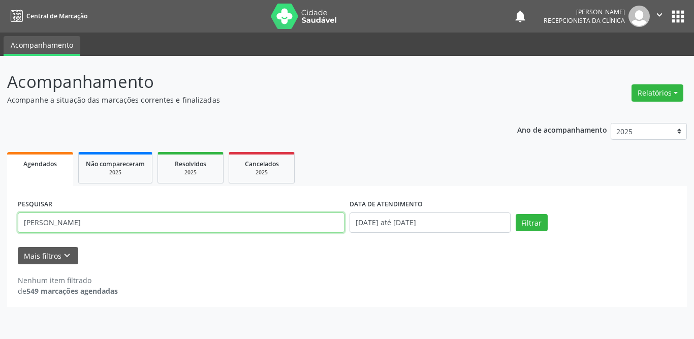
drag, startPoint x: 94, startPoint y: 225, endPoint x: 0, endPoint y: 224, distance: 93.9
click at [0, 224] on div "Acompanhamento Acompanhe a situação das marcações correntes e finalizadas Relat…" at bounding box center [347, 197] width 694 height 283
type input "[PERSON_NAME]"
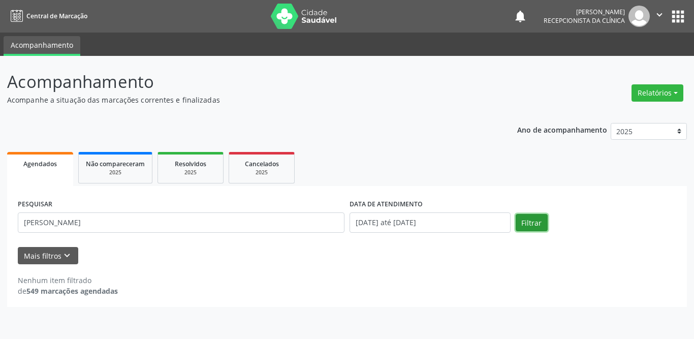
click at [539, 221] on button "Filtrar" at bounding box center [531, 222] width 32 height 17
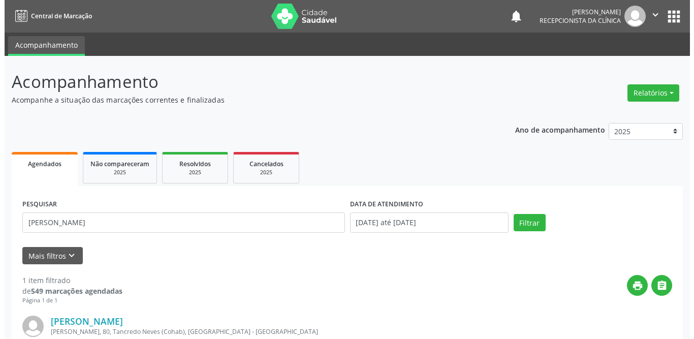
scroll to position [121, 0]
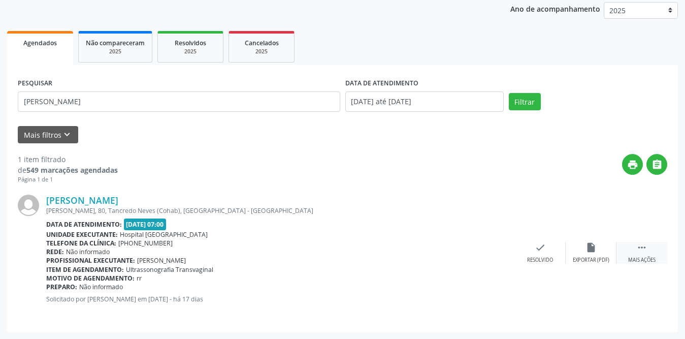
click at [643, 252] on icon "" at bounding box center [641, 247] width 11 height 11
click at [490, 248] on icon "print" at bounding box center [489, 247] width 11 height 11
click at [382, 253] on div "check Resolvido" at bounding box center [388, 253] width 51 height 22
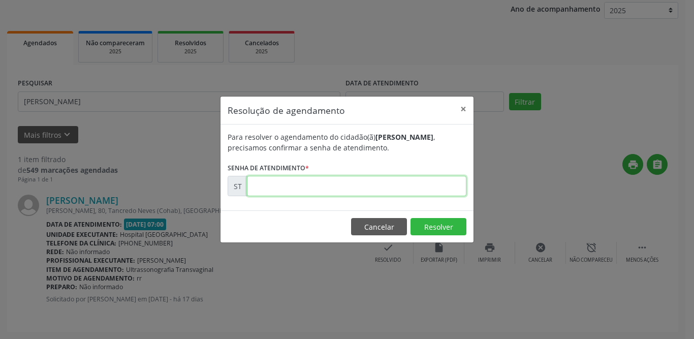
click at [318, 186] on input "text" at bounding box center [356, 186] width 219 height 20
type input "00015908"
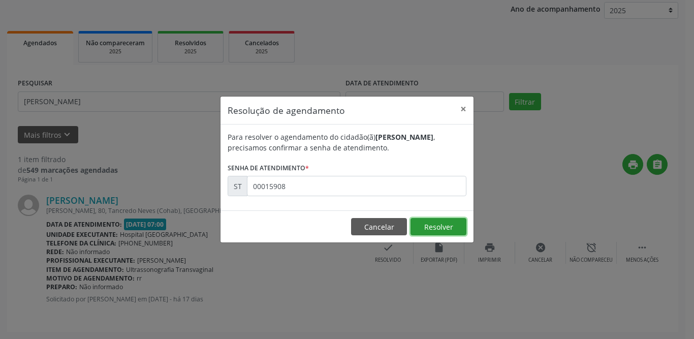
click at [437, 222] on button "Resolver" at bounding box center [438, 226] width 56 height 17
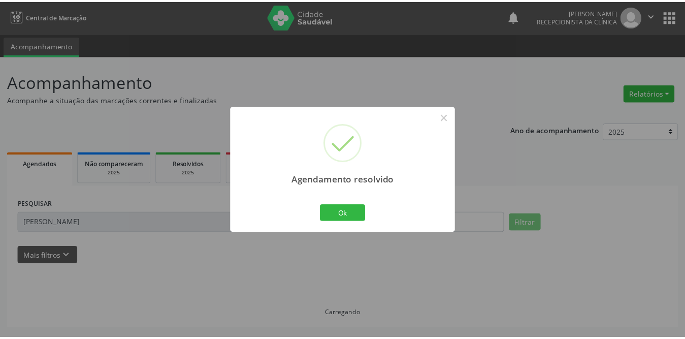
scroll to position [0, 0]
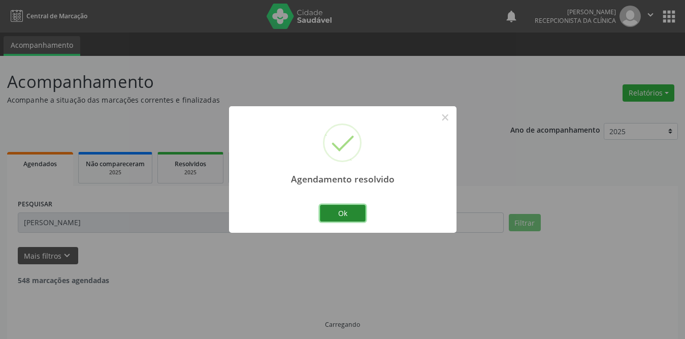
click at [346, 214] on button "Ok" at bounding box center [343, 213] width 46 height 17
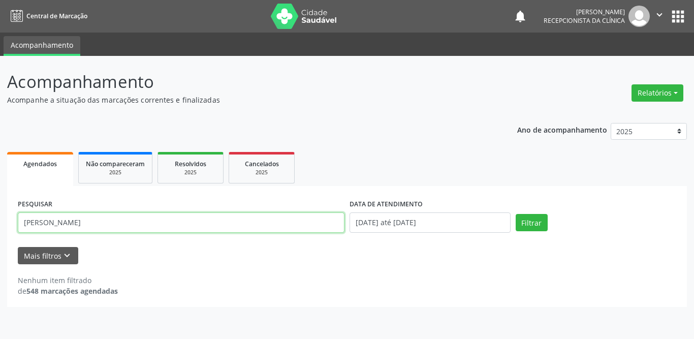
drag, startPoint x: 147, startPoint y: 225, endPoint x: 0, endPoint y: 225, distance: 146.7
click at [0, 225] on div "Acompanhamento Acompanhe a situação das marcações correntes e finalizadas Relat…" at bounding box center [347, 197] width 694 height 283
type input "[PERSON_NAME]"
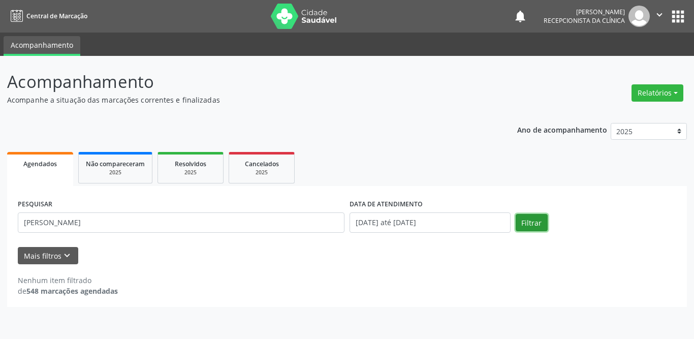
click at [537, 217] on button "Filtrar" at bounding box center [531, 222] width 32 height 17
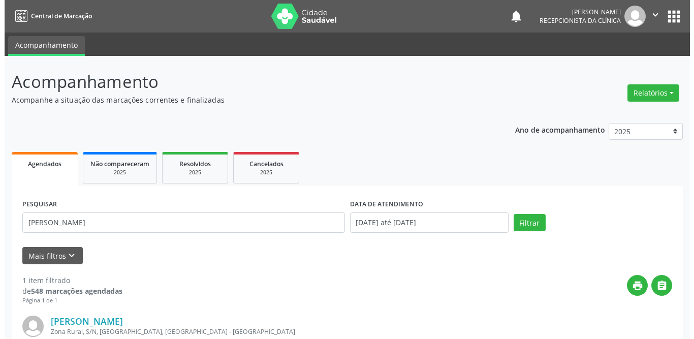
scroll to position [121, 0]
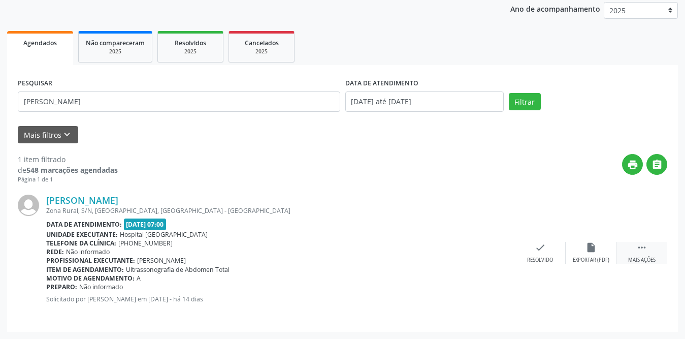
click at [646, 247] on icon "" at bounding box center [641, 247] width 11 height 11
click at [490, 257] on div "Imprimir" at bounding box center [489, 259] width 23 height 7
click at [388, 260] on div "Resolvido" at bounding box center [388, 259] width 26 height 7
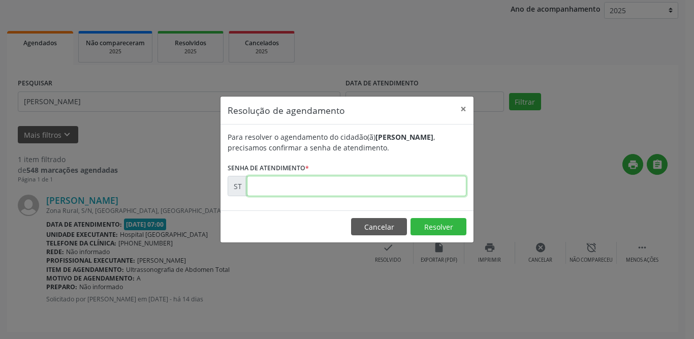
click at [377, 189] on input "text" at bounding box center [356, 186] width 219 height 20
type input "00016362"
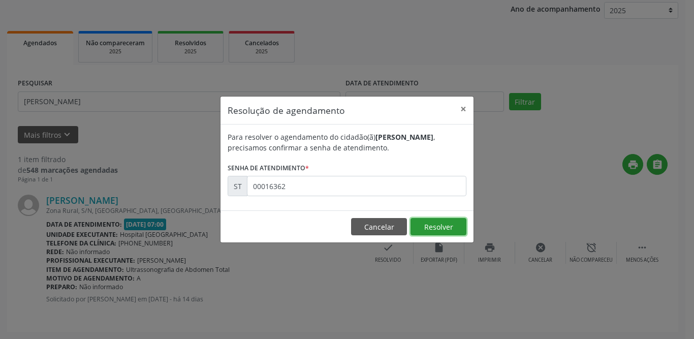
click at [446, 228] on button "Resolver" at bounding box center [438, 226] width 56 height 17
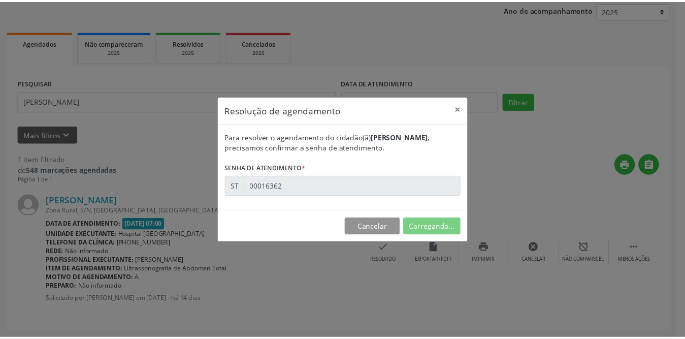
scroll to position [0, 0]
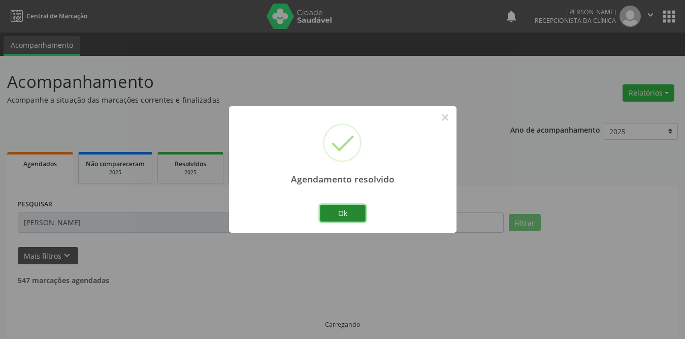
click at [342, 211] on button "Ok" at bounding box center [343, 213] width 46 height 17
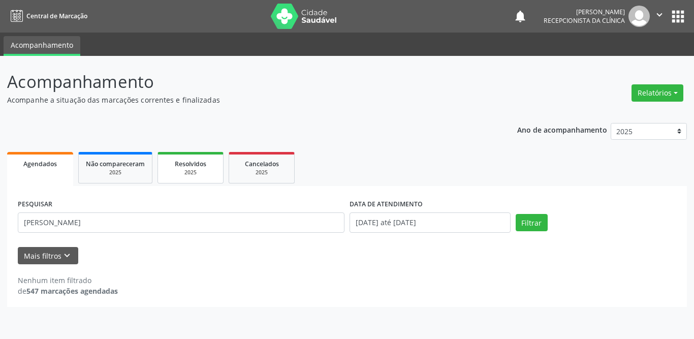
click at [178, 170] on div "2025" at bounding box center [190, 173] width 51 height 8
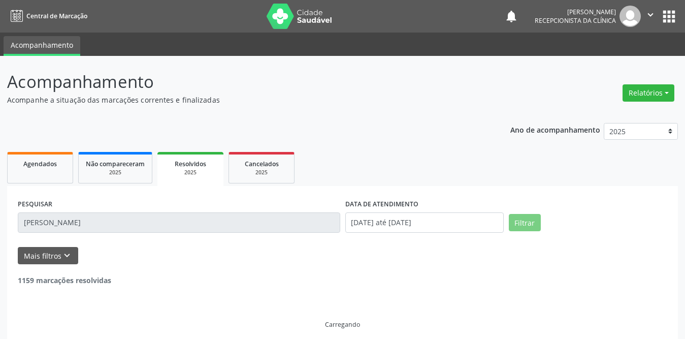
drag, startPoint x: 212, startPoint y: 222, endPoint x: 0, endPoint y: 222, distance: 212.2
click at [0, 222] on div "Acompanhamento Acompanhe a situação das marcações correntes e finalizadas Relat…" at bounding box center [342, 201] width 685 height 291
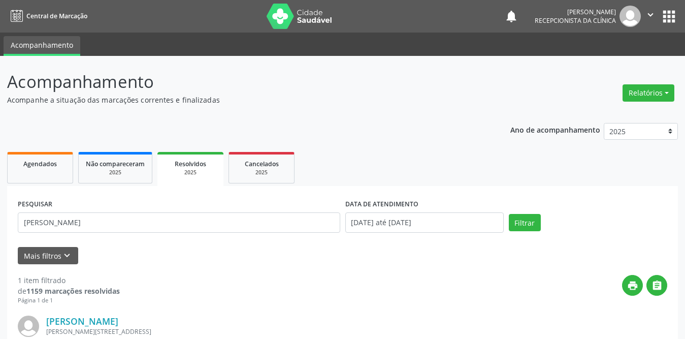
click at [179, 173] on div "2025" at bounding box center [191, 173] width 52 height 8
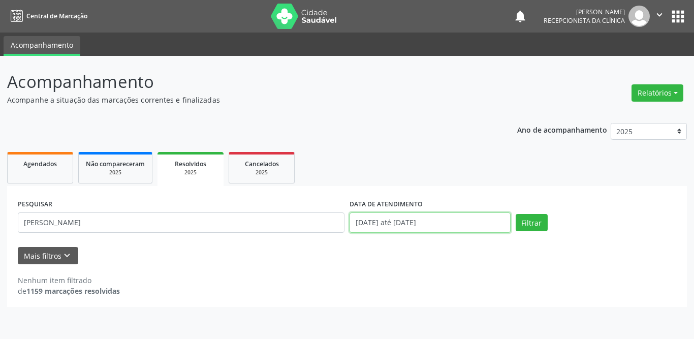
click at [430, 225] on input "[DATE] até [DATE]" at bounding box center [429, 222] width 161 height 20
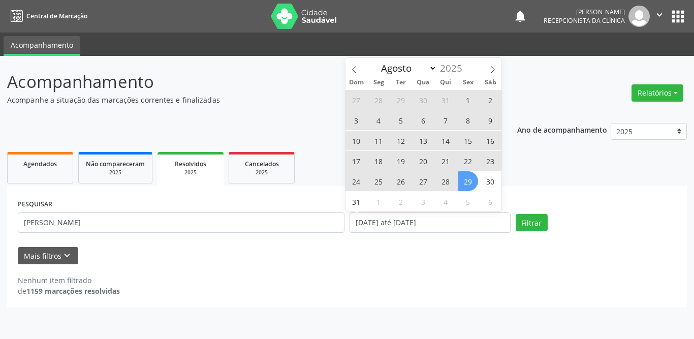
click at [467, 101] on span "1" at bounding box center [468, 100] width 20 height 20
type input "[DATE]"
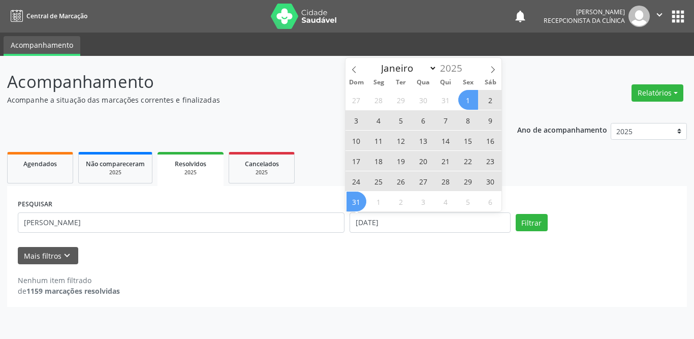
click at [361, 200] on span "31" at bounding box center [356, 201] width 20 height 20
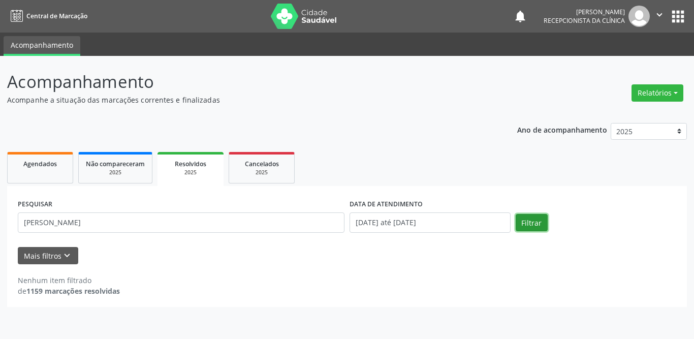
click at [543, 221] on button "Filtrar" at bounding box center [531, 222] width 32 height 17
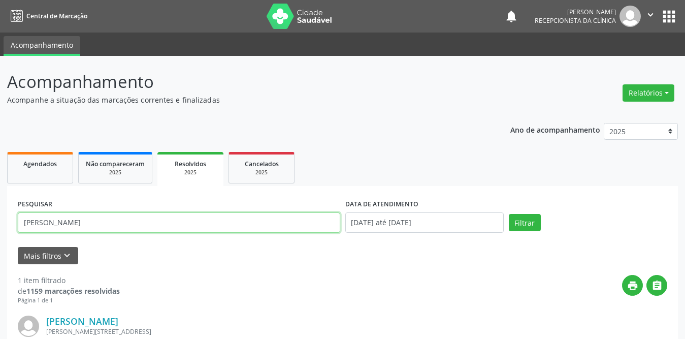
drag, startPoint x: 122, startPoint y: 223, endPoint x: 23, endPoint y: 223, distance: 99.5
click at [23, 223] on input "[PERSON_NAME]" at bounding box center [179, 222] width 322 height 20
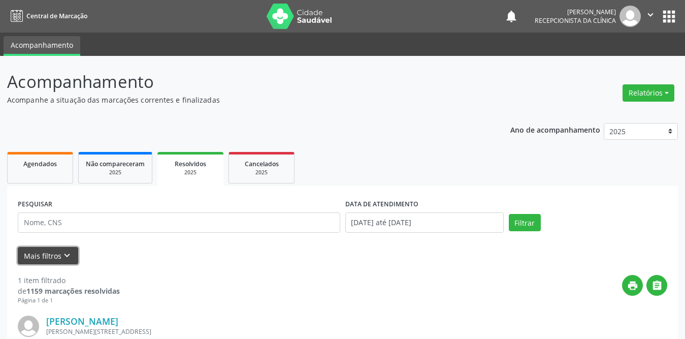
click at [56, 253] on button "Mais filtros keyboard_arrow_down" at bounding box center [48, 256] width 60 height 18
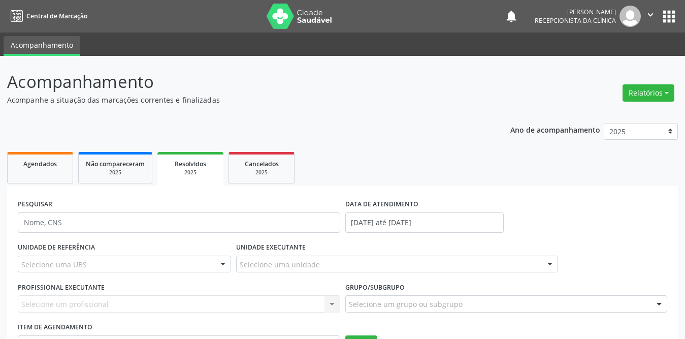
scroll to position [152, 0]
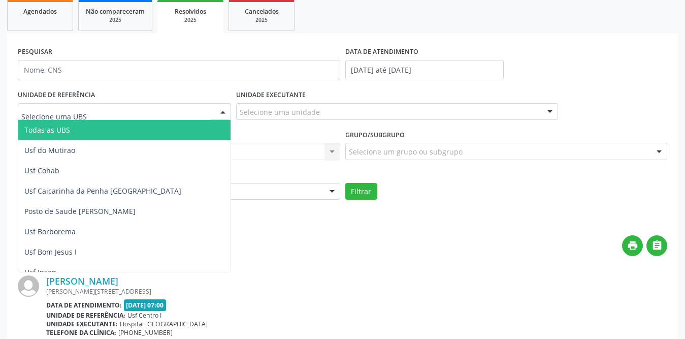
click at [126, 116] on div at bounding box center [124, 111] width 213 height 17
click at [104, 130] on span "Todas as UBS" at bounding box center [142, 130] width 249 height 20
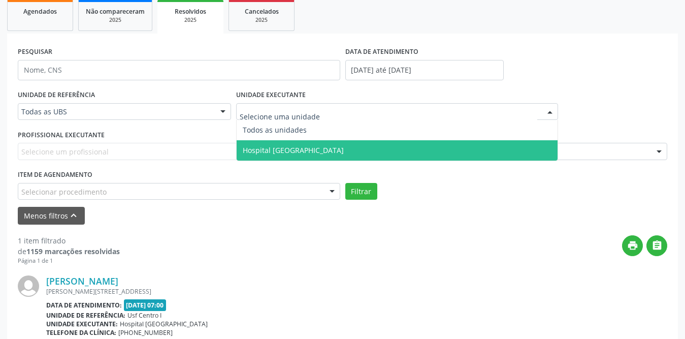
click at [297, 144] on span "Hospital [GEOGRAPHIC_DATA]" at bounding box center [397, 150] width 321 height 20
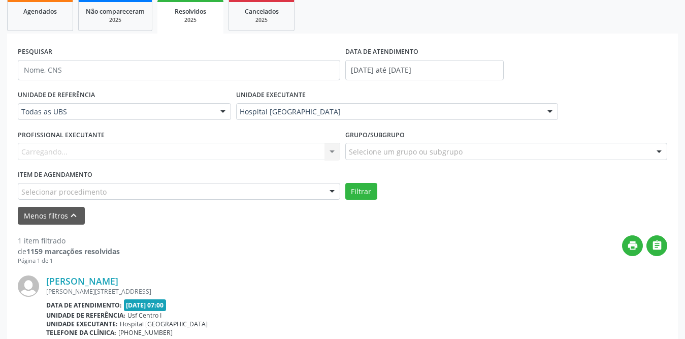
click at [68, 155] on div "Carregando... Nenhum resultado encontrado para: " " Não há nenhuma opção para s…" at bounding box center [179, 151] width 322 height 17
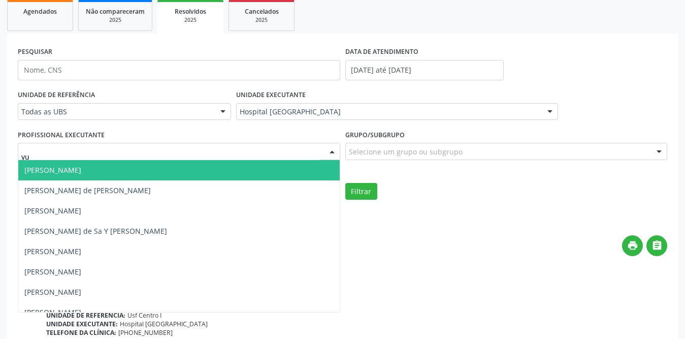
type input "yur"
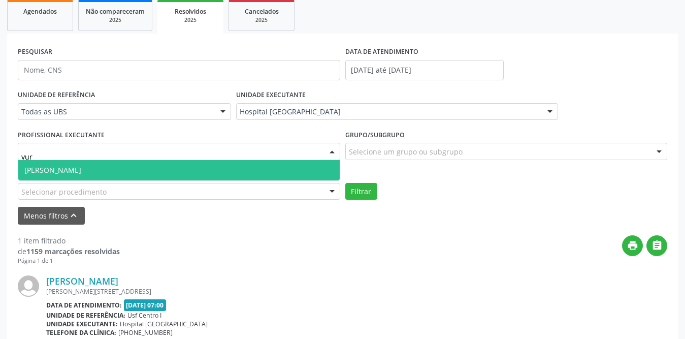
click at [76, 167] on span "[PERSON_NAME]" at bounding box center [52, 170] width 57 height 10
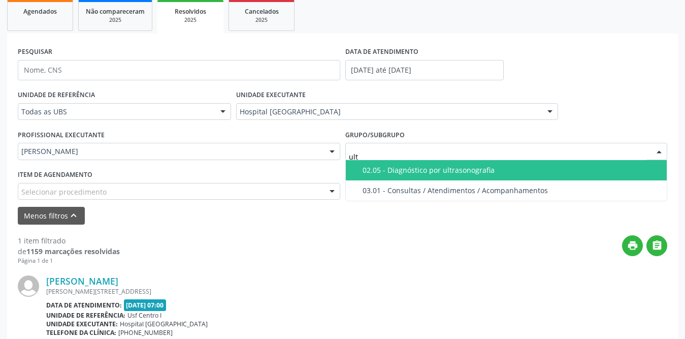
type input "ultr"
click at [397, 174] on div "02.05 - Diagnóstico por ultrasonografia" at bounding box center [512, 170] width 299 height 8
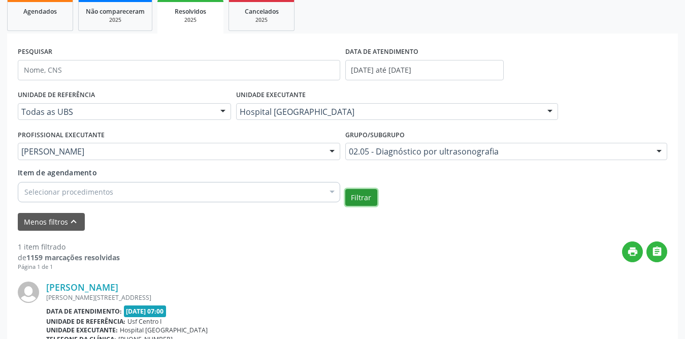
click at [357, 201] on button "Filtrar" at bounding box center [361, 197] width 32 height 17
click at [36, 24] on link "Agendados" at bounding box center [40, 14] width 66 height 31
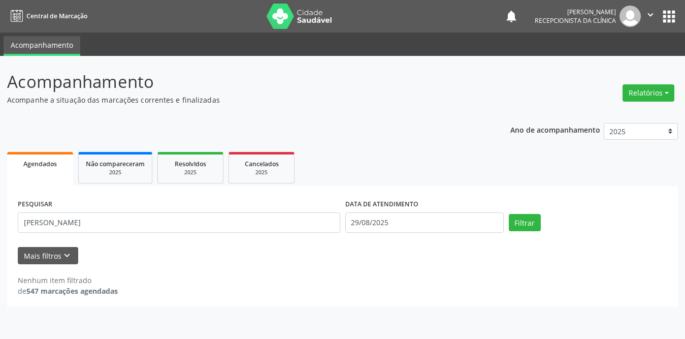
scroll to position [0, 0]
click at [51, 164] on span "Agendados" at bounding box center [40, 163] width 34 height 9
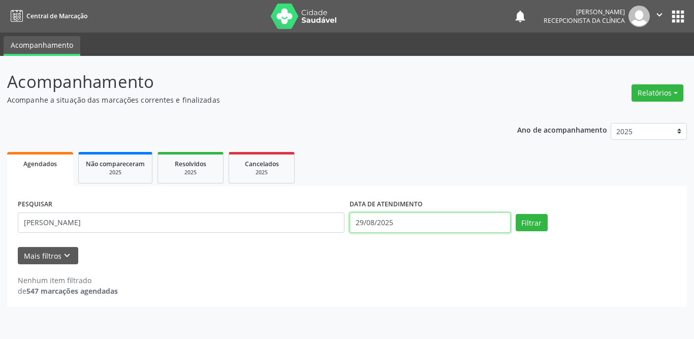
click at [377, 220] on input "29/08/2025" at bounding box center [429, 222] width 161 height 20
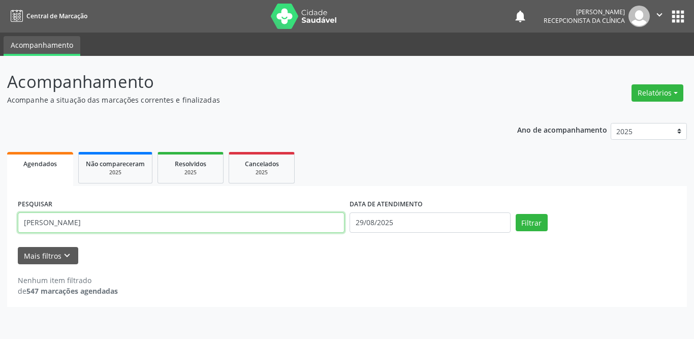
drag, startPoint x: 129, startPoint y: 230, endPoint x: 0, endPoint y: 227, distance: 129.5
click at [0, 227] on div "Acompanhamento Acompanhe a situação das marcações correntes e finalizadas Relat…" at bounding box center [347, 197] width 694 height 283
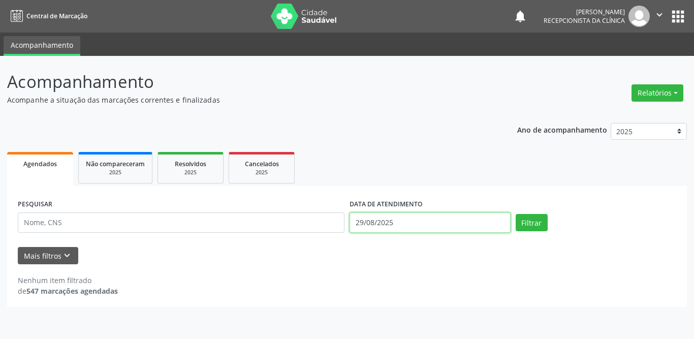
click at [419, 232] on input "29/08/2025" at bounding box center [429, 222] width 161 height 20
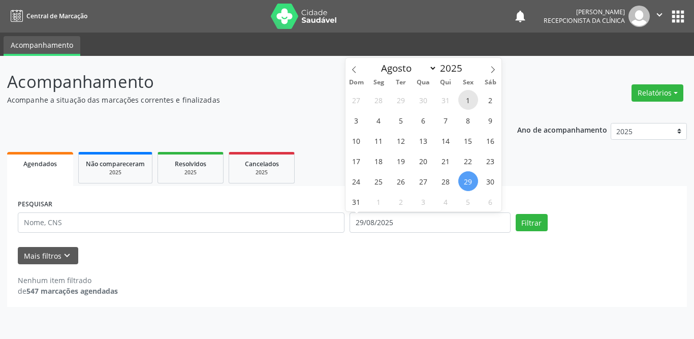
click at [469, 93] on span "1" at bounding box center [468, 100] width 20 height 20
type input "[DATE]"
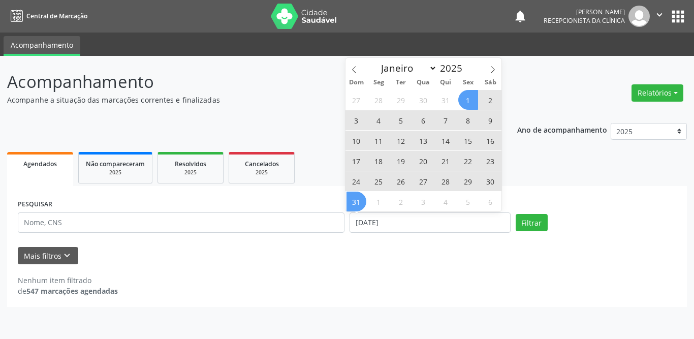
click at [357, 201] on span "31" at bounding box center [356, 201] width 20 height 20
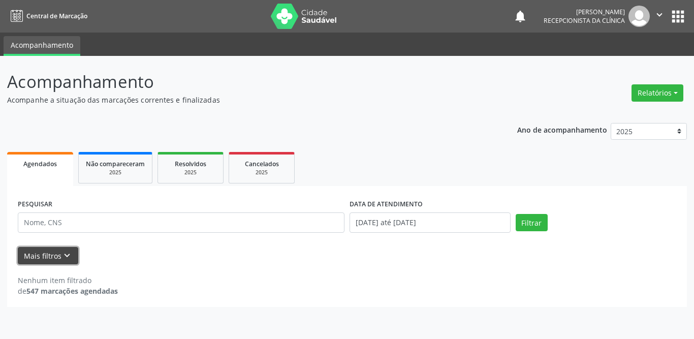
click at [68, 254] on icon "keyboard_arrow_down" at bounding box center [66, 255] width 11 height 11
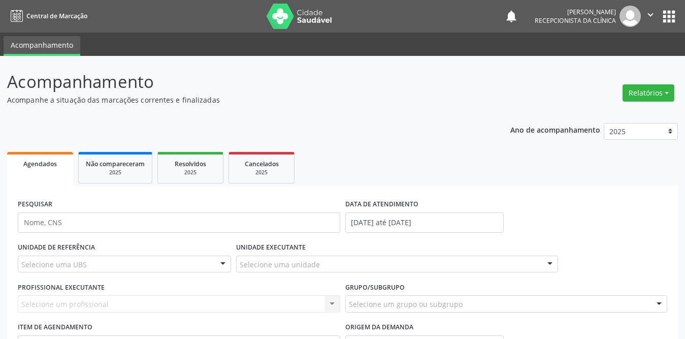
scroll to position [95, 0]
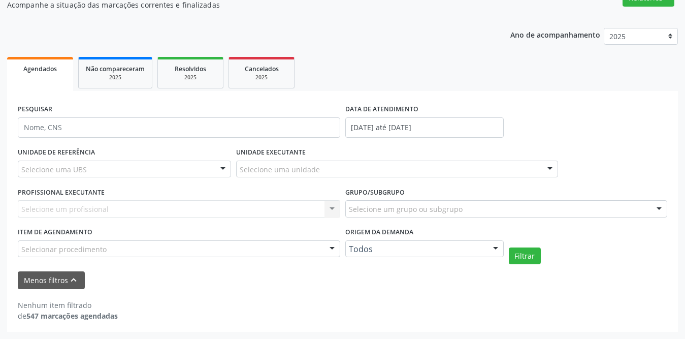
click at [116, 168] on div "Selecione uma UBS" at bounding box center [124, 168] width 213 height 17
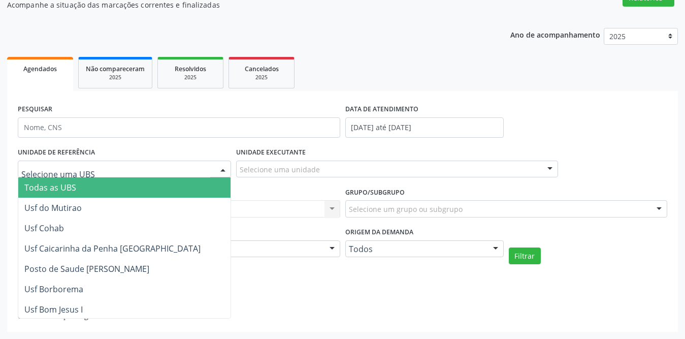
click at [109, 189] on span "Todas as UBS" at bounding box center [156, 187] width 277 height 20
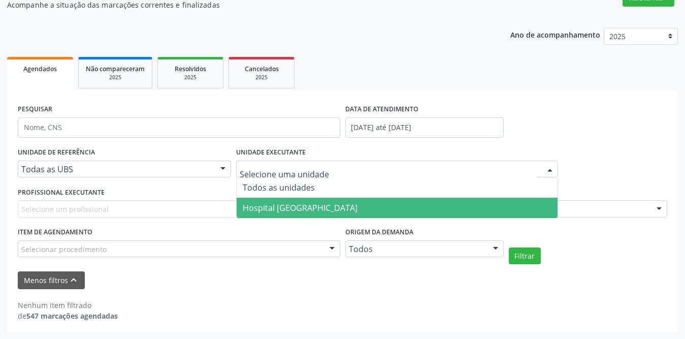
click at [296, 208] on span "Hospital [GEOGRAPHIC_DATA]" at bounding box center [300, 207] width 115 height 11
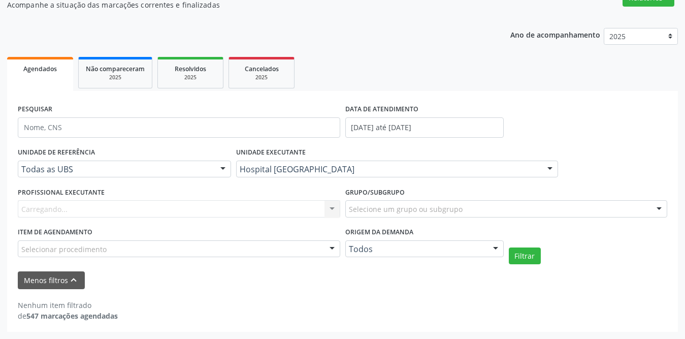
click at [153, 203] on div "Carregando... Nenhum resultado encontrado para: " " Não há nenhuma opção para s…" at bounding box center [179, 208] width 322 height 17
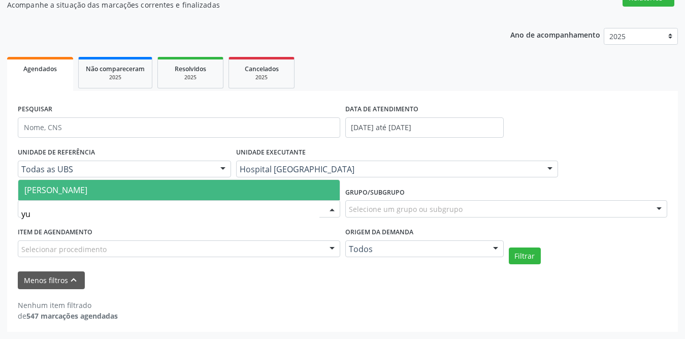
type input "yur"
click at [166, 190] on span "[PERSON_NAME]" at bounding box center [178, 190] width 321 height 20
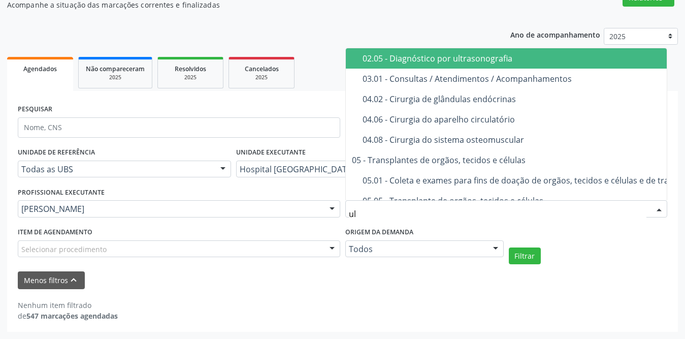
type input "ult"
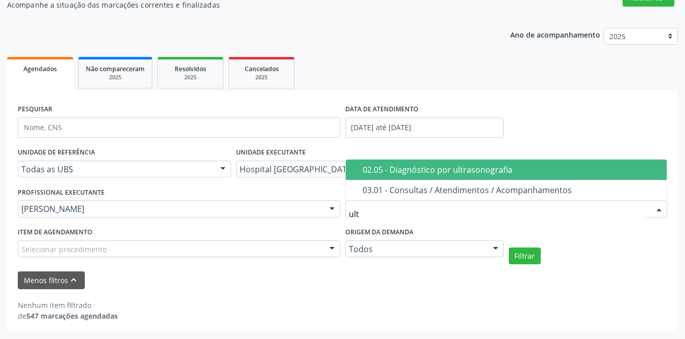
click at [422, 175] on span "02.05 - Diagnóstico por ultrasonografia" at bounding box center [506, 169] width 321 height 20
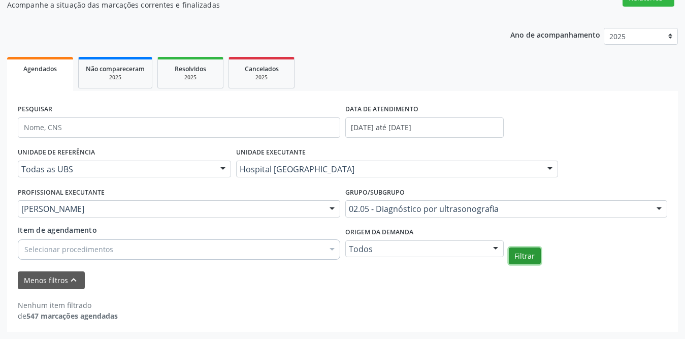
click at [520, 253] on button "Filtrar" at bounding box center [525, 255] width 32 height 17
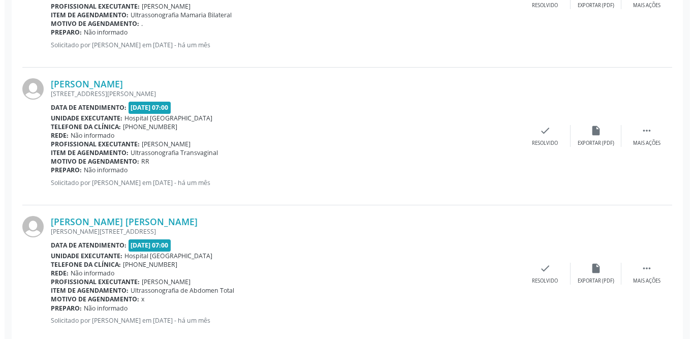
scroll to position [958, 0]
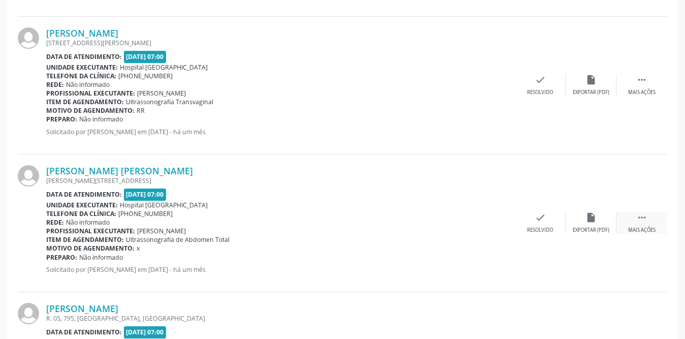
click at [636, 220] on icon "" at bounding box center [641, 217] width 11 height 11
click at [495, 224] on div "print Imprimir" at bounding box center [489, 223] width 51 height 22
click at [388, 219] on icon "check" at bounding box center [387, 217] width 11 height 11
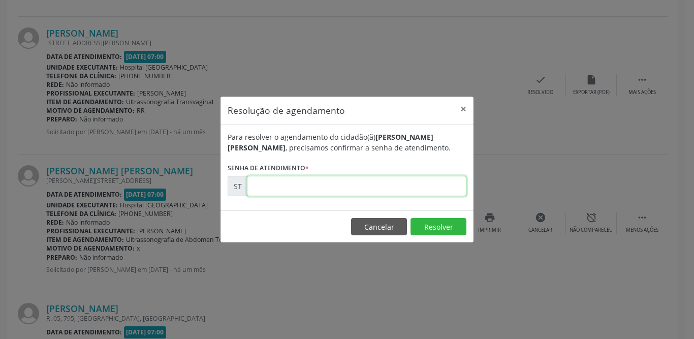
click at [316, 188] on input "text" at bounding box center [356, 186] width 219 height 20
click at [318, 187] on input "text" at bounding box center [356, 186] width 219 height 20
type input "00011815"
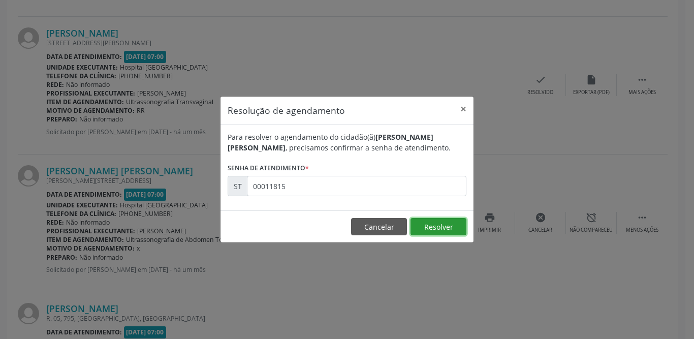
click at [441, 226] on button "Resolver" at bounding box center [438, 226] width 56 height 17
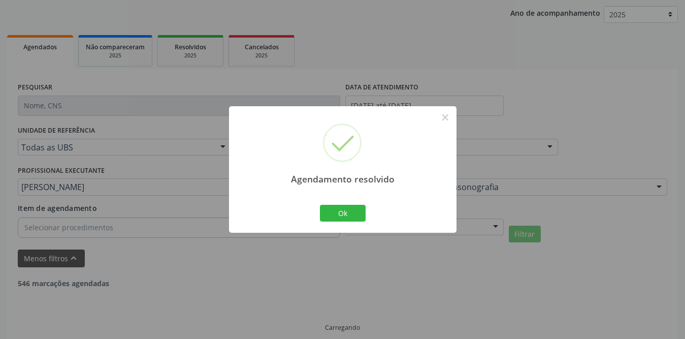
scroll to position [127, 0]
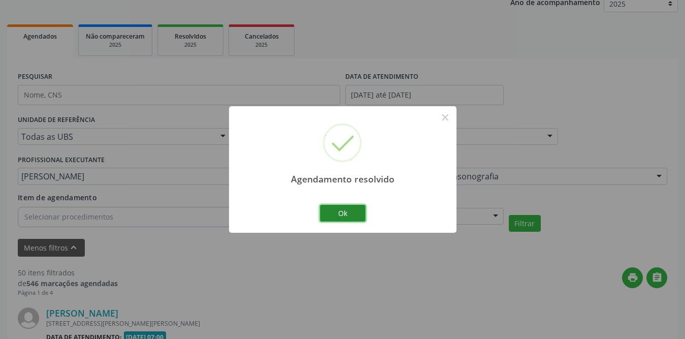
click at [347, 213] on button "Ok" at bounding box center [343, 213] width 46 height 17
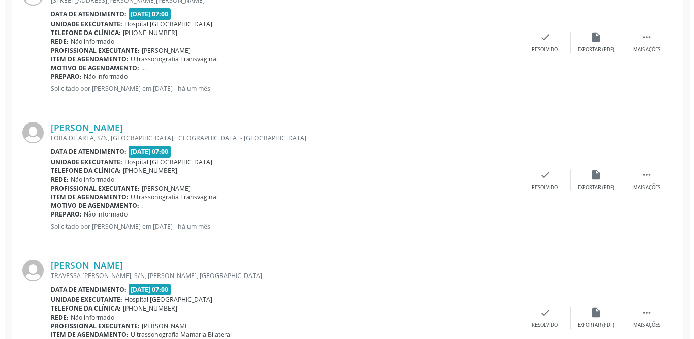
scroll to position [400, 0]
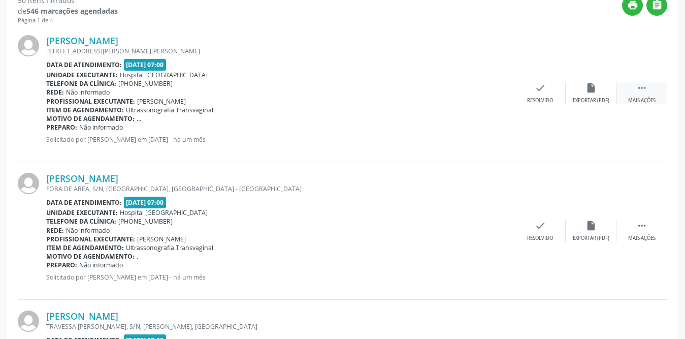
click at [643, 86] on icon "" at bounding box center [641, 87] width 11 height 11
click at [489, 93] on icon "print" at bounding box center [489, 87] width 11 height 11
click at [388, 92] on icon "check" at bounding box center [387, 87] width 11 height 11
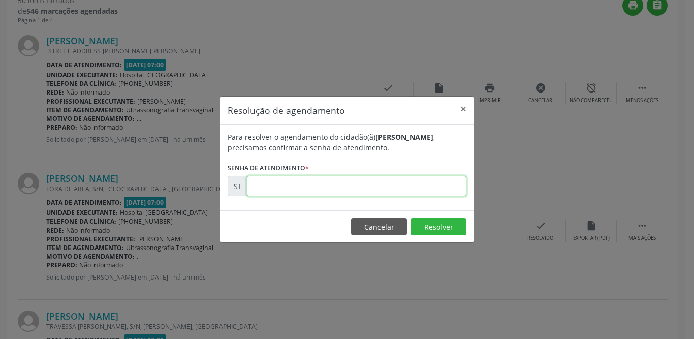
click at [322, 186] on input "text" at bounding box center [356, 186] width 219 height 20
type input "00013064"
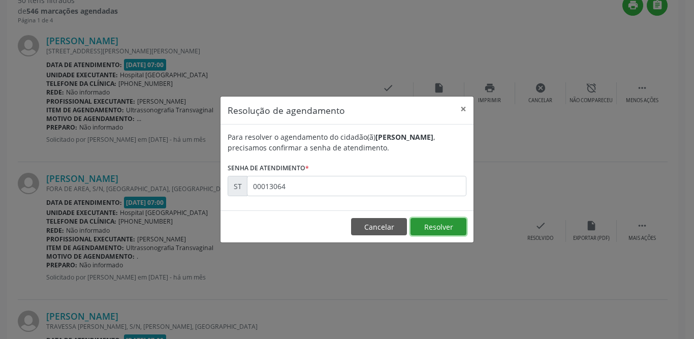
click at [429, 219] on button "Resolver" at bounding box center [438, 226] width 56 height 17
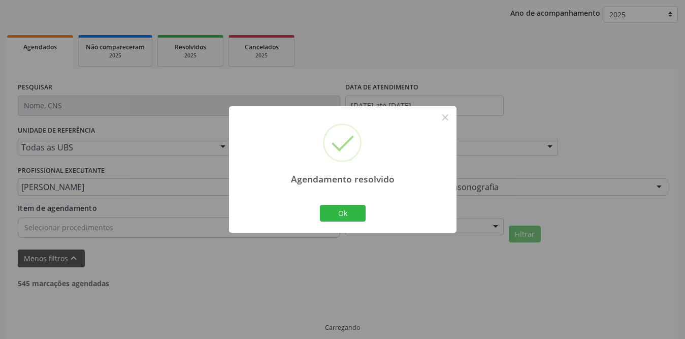
scroll to position [127, 0]
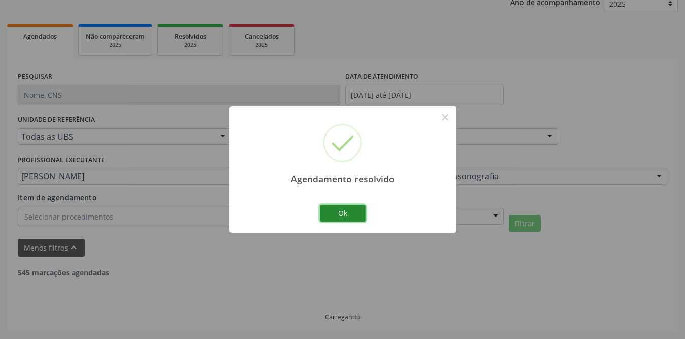
click at [350, 214] on button "Ok" at bounding box center [343, 213] width 46 height 17
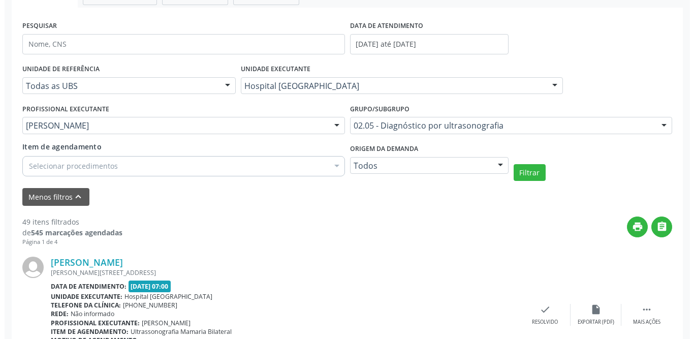
scroll to position [280, 0]
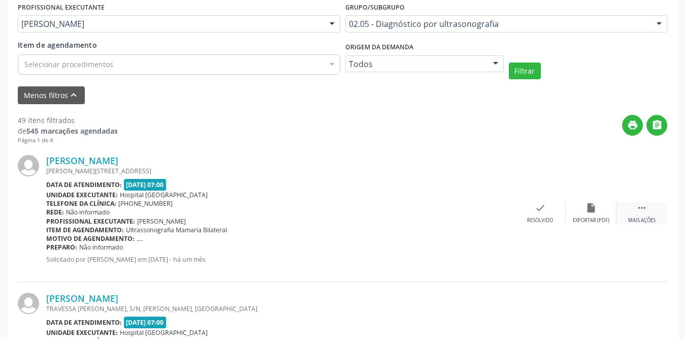
click at [637, 211] on icon "" at bounding box center [641, 207] width 11 height 11
click at [491, 213] on icon "print" at bounding box center [489, 207] width 11 height 11
click at [377, 211] on div "check Resolvido" at bounding box center [388, 213] width 51 height 22
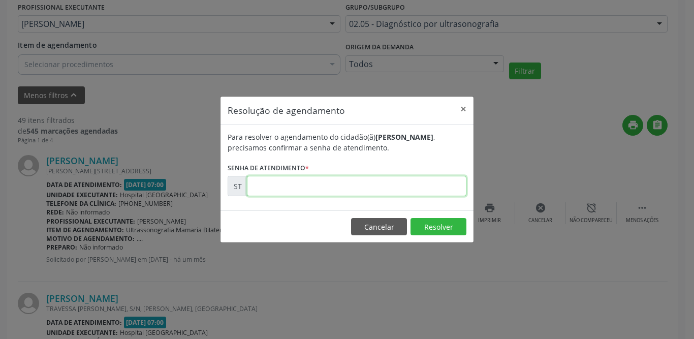
click at [369, 188] on input "text" at bounding box center [356, 186] width 219 height 20
type input "00012151"
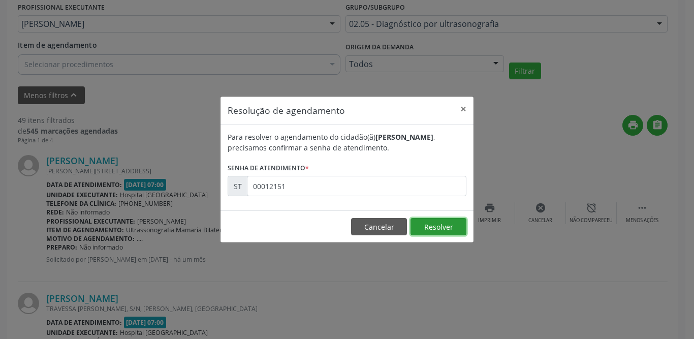
click at [427, 224] on button "Resolver" at bounding box center [438, 226] width 56 height 17
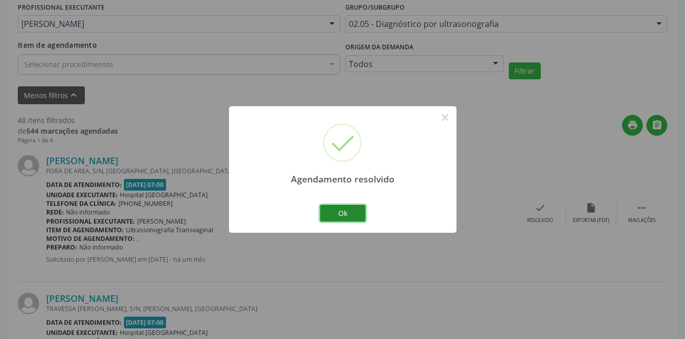
click at [344, 215] on button "Ok" at bounding box center [343, 213] width 46 height 17
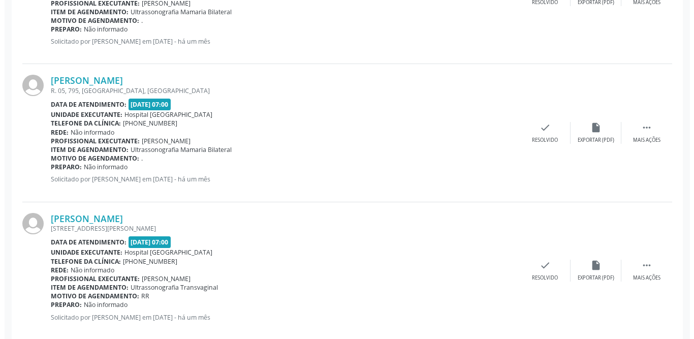
scroll to position [737, 0]
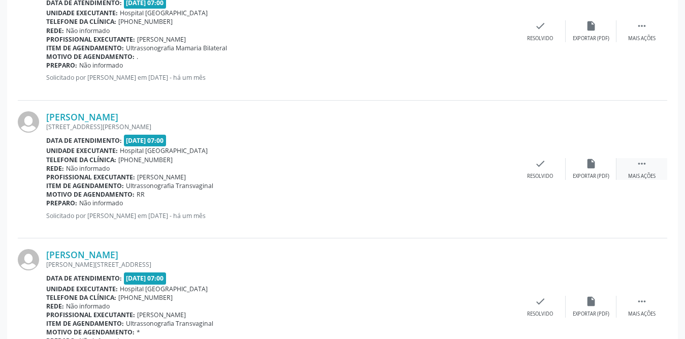
click at [634, 168] on div " Mais ações" at bounding box center [641, 169] width 51 height 22
click at [484, 170] on div "print Imprimir" at bounding box center [489, 169] width 51 height 22
click at [374, 163] on div "check Resolvido" at bounding box center [388, 169] width 51 height 22
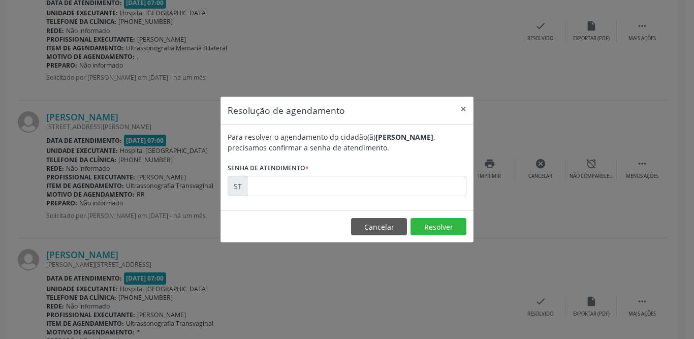
click at [374, 163] on form "Para resolver o agendamento do cidadão(ã) [PERSON_NAME] , precisamos confirmar …" at bounding box center [346, 164] width 239 height 64
click at [370, 185] on input "text" at bounding box center [356, 186] width 219 height 20
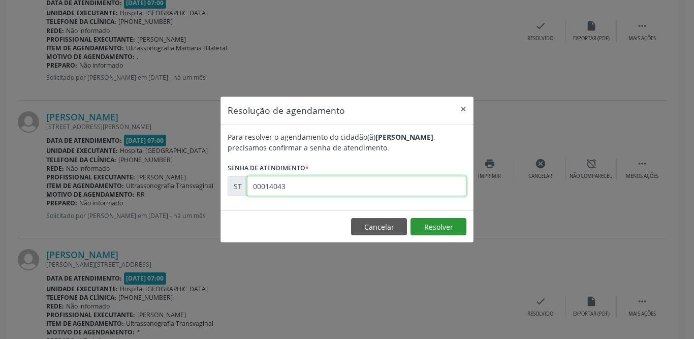
type input "00014043"
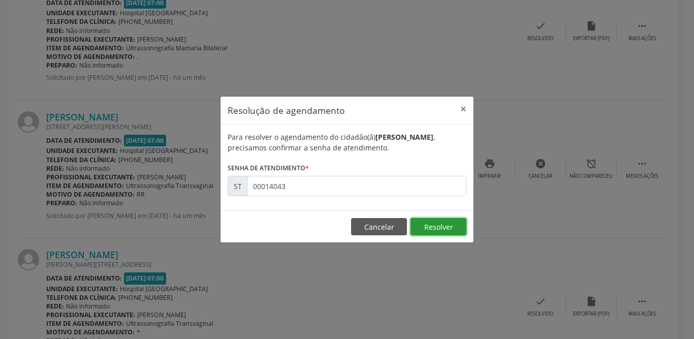
click at [428, 224] on button "Resolver" at bounding box center [438, 226] width 56 height 17
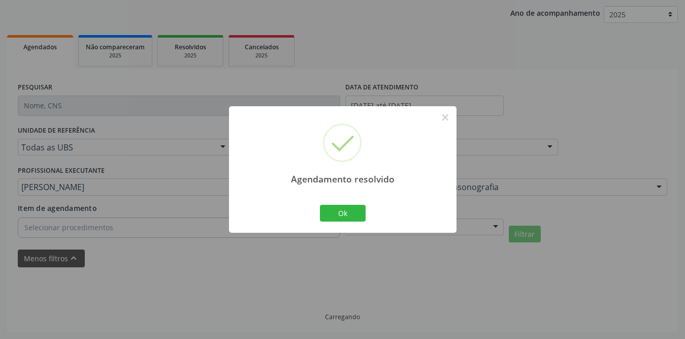
scroll to position [127, 0]
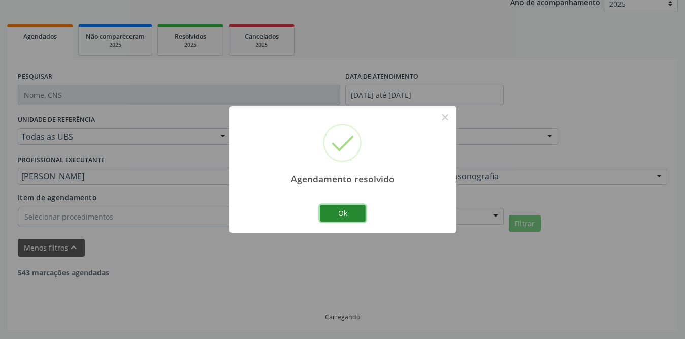
click at [341, 214] on button "Ok" at bounding box center [343, 213] width 46 height 17
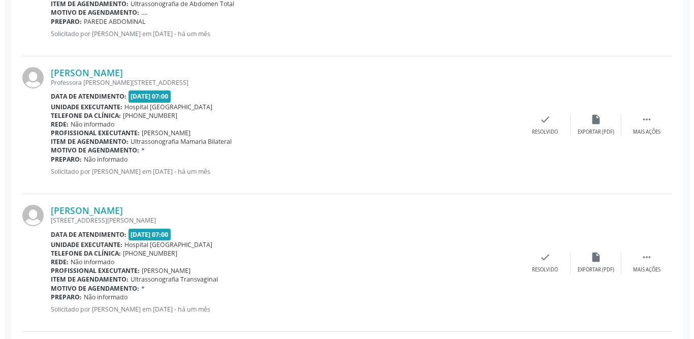
scroll to position [1244, 0]
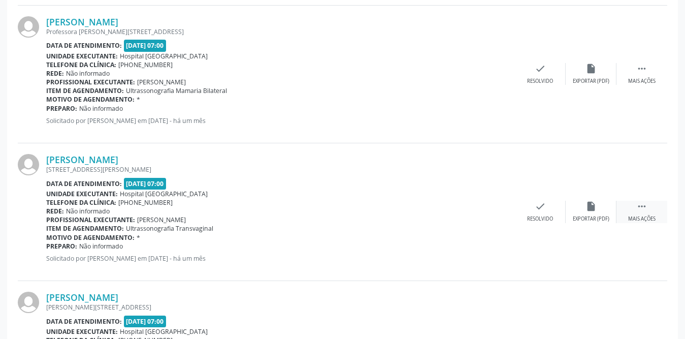
click at [637, 211] on icon "" at bounding box center [641, 206] width 11 height 11
click at [489, 214] on div "print Imprimir" at bounding box center [489, 212] width 51 height 22
click at [367, 206] on div "check Resolvido" at bounding box center [388, 212] width 51 height 22
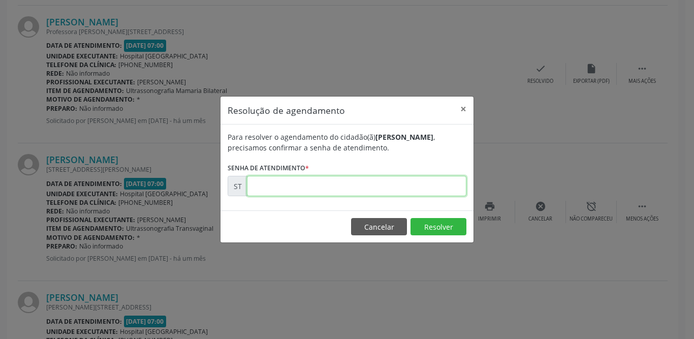
click at [374, 191] on input "text" at bounding box center [356, 186] width 219 height 20
type input "00014117"
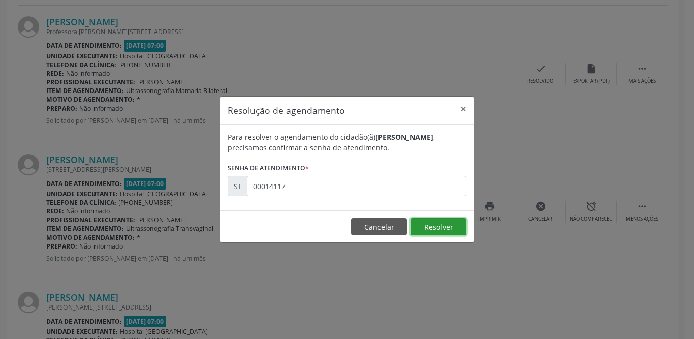
click at [438, 230] on button "Resolver" at bounding box center [438, 226] width 56 height 17
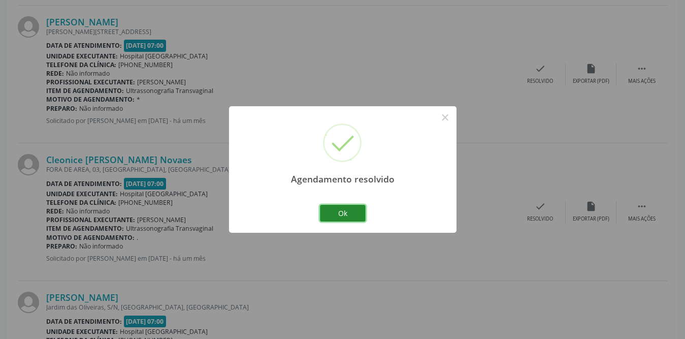
click at [345, 207] on button "Ok" at bounding box center [343, 213] width 46 height 17
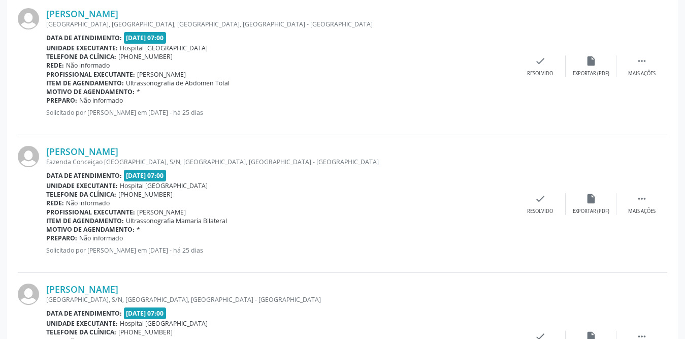
scroll to position [1854, 0]
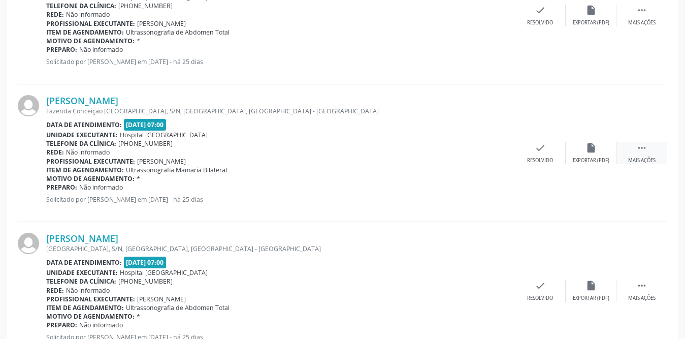
click at [649, 148] on div " Mais ações" at bounding box center [641, 153] width 51 height 22
click at [485, 152] on div "print Imprimir" at bounding box center [489, 153] width 51 height 22
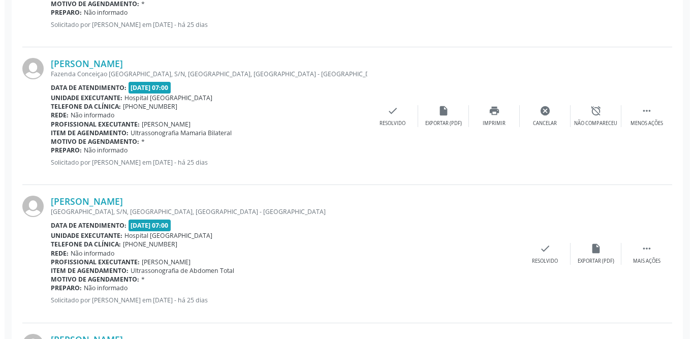
scroll to position [1840, 0]
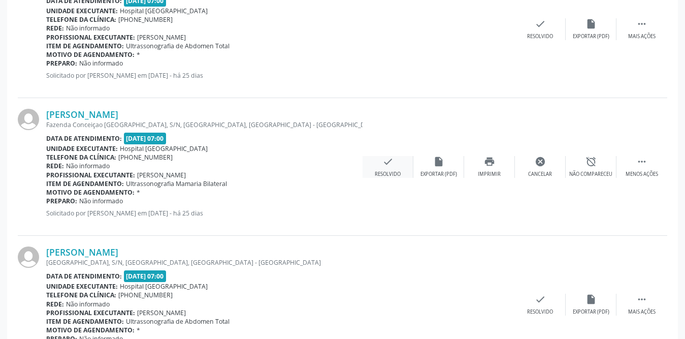
click at [381, 166] on div "check Resolvido" at bounding box center [388, 167] width 51 height 22
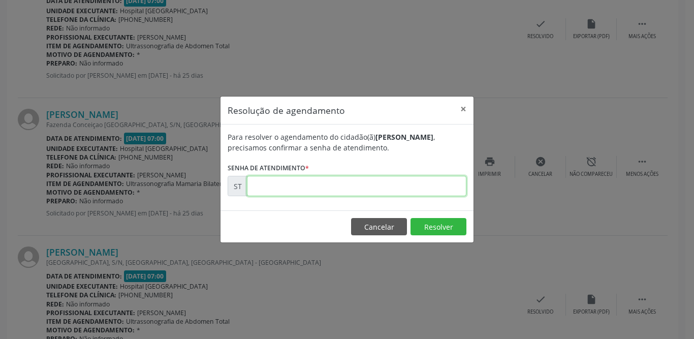
click at [323, 190] on input "text" at bounding box center [356, 186] width 219 height 20
type input "00014667"
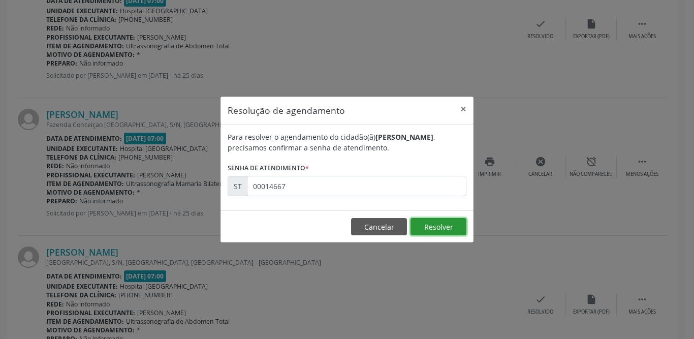
click at [437, 227] on button "Resolver" at bounding box center [438, 226] width 56 height 17
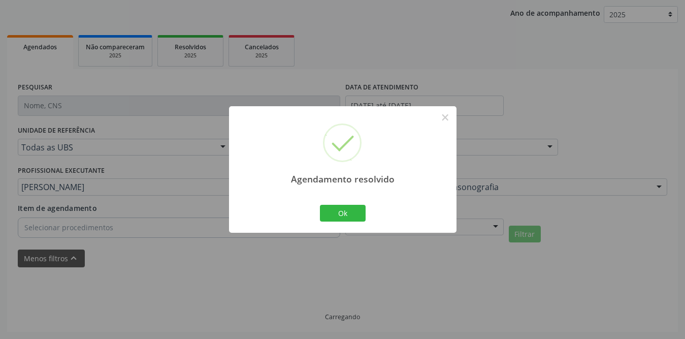
scroll to position [127, 0]
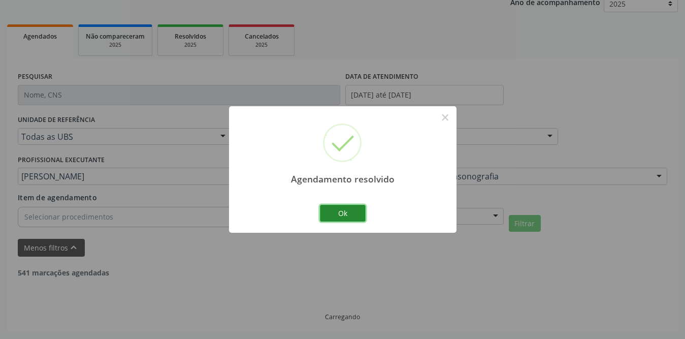
click at [343, 213] on button "Ok" at bounding box center [343, 213] width 46 height 17
